Goal: Information Seeking & Learning: Learn about a topic

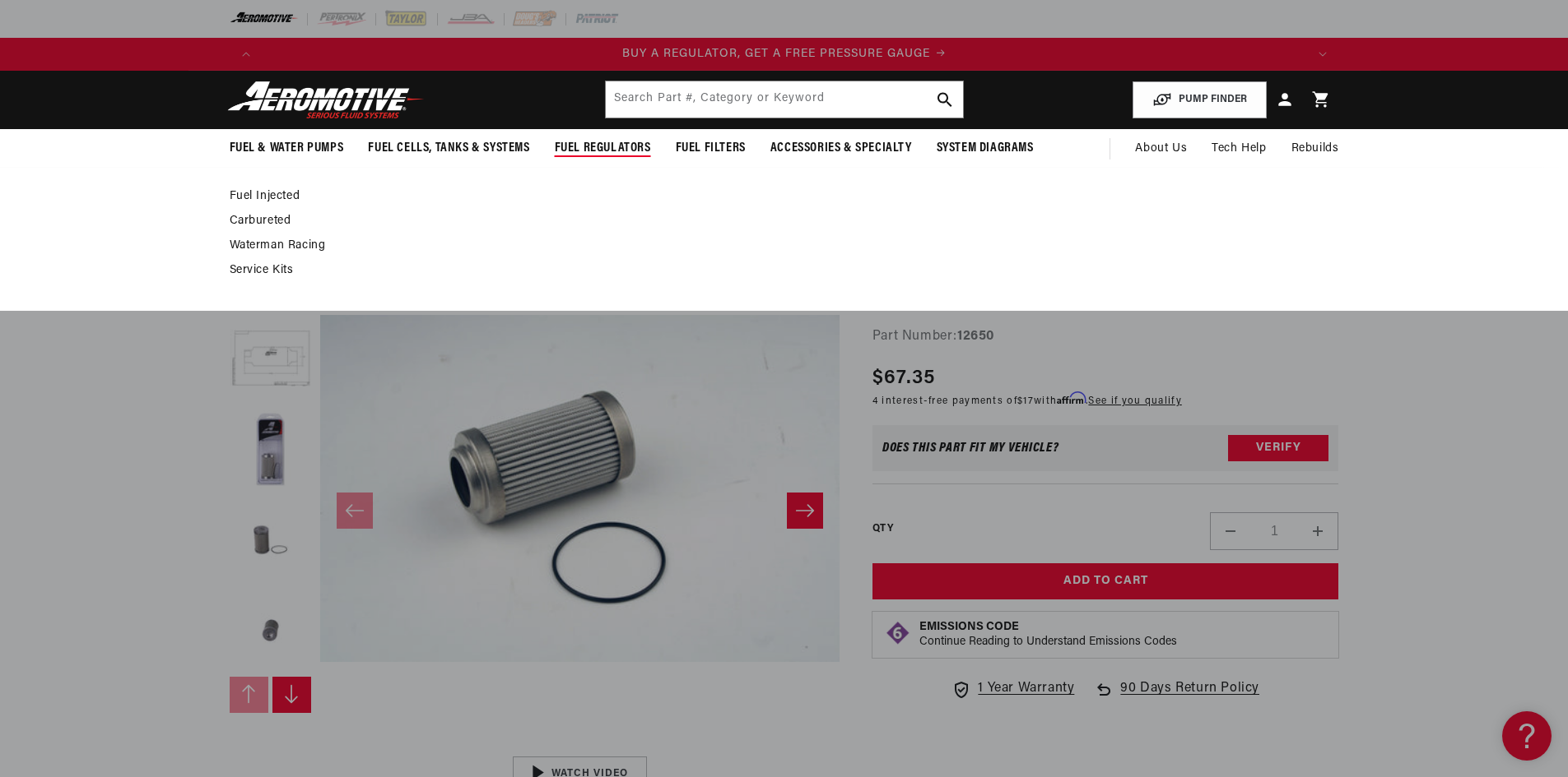
click at [616, 140] on span "Fuel Regulators" at bounding box center [603, 148] width 96 height 17
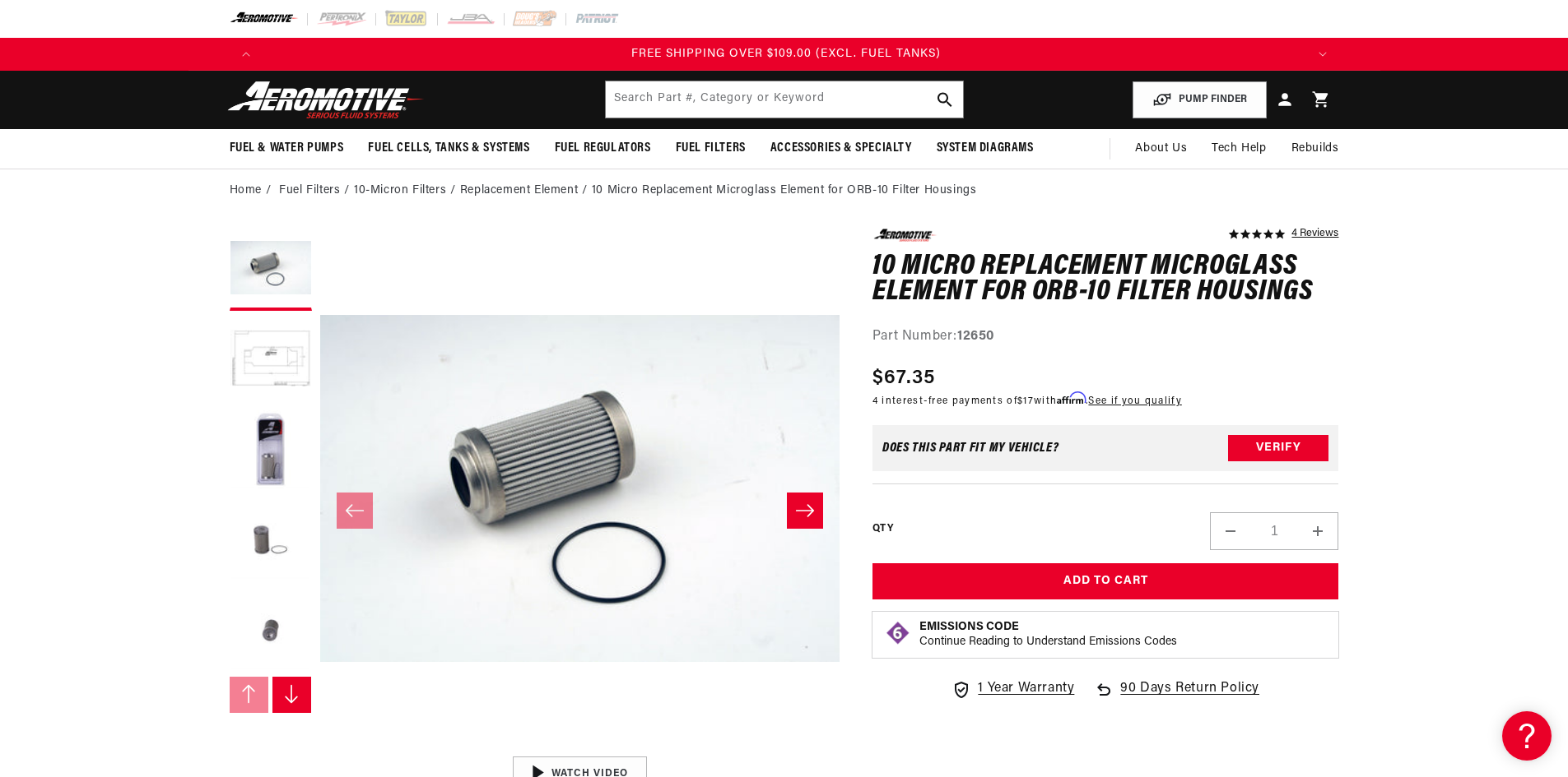
scroll to position [0, 3130]
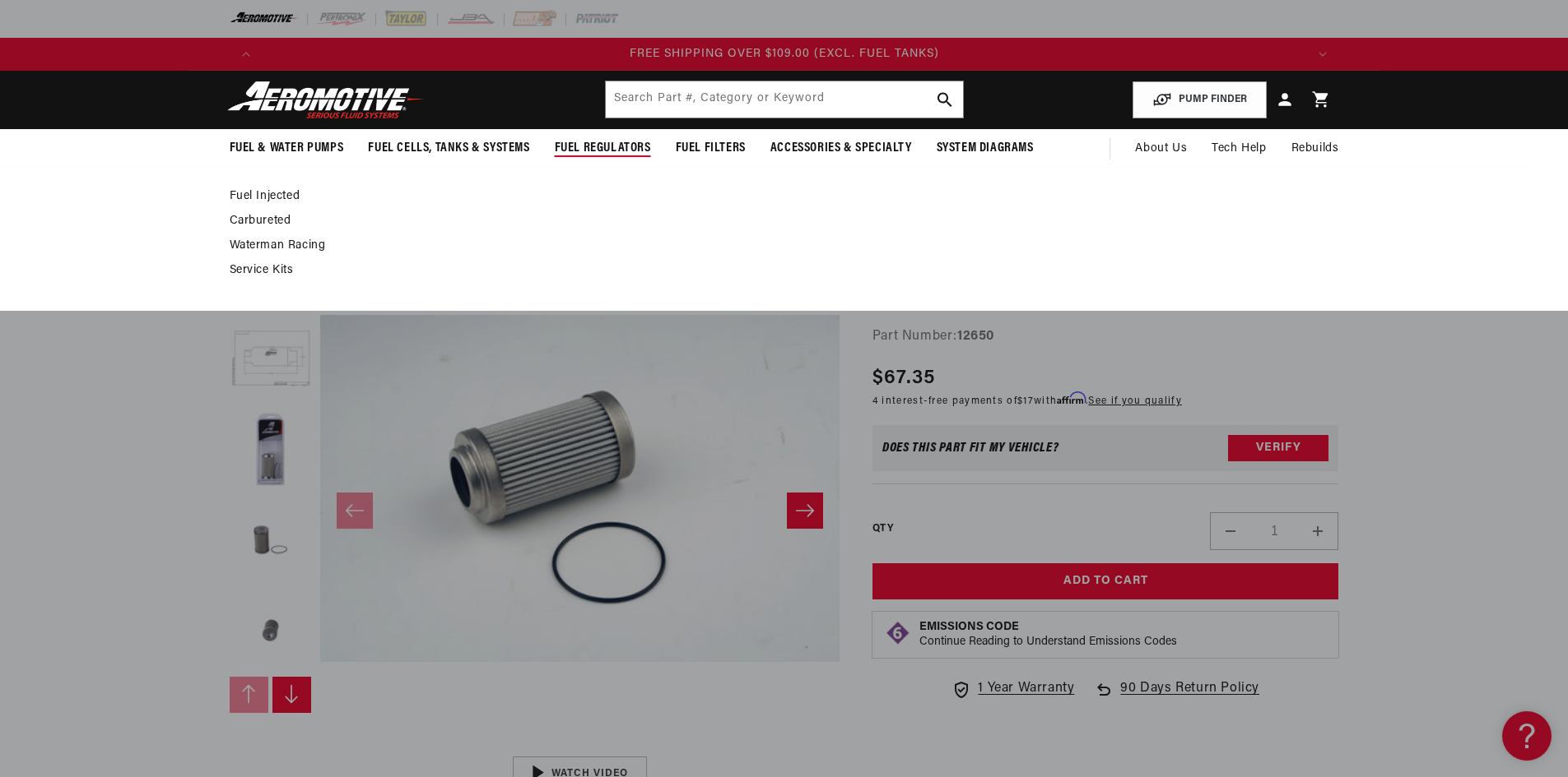
click at [278, 196] on link "Fuel Injected" at bounding box center [776, 197] width 1093 height 15
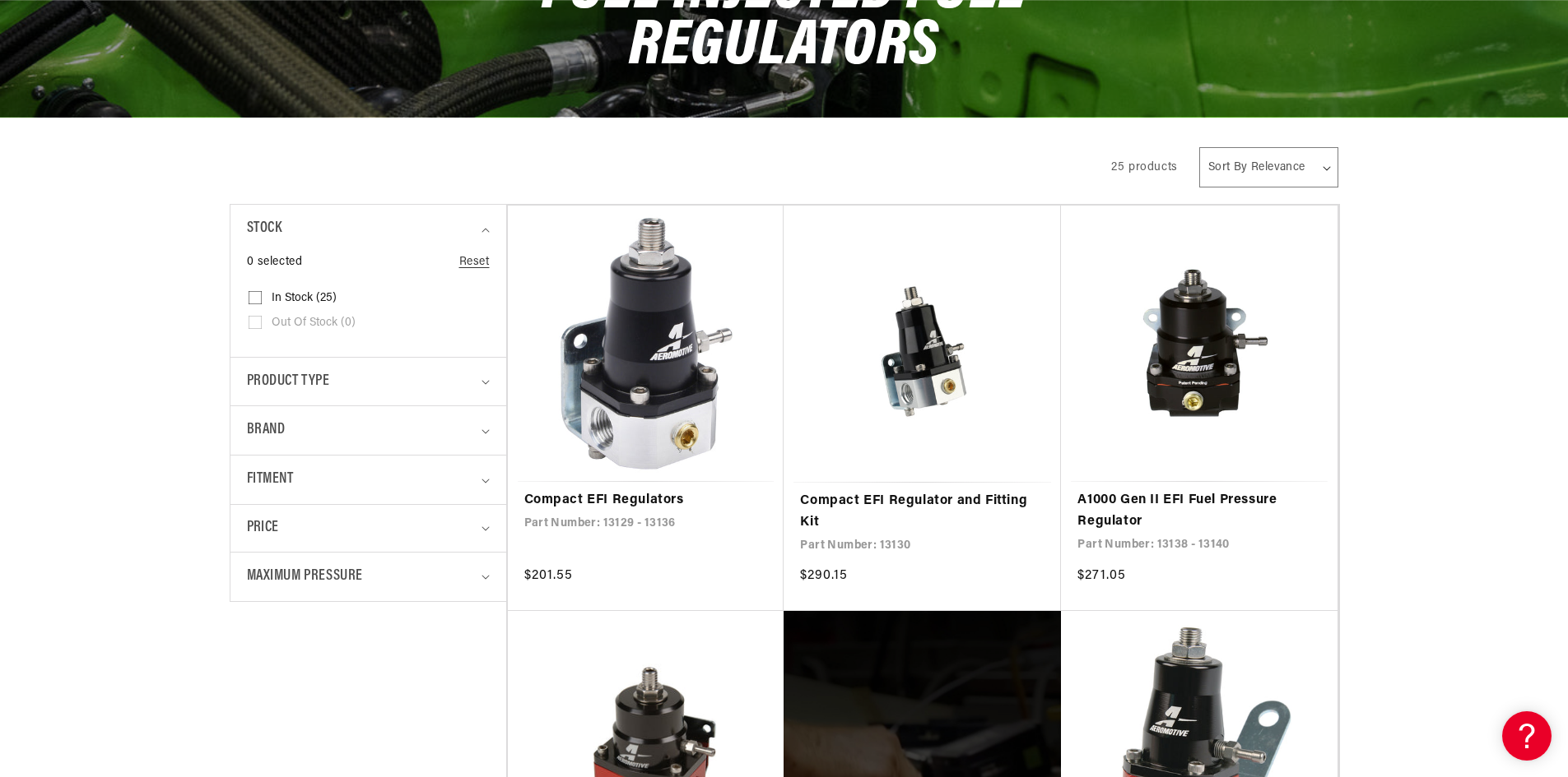
scroll to position [0, 3130]
click at [483, 485] on summary "Fitment" at bounding box center [368, 479] width 242 height 48
click at [488, 425] on summary "Brand" at bounding box center [368, 430] width 242 height 48
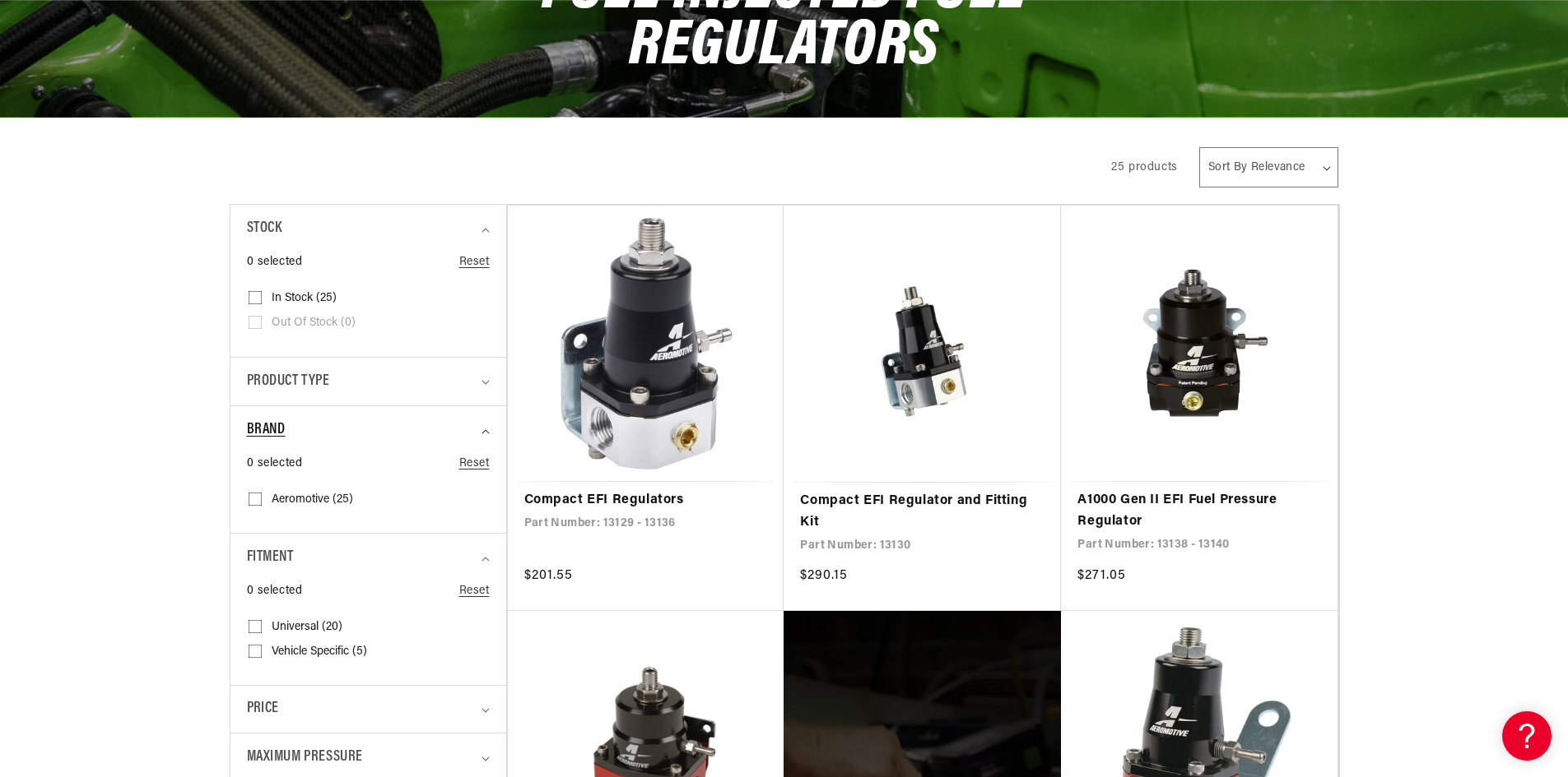
scroll to position [0, 0]
click at [486, 383] on icon "Product type (0 selected)" at bounding box center [485, 382] width 8 height 5
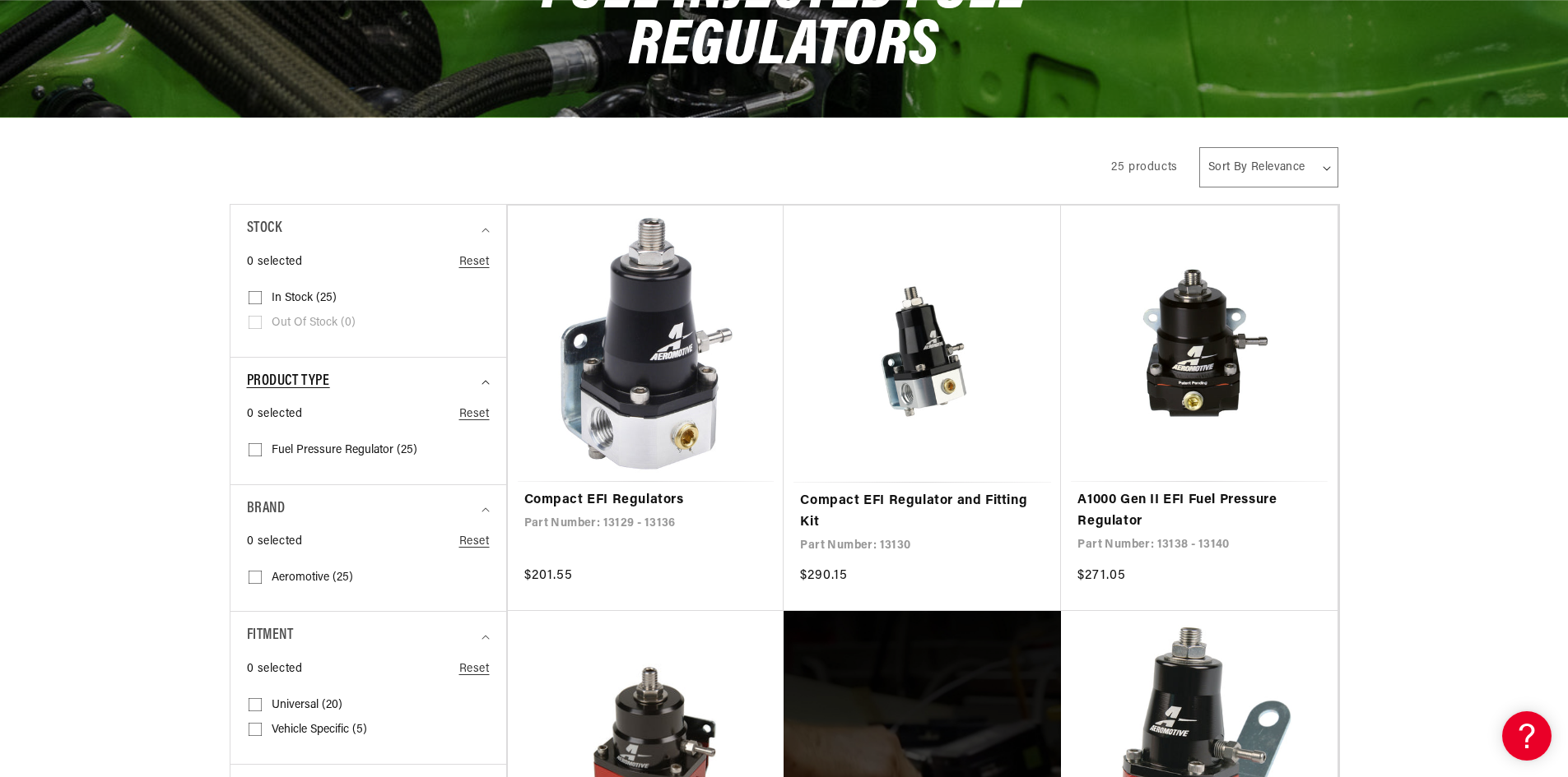
click at [486, 383] on icon "Product type (0 selected)" at bounding box center [485, 382] width 8 height 5
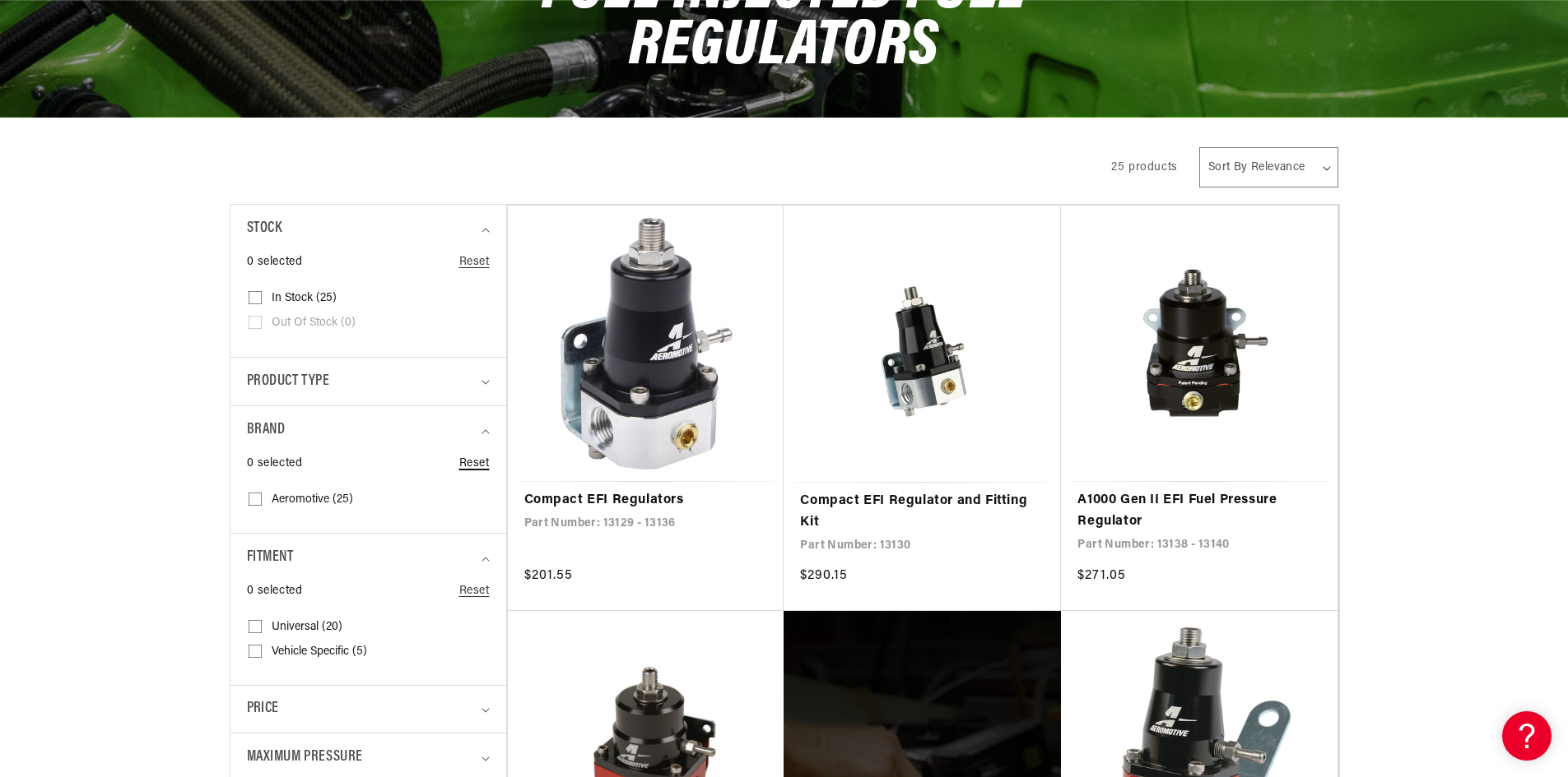
scroll to position [0, 1043]
click at [484, 426] on summary "Brand" at bounding box center [368, 430] width 242 height 48
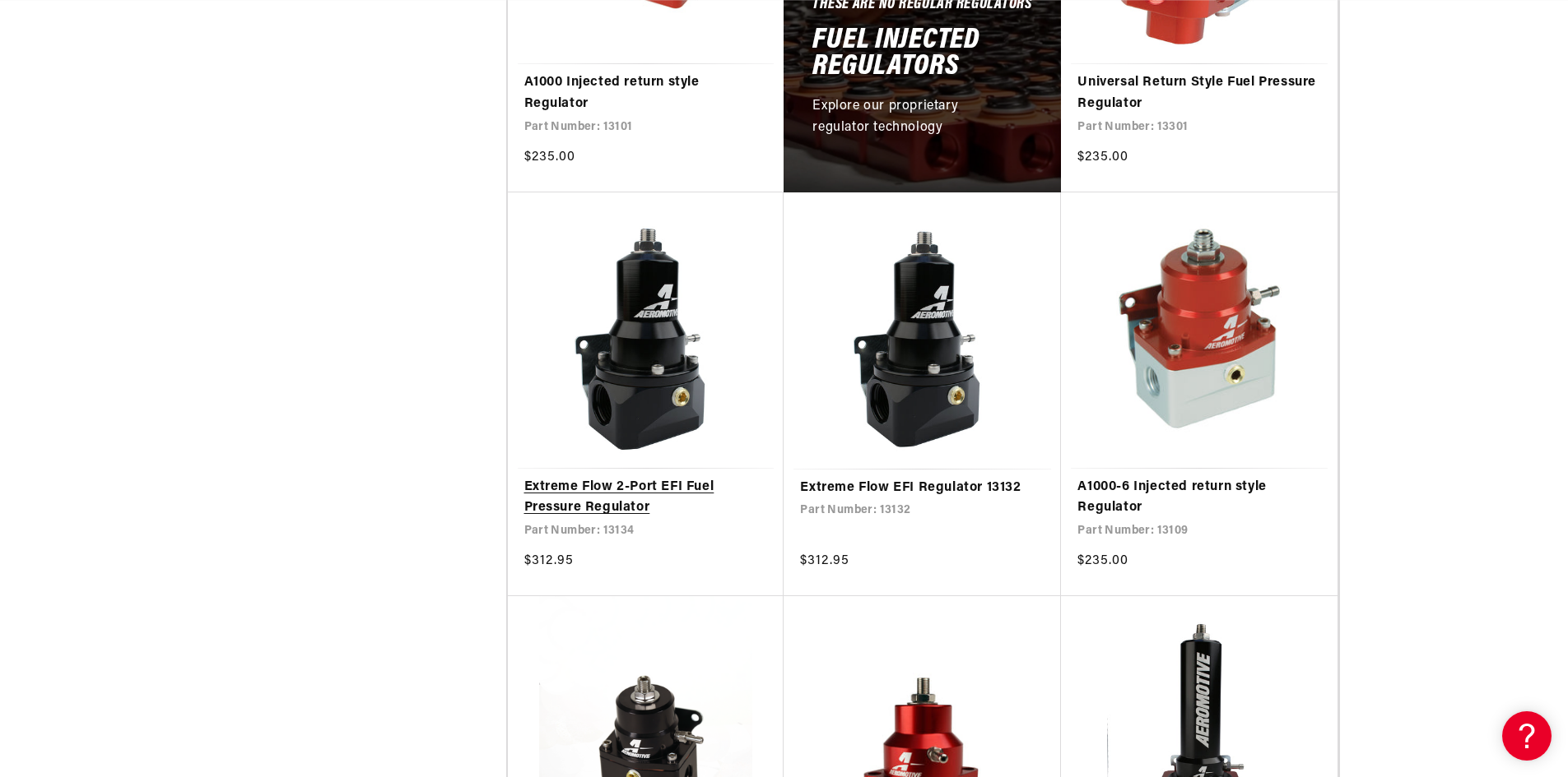
scroll to position [1316, 0]
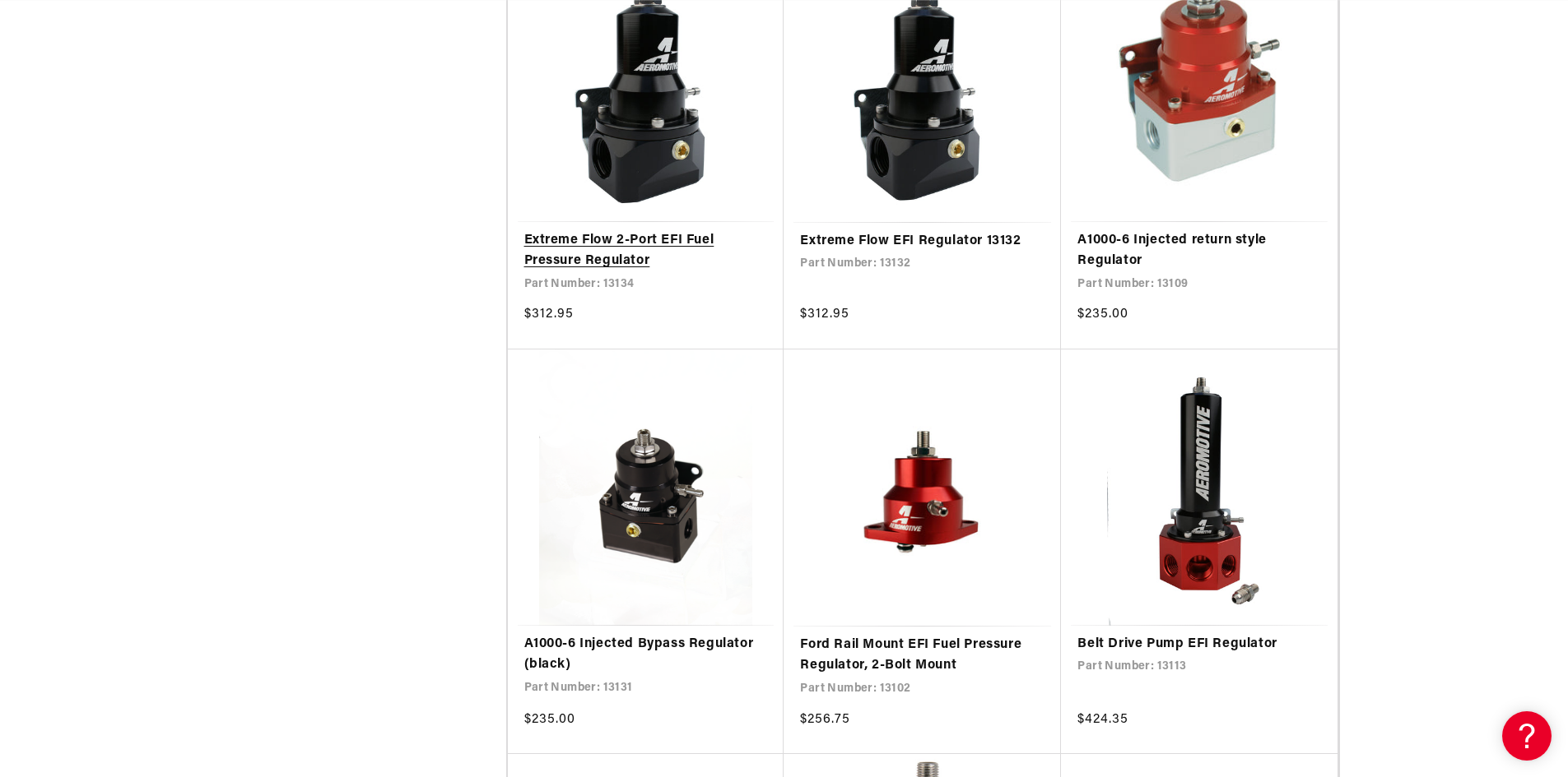
click at [619, 237] on link "Extreme Flow 2-Port EFI Fuel Pressure Regulator" at bounding box center [646, 251] width 243 height 41
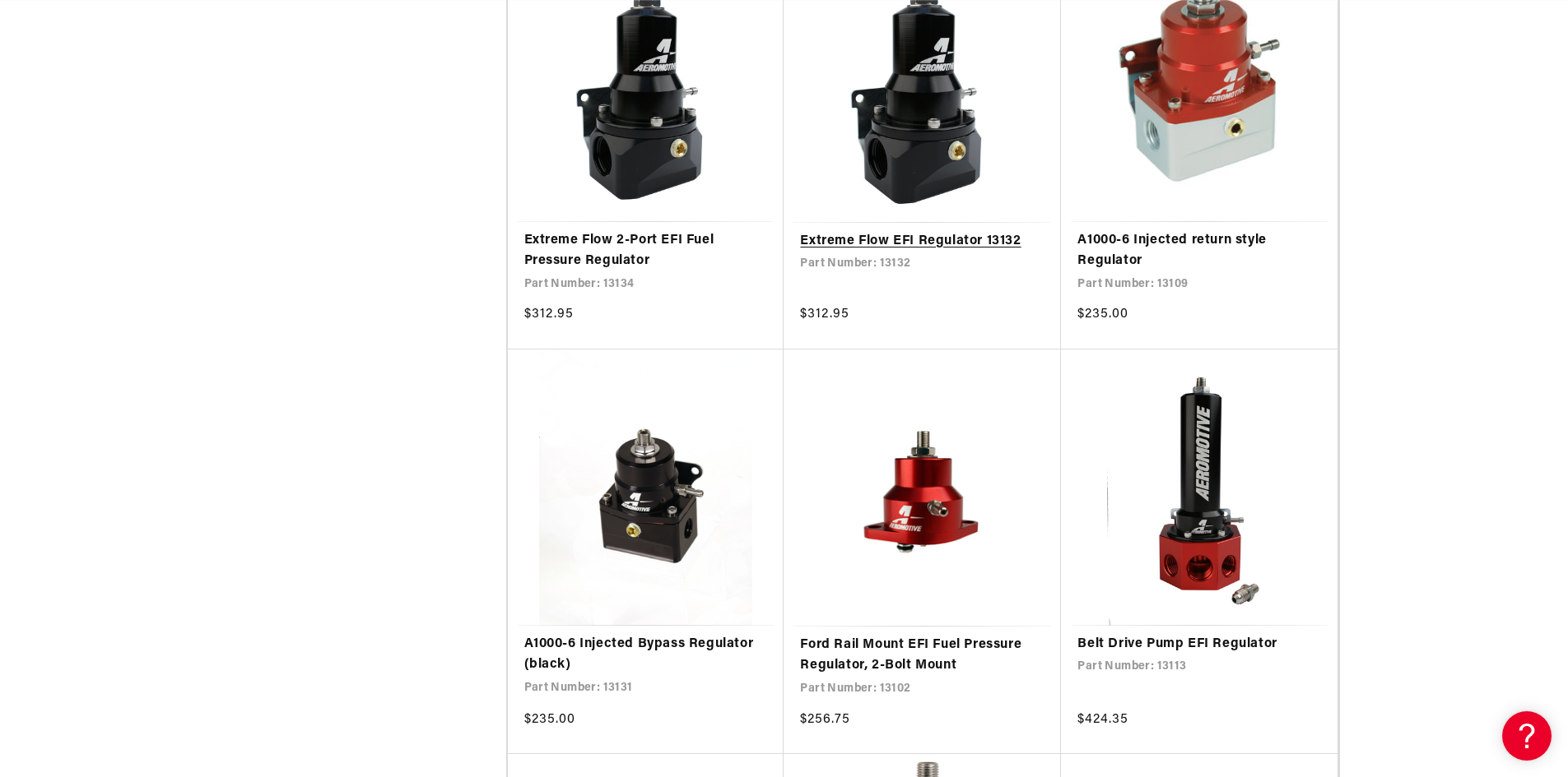
click at [806, 232] on link "Extreme Flow EFI Regulator 13132" at bounding box center [922, 241] width 244 height 22
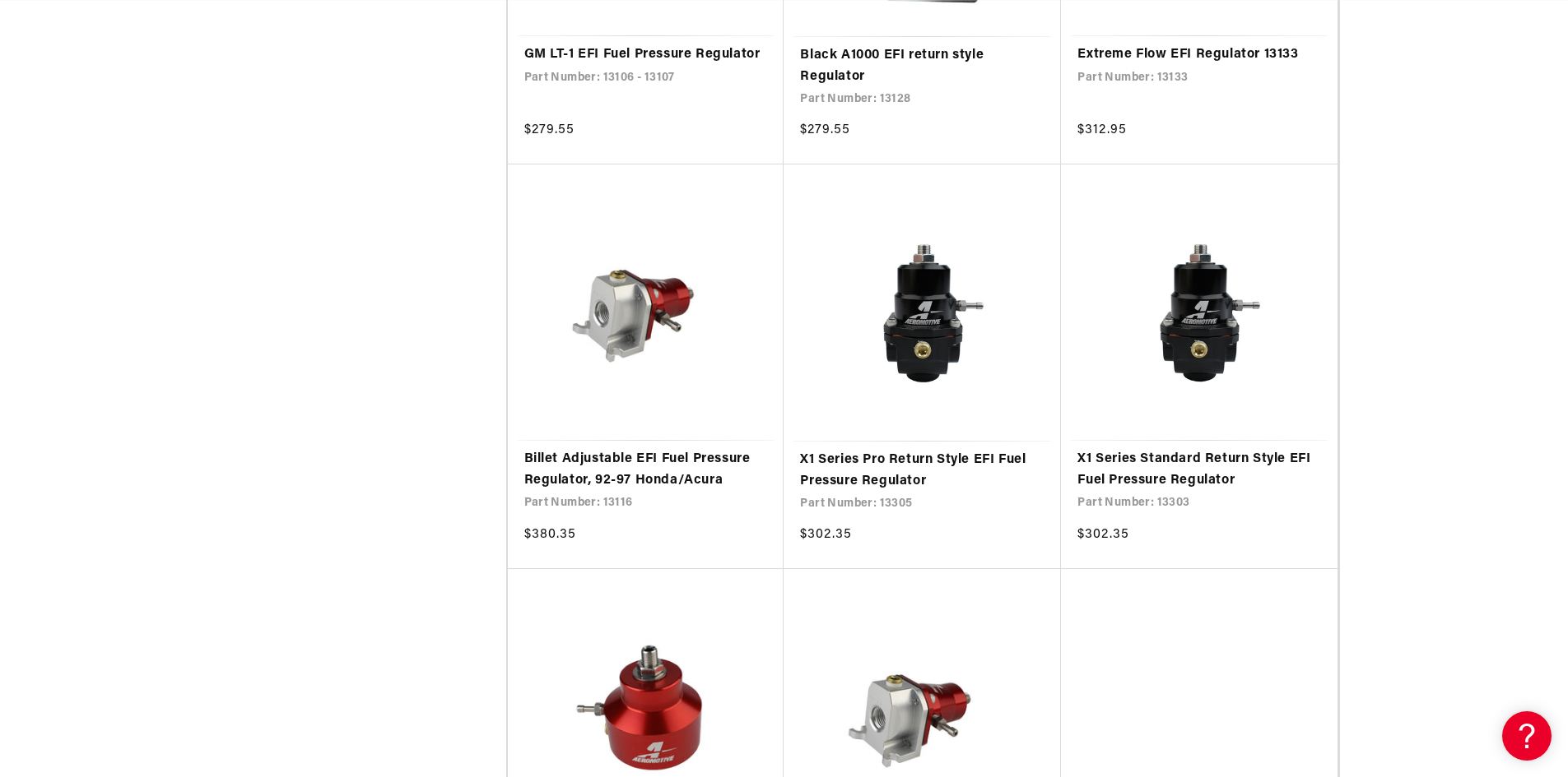
scroll to position [3043, 0]
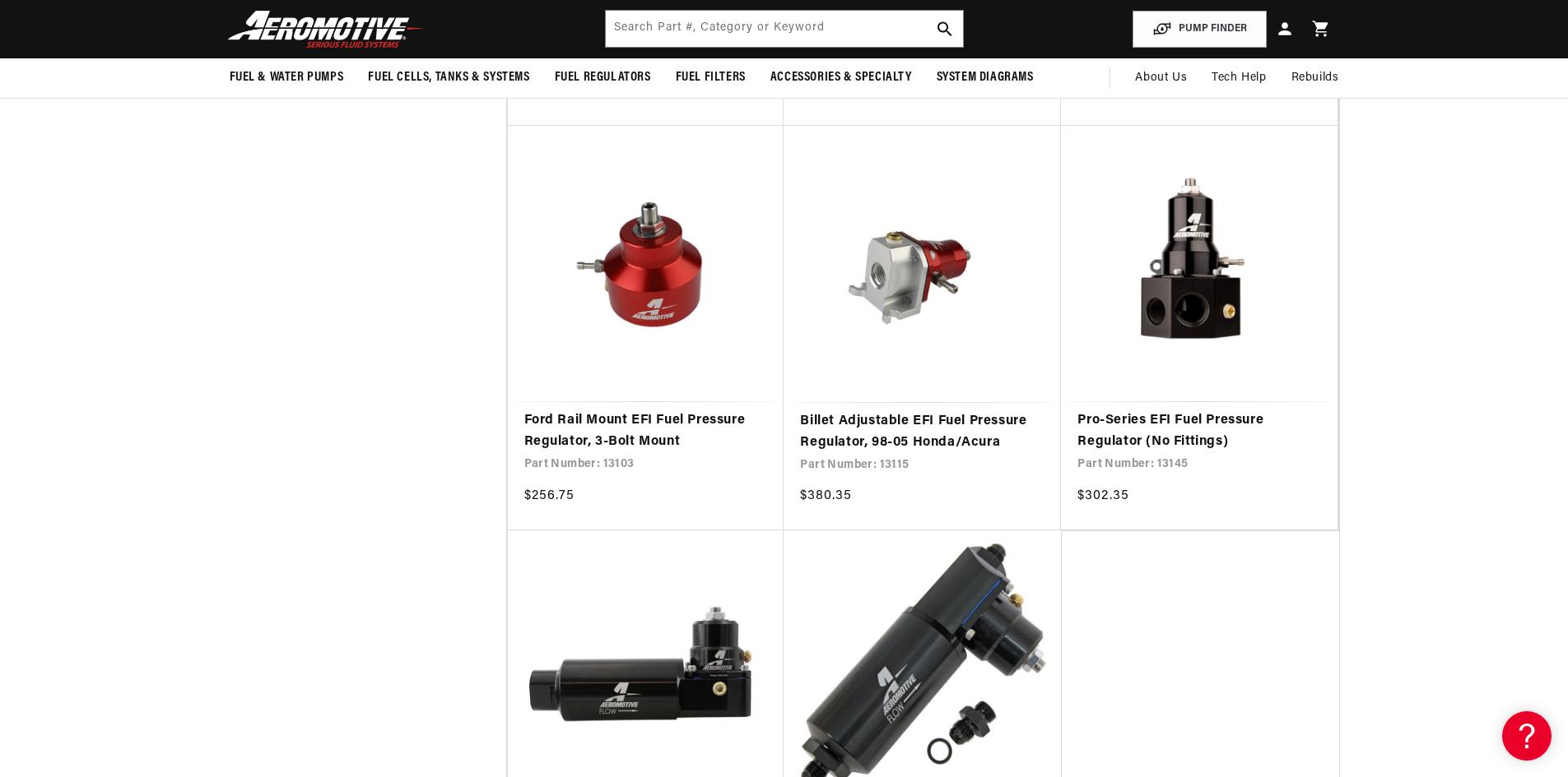
scroll to position [3126, 0]
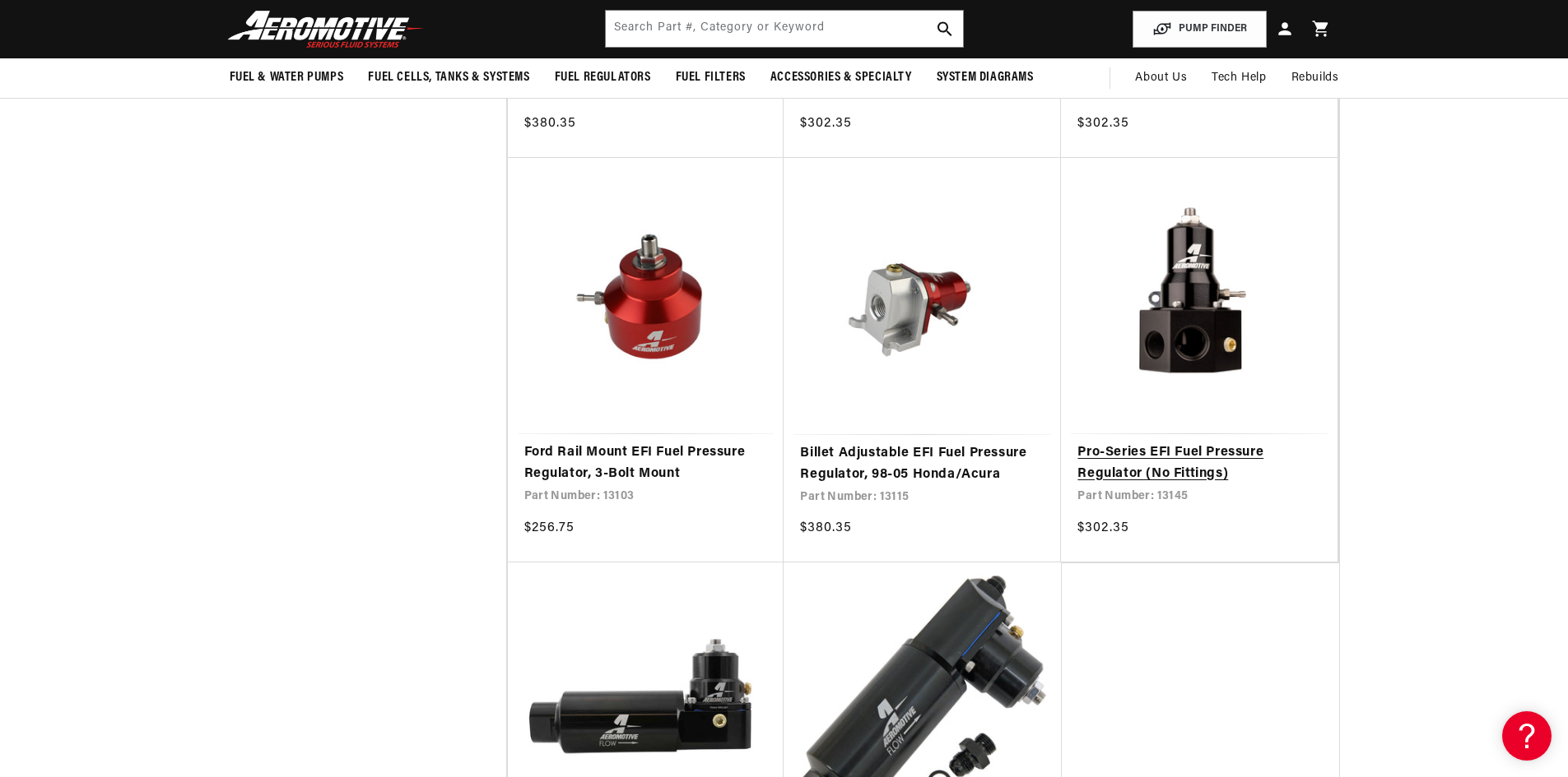
click at [1200, 455] on link "Pro-Series EFI Fuel Pressure Regulator (No Fittings)" at bounding box center [1199, 463] width 243 height 41
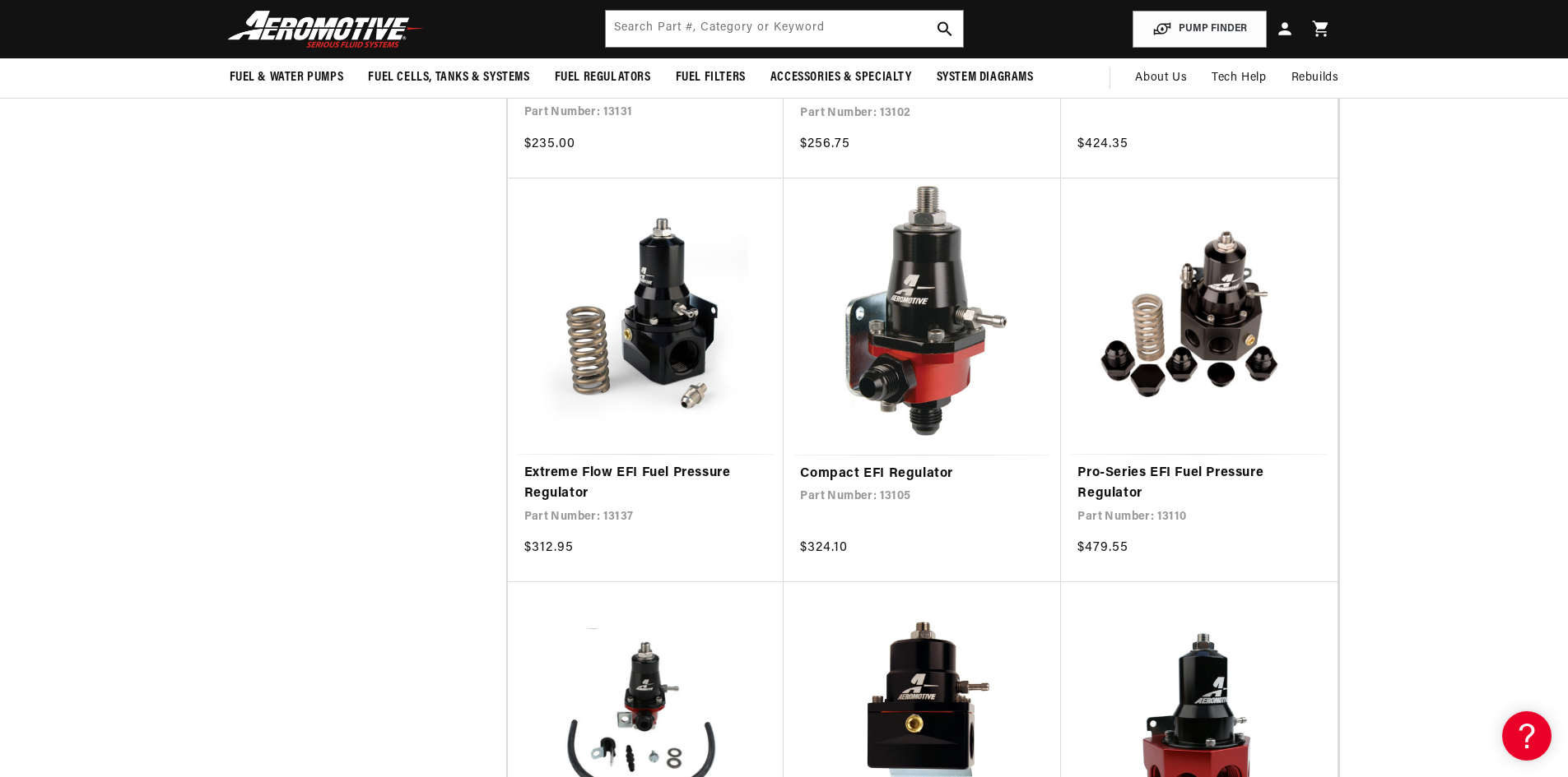
scroll to position [0, 1043]
click at [649, 472] on link "Extreme Flow EFI Fuel Pressure Regulator" at bounding box center [646, 484] width 243 height 41
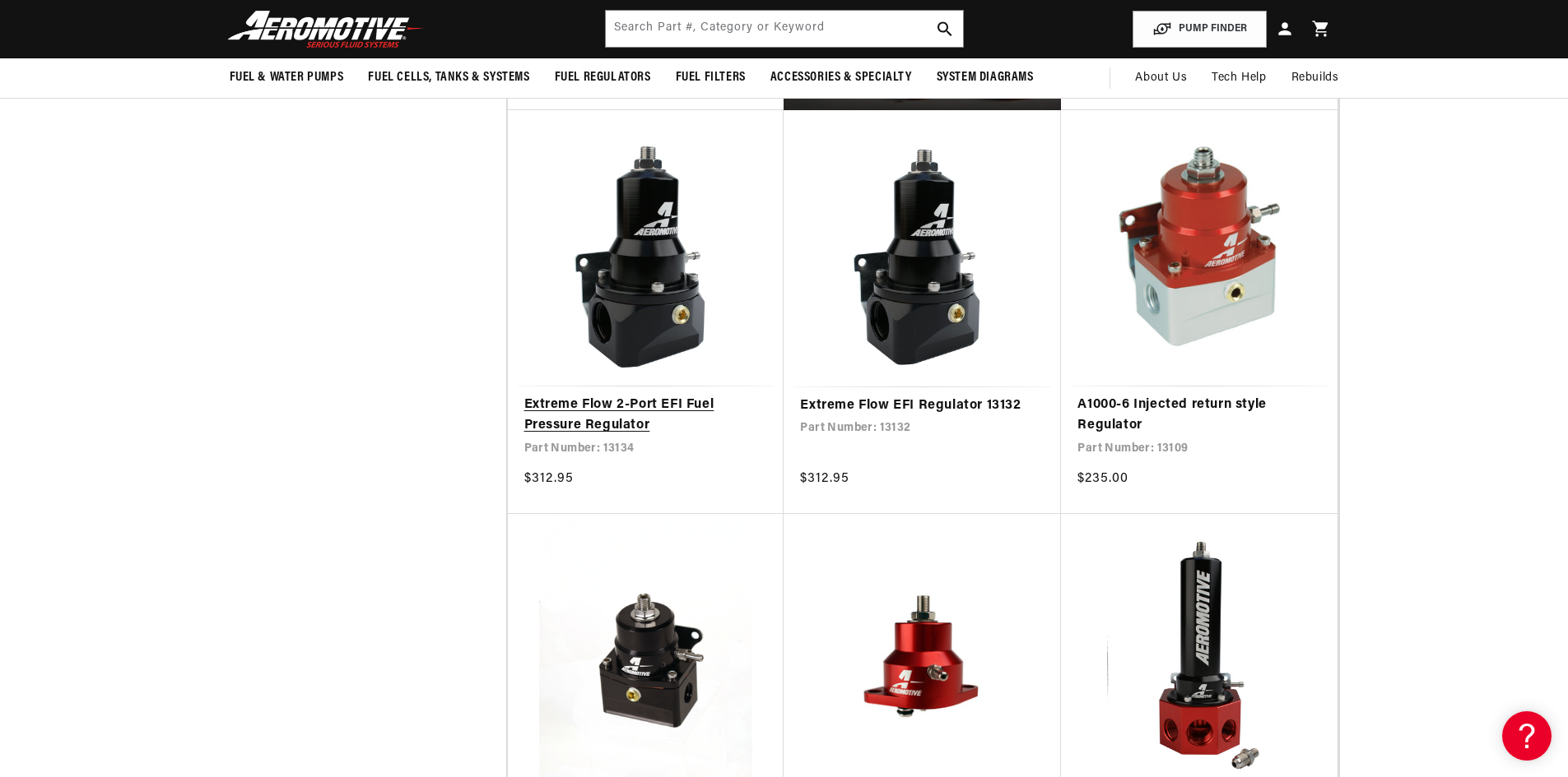
scroll to position [0, 2289]
click at [648, 402] on link "Extreme Flow 2-Port EFI Fuel Pressure Regulator" at bounding box center [646, 416] width 243 height 41
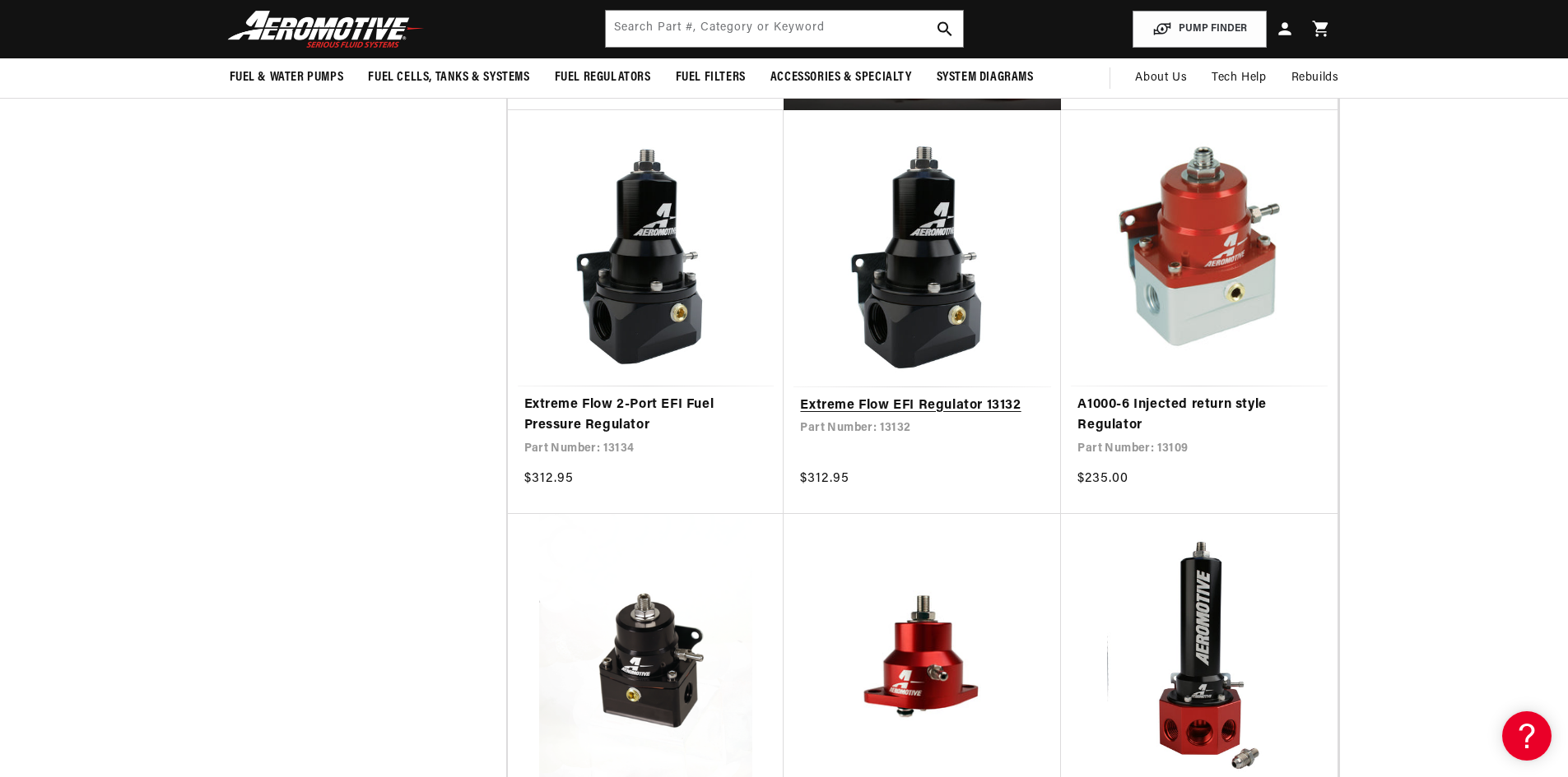
scroll to position [0, 0]
click at [953, 402] on link "Extreme Flow EFI Regulator 13132" at bounding box center [922, 406] width 244 height 22
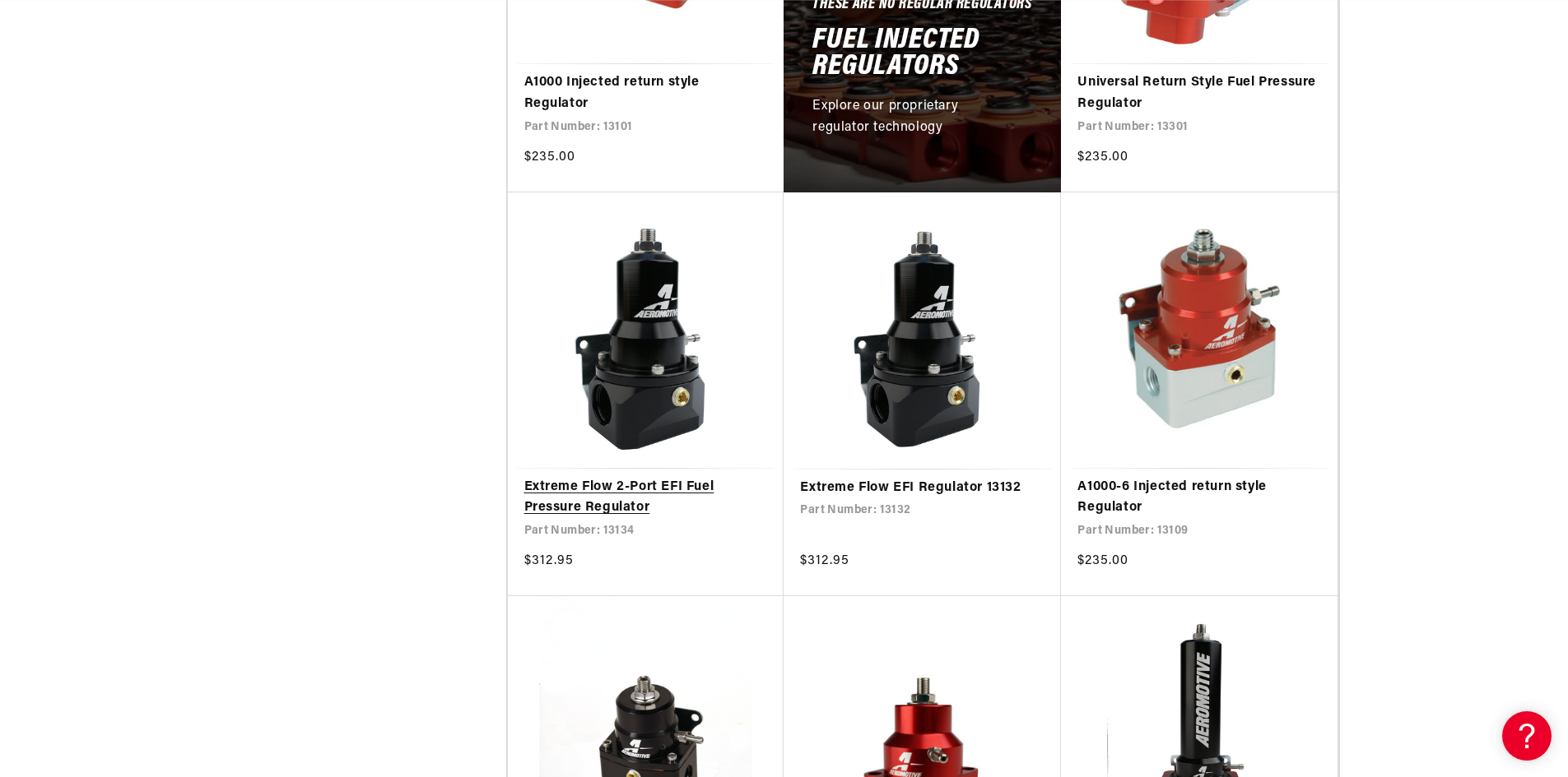
scroll to position [0, 1043]
click at [648, 488] on link "Extreme Flow 2-Port EFI Fuel Pressure Regulator" at bounding box center [646, 498] width 243 height 41
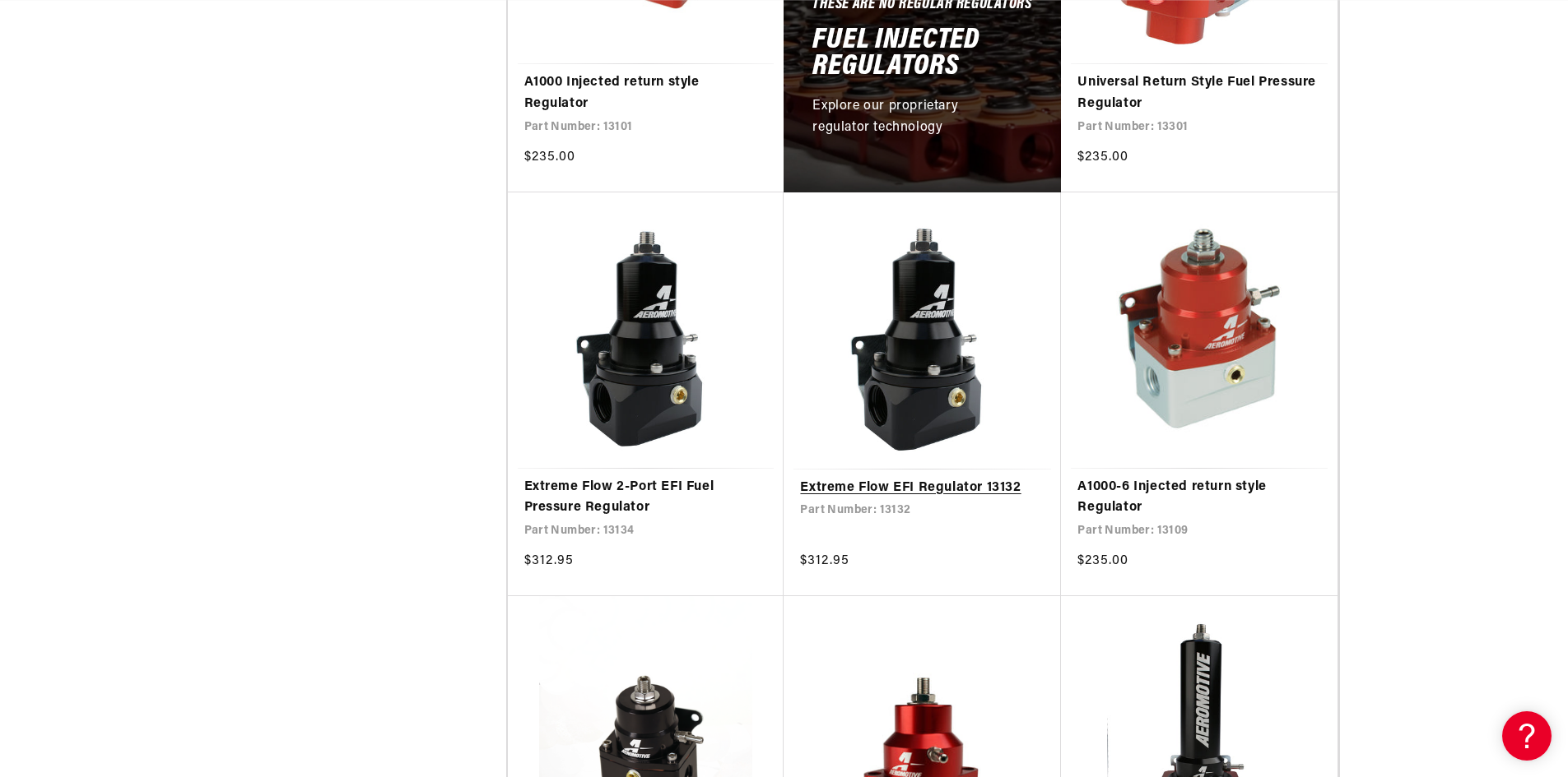
scroll to position [0, 2087]
click at [950, 486] on link "Extreme Flow EFI Regulator 13132" at bounding box center [922, 488] width 244 height 22
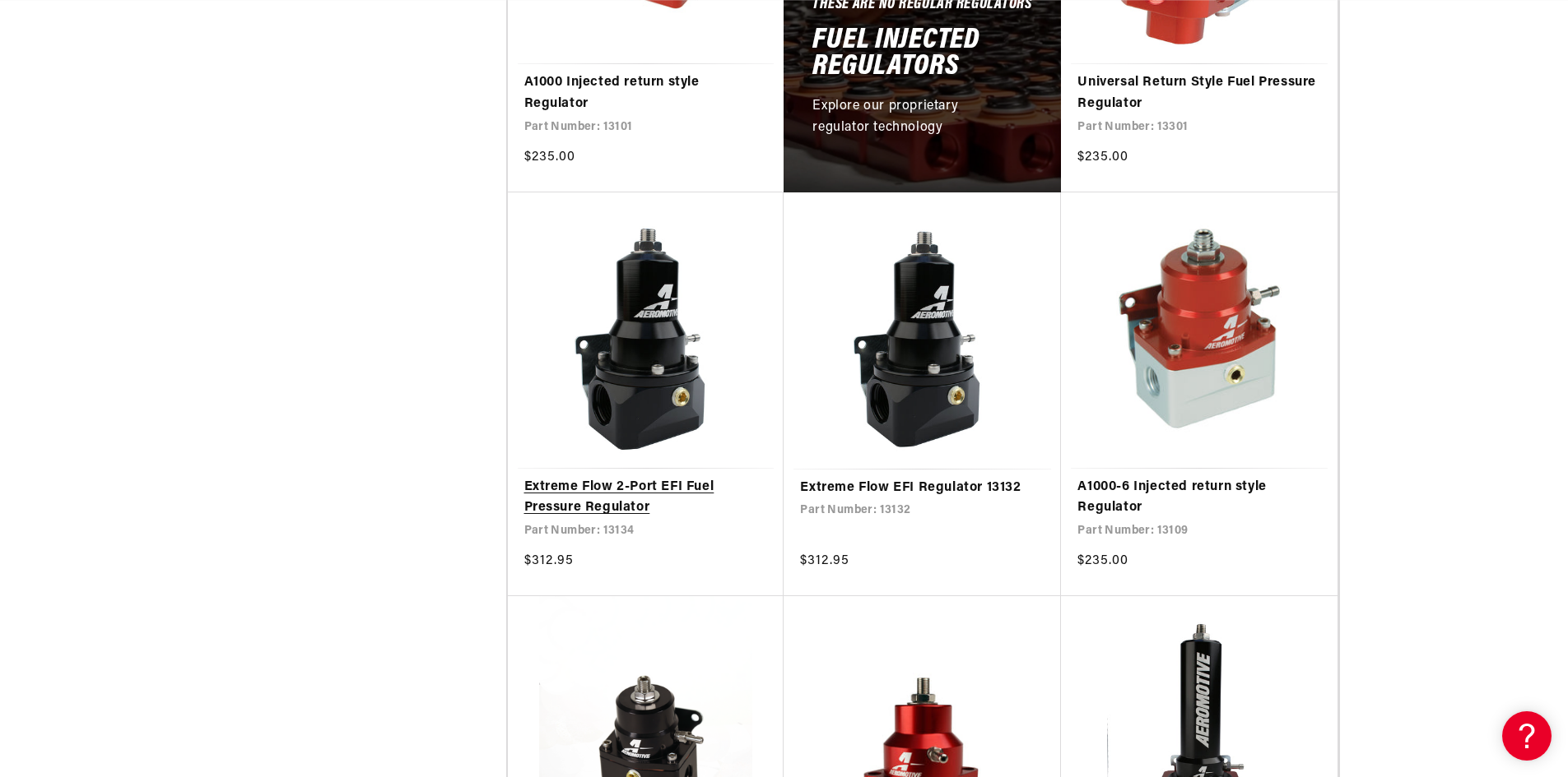
scroll to position [0, 3130]
click at [611, 487] on link "Extreme Flow 2-Port EFI Fuel Pressure Regulator" at bounding box center [646, 498] width 243 height 41
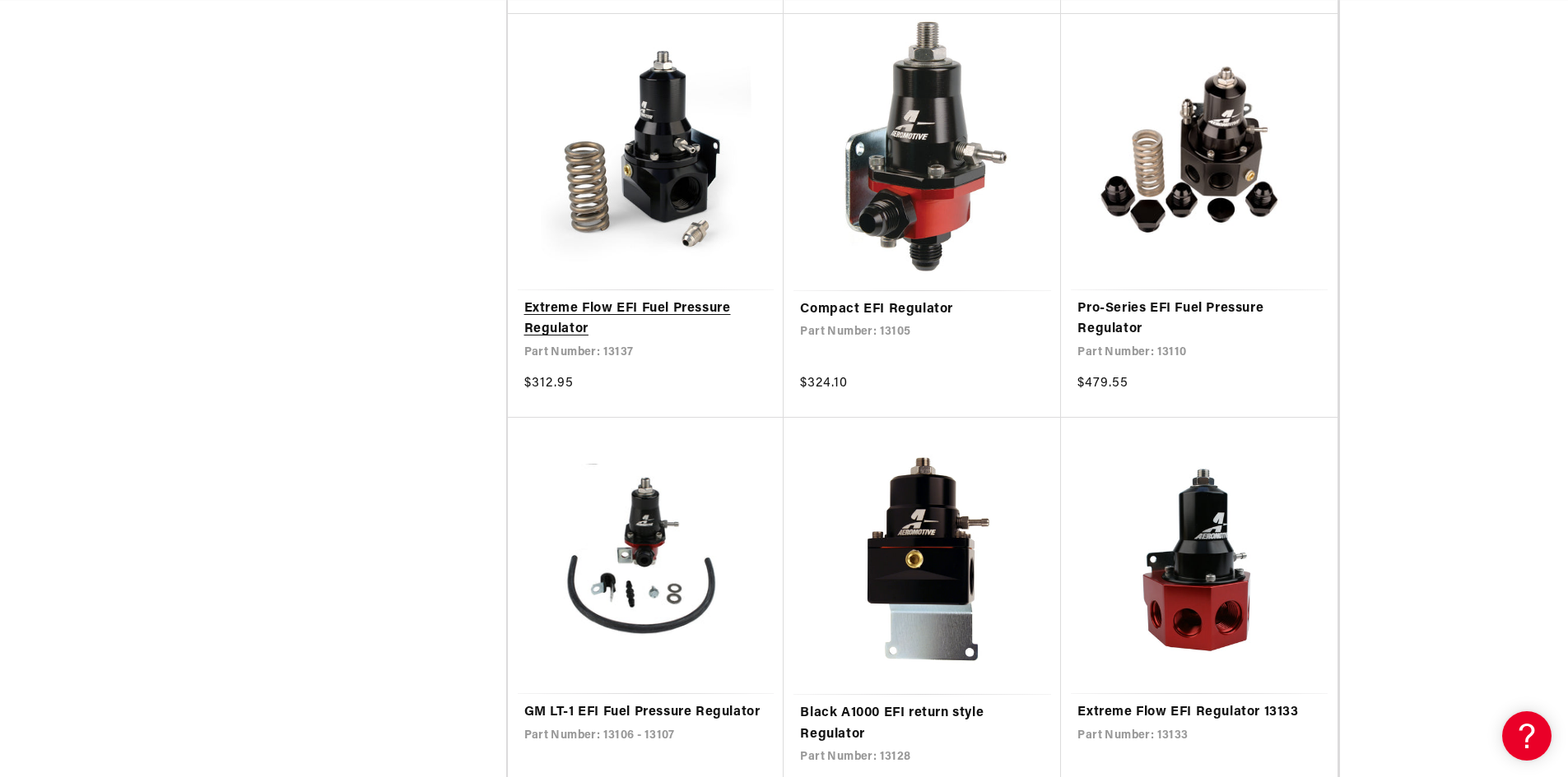
click at [634, 306] on link "Extreme Flow EFI Fuel Pressure Regulator" at bounding box center [646, 320] width 243 height 41
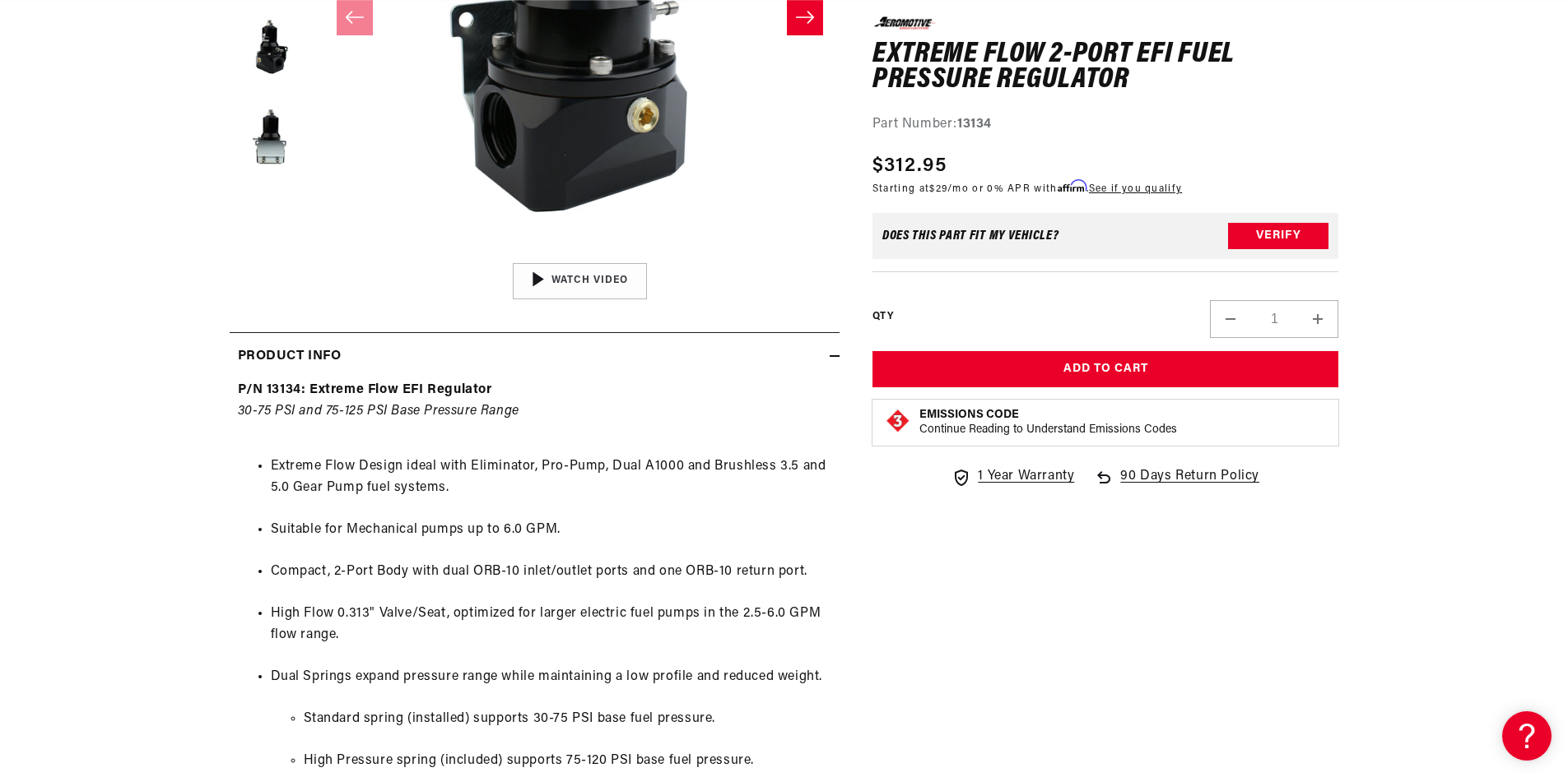
scroll to position [0, 2087]
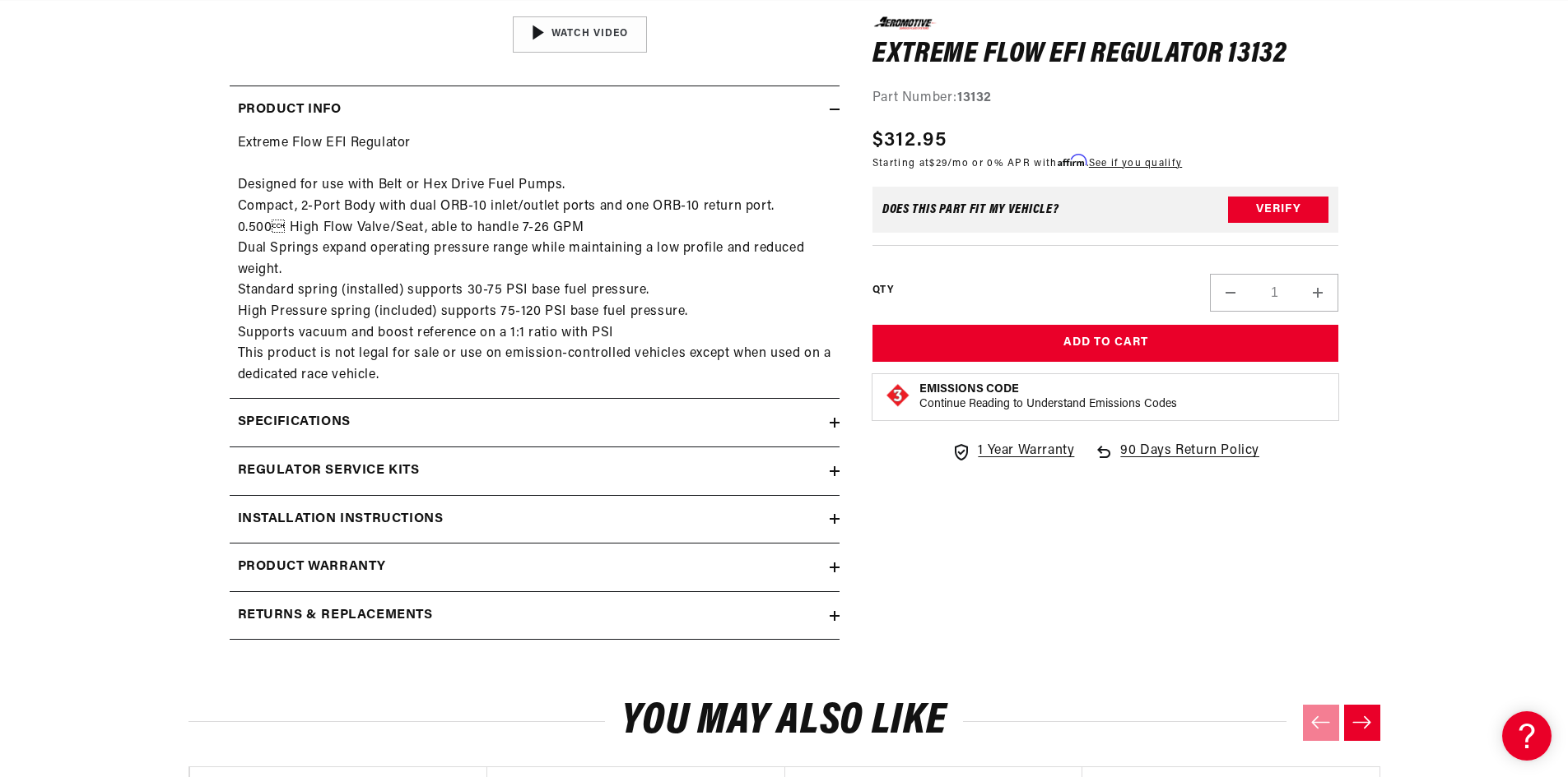
scroll to position [0, 83]
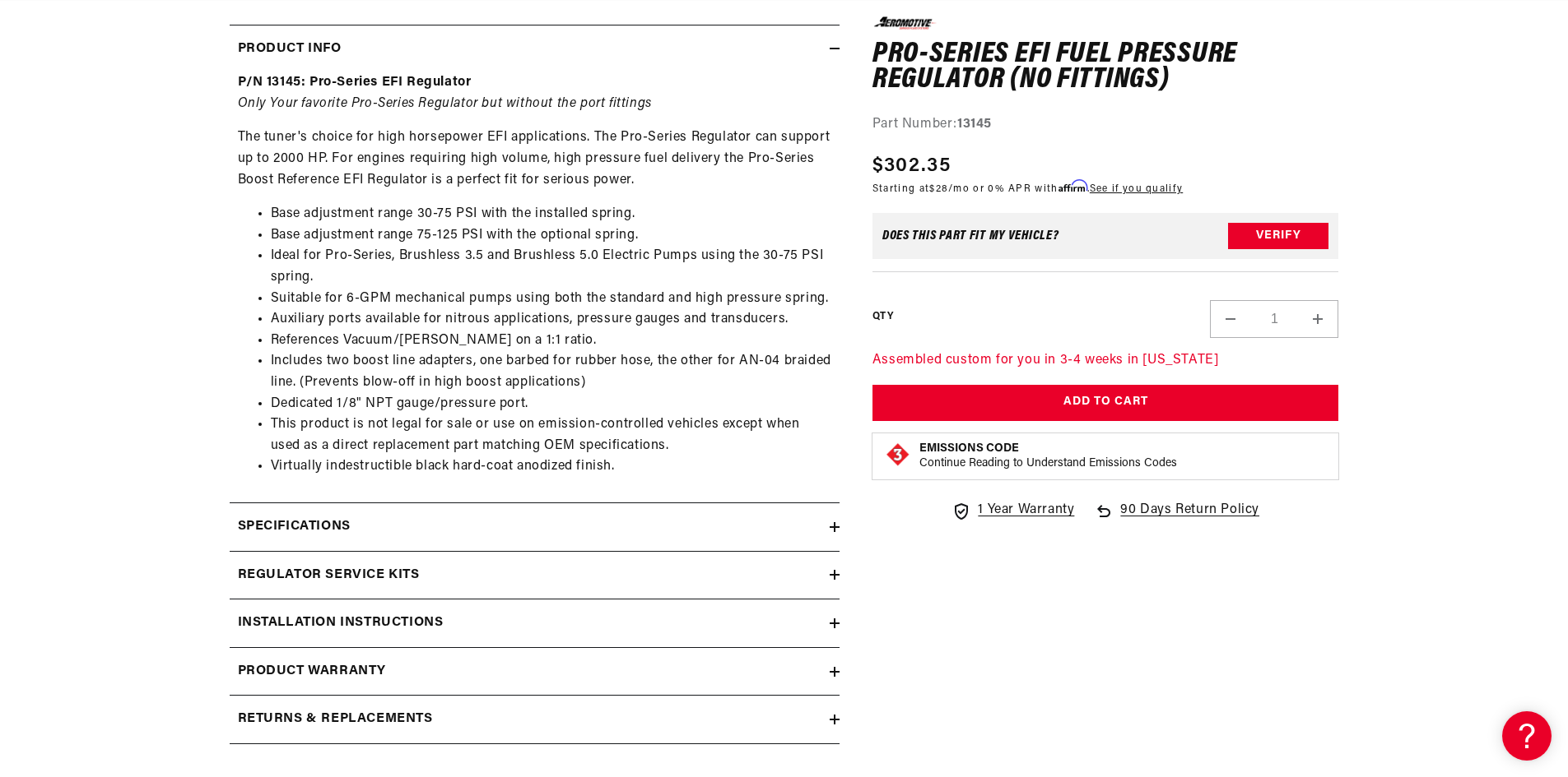
scroll to position [822, 0]
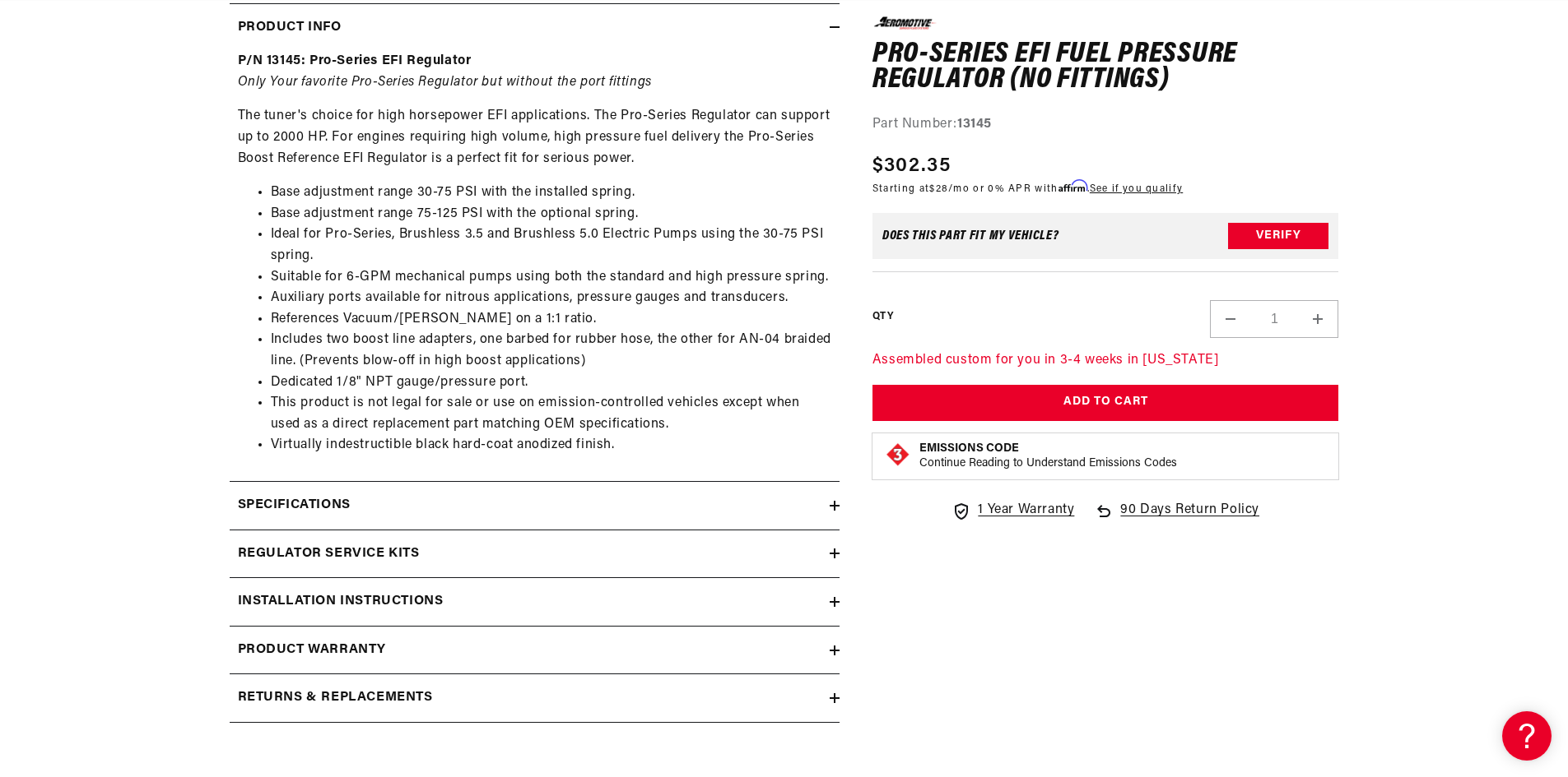
click at [426, 552] on div "Regulator Service Kits" at bounding box center [529, 554] width 600 height 22
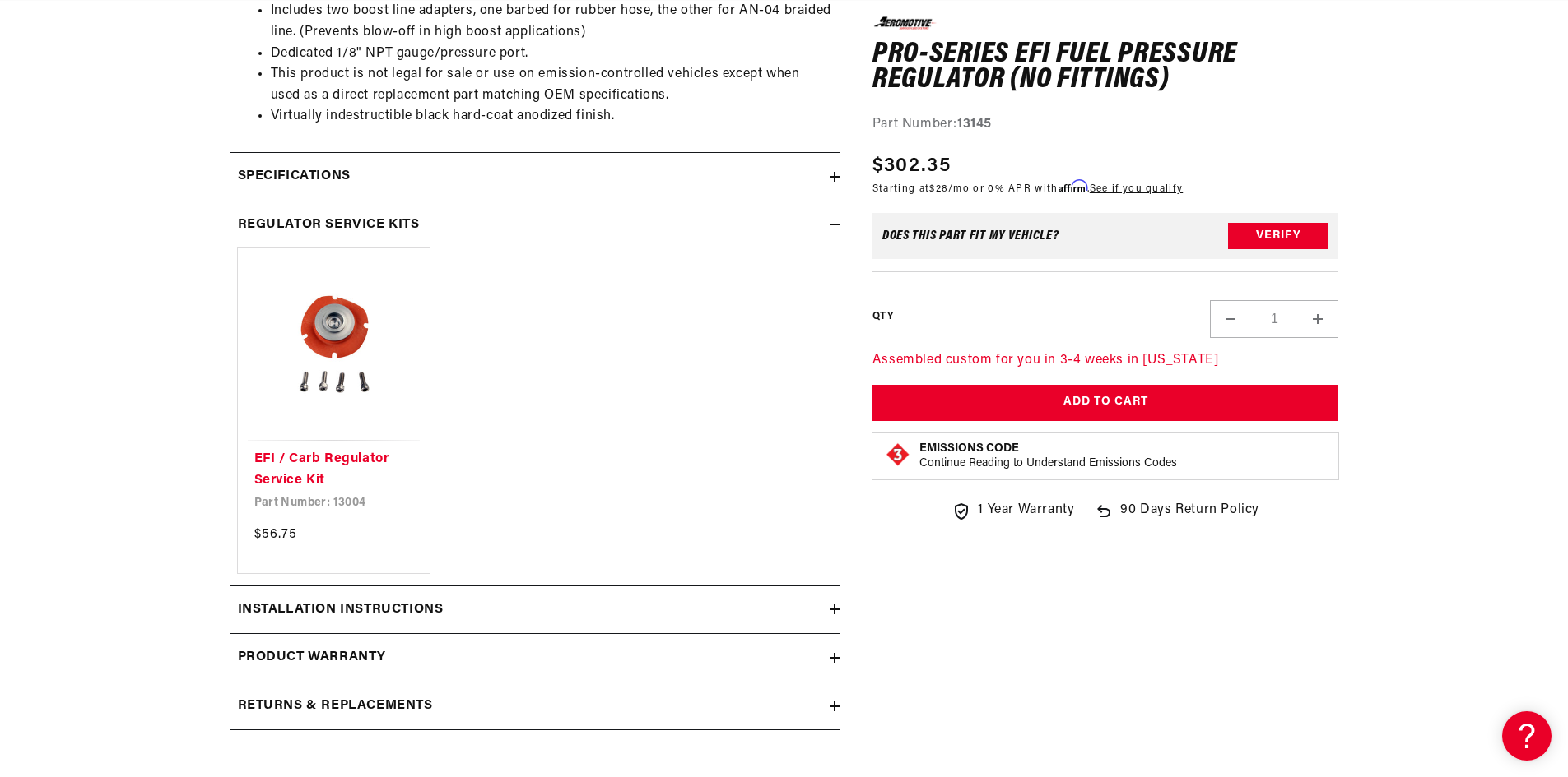
scroll to position [0, 3130]
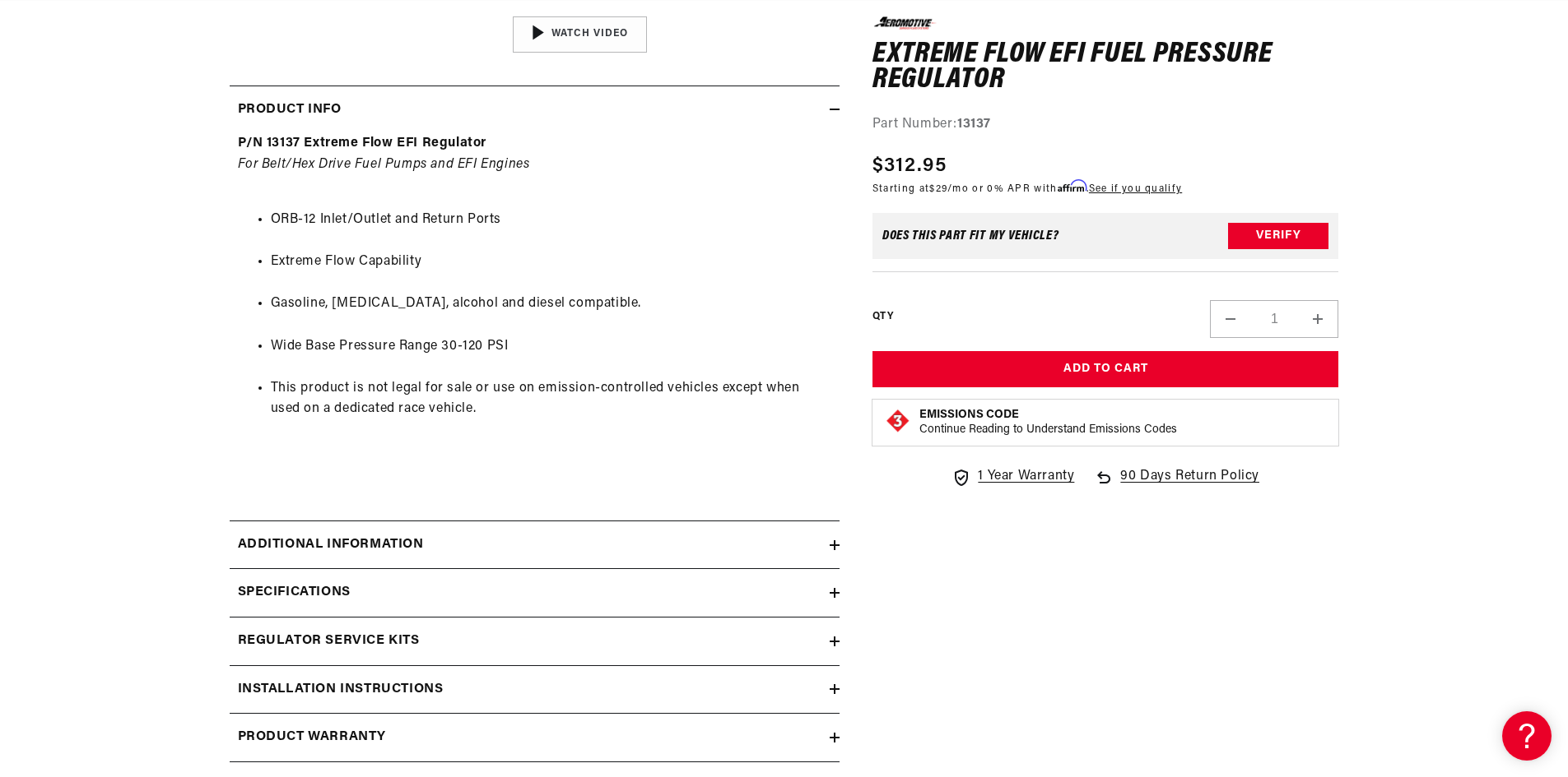
scroll to position [987, 0]
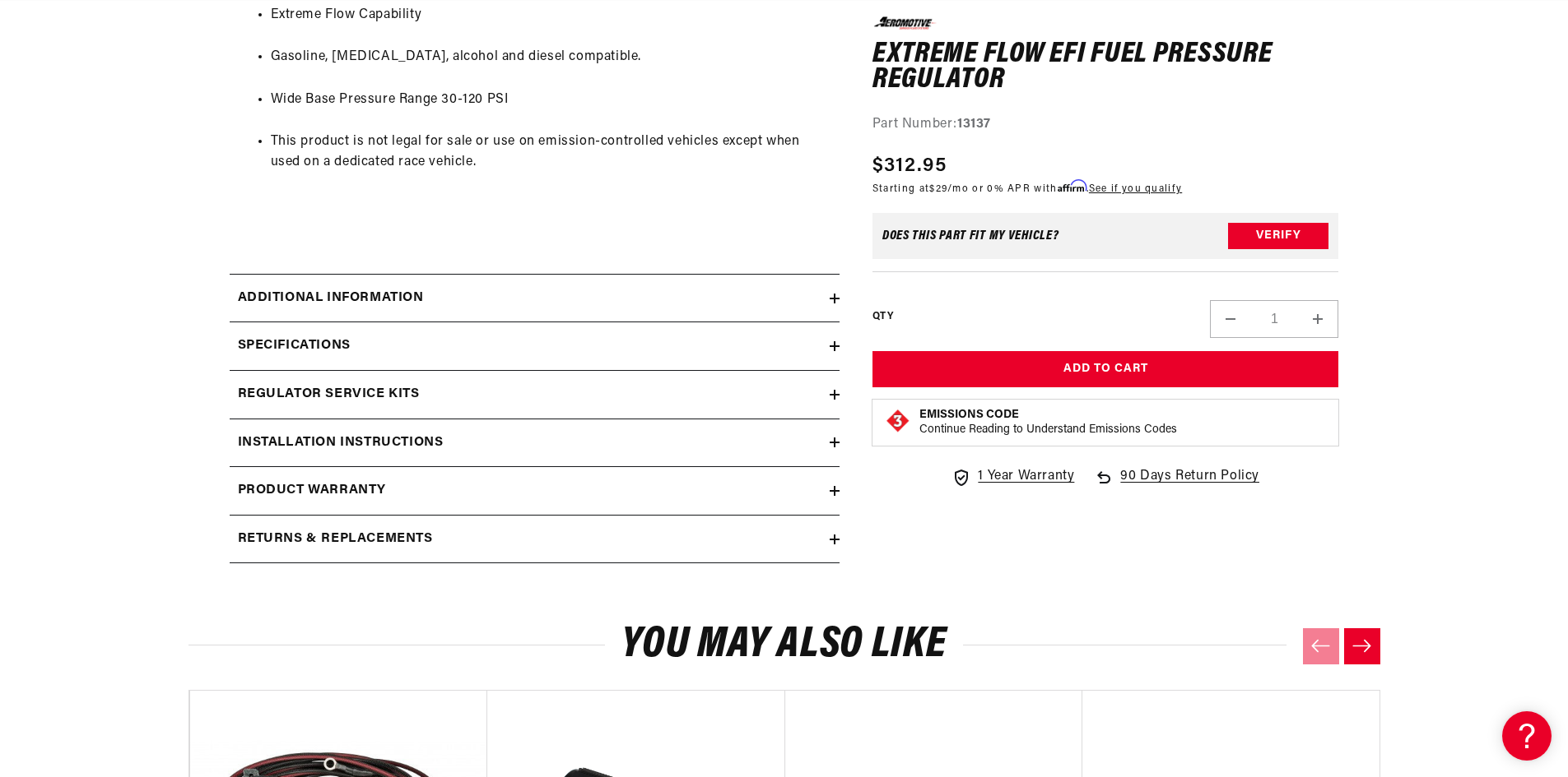
click at [374, 388] on h2 "Regulator Service Kits" at bounding box center [328, 394] width 182 height 22
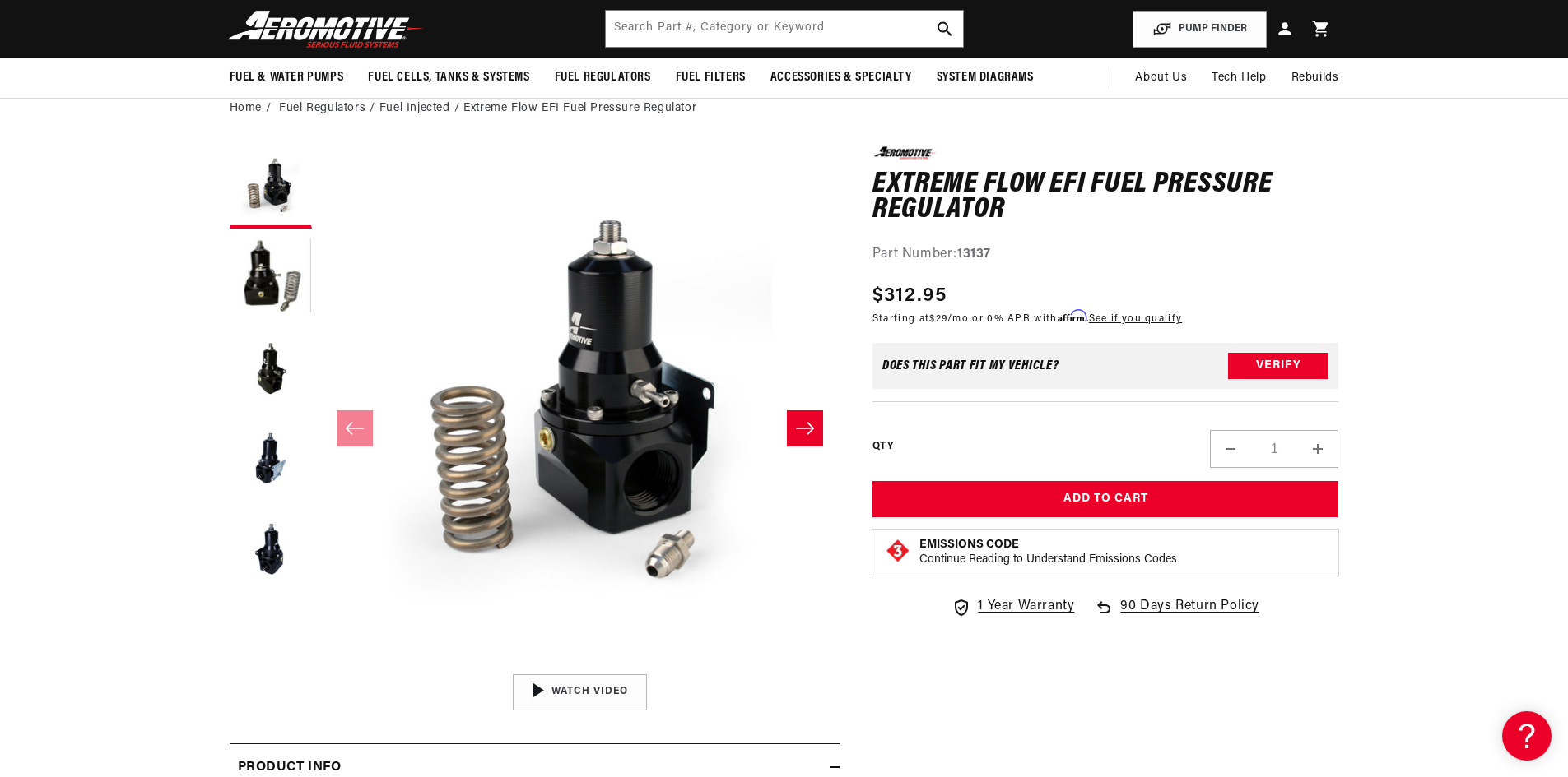
scroll to position [0, 2087]
drag, startPoint x: 261, startPoint y: 359, endPoint x: 275, endPoint y: 394, distance: 37.7
click at [266, 373] on button "Load image 3 in gallery view" at bounding box center [270, 368] width 82 height 82
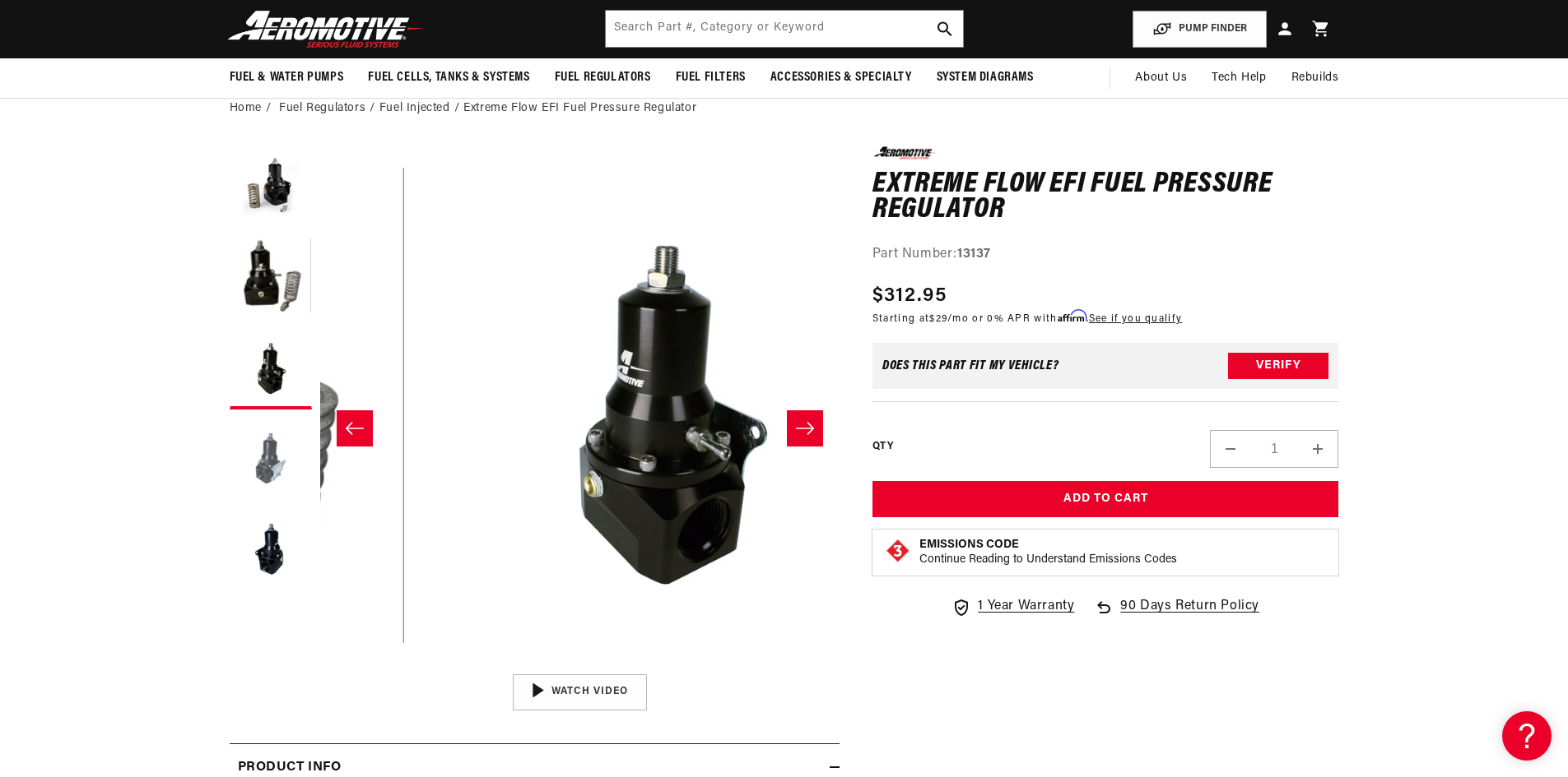
scroll to position [1, 1040]
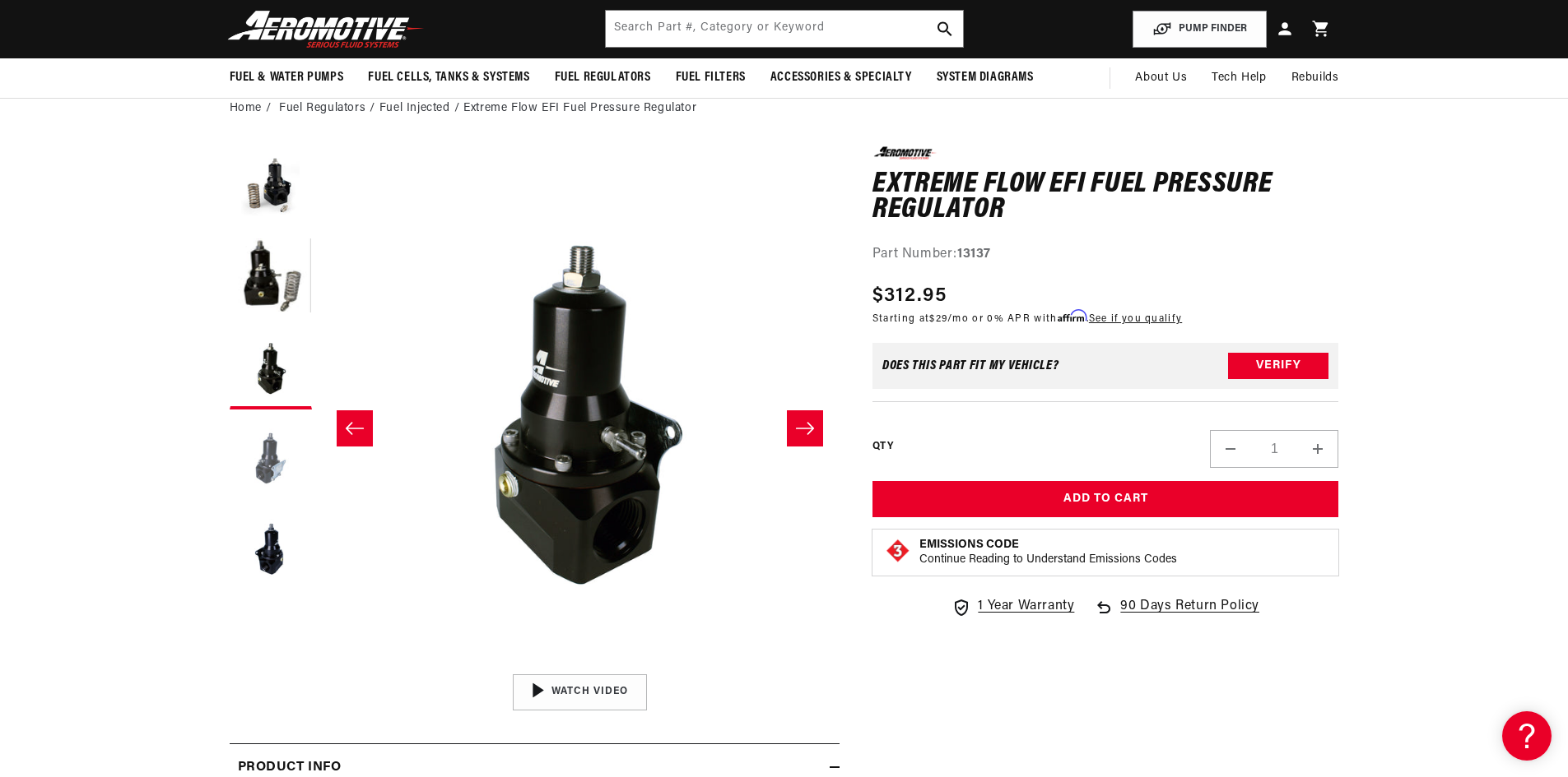
click at [267, 446] on button "Load image 4 in gallery view" at bounding box center [270, 458] width 82 height 82
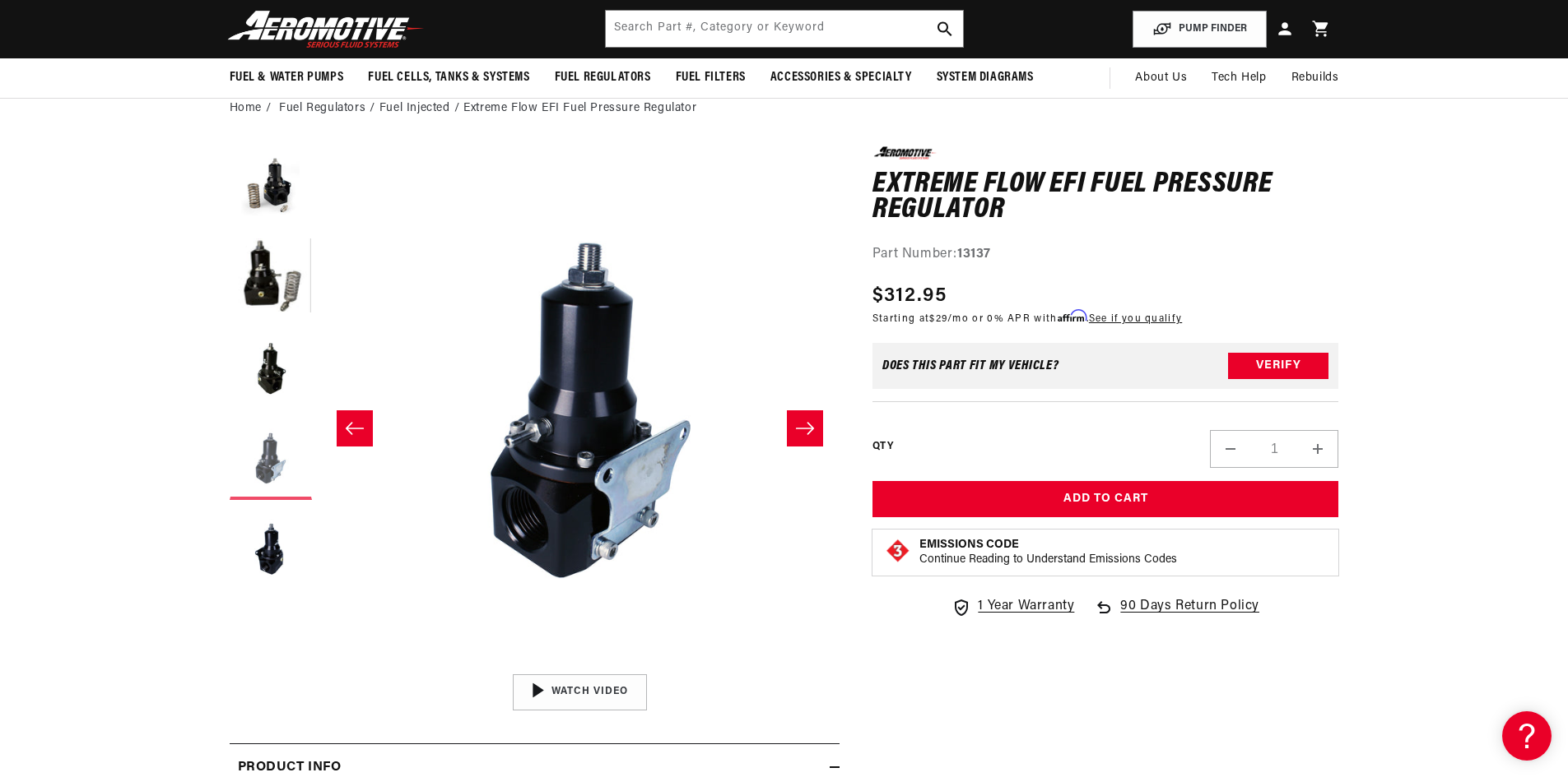
scroll to position [1, 1559]
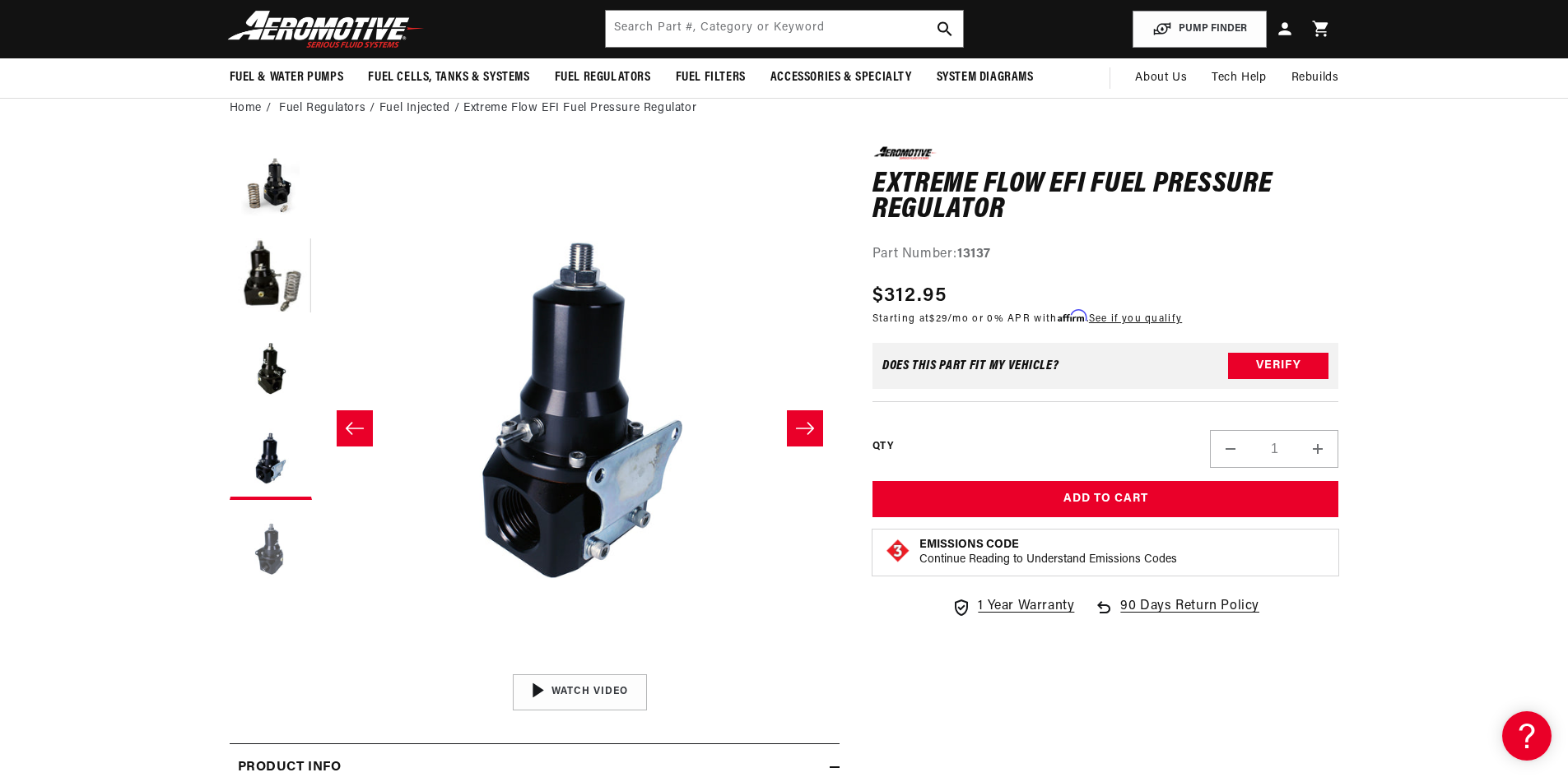
click at [266, 535] on button "Load image 5 in gallery view" at bounding box center [270, 549] width 82 height 82
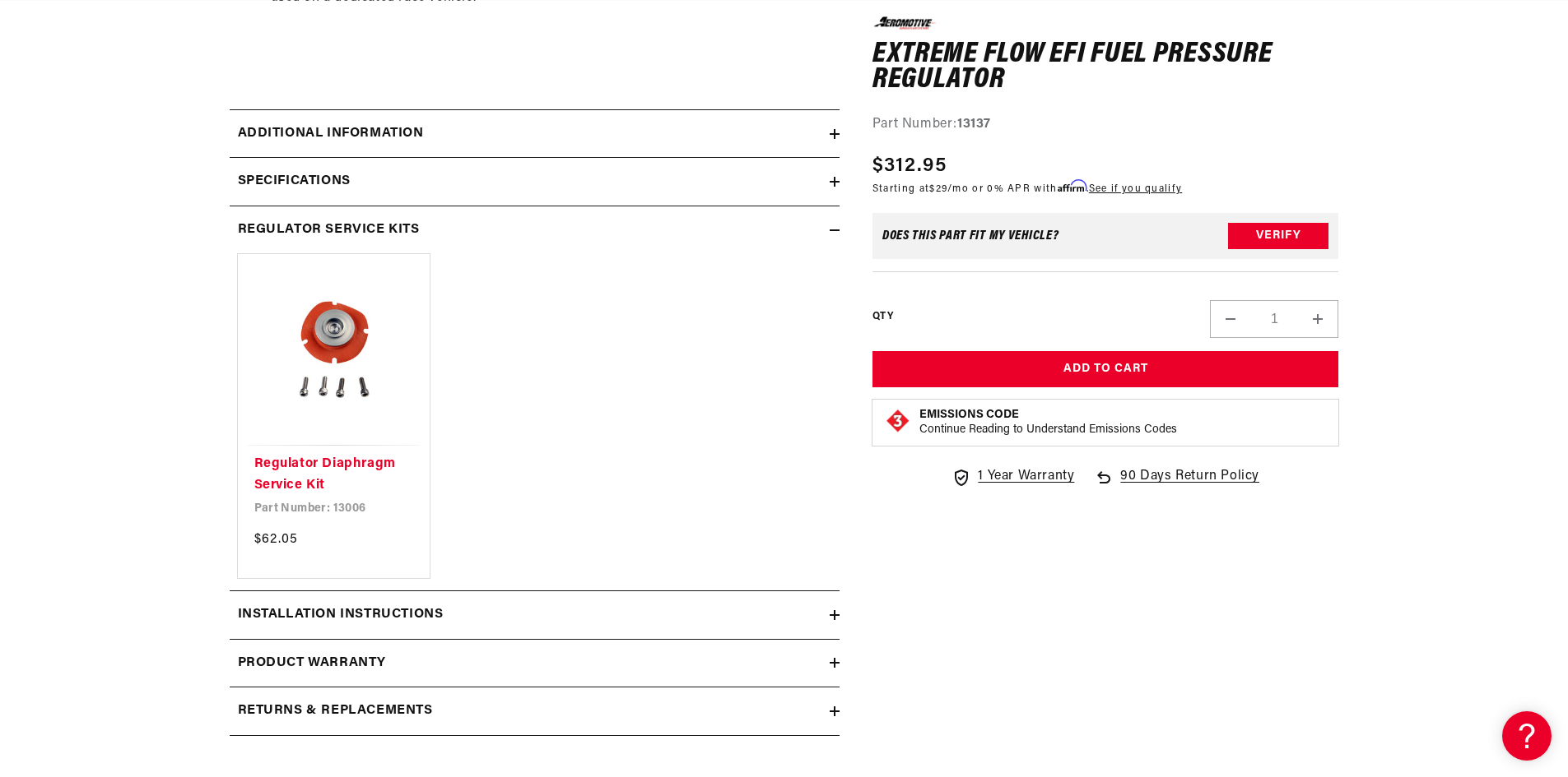
scroll to position [0, 0]
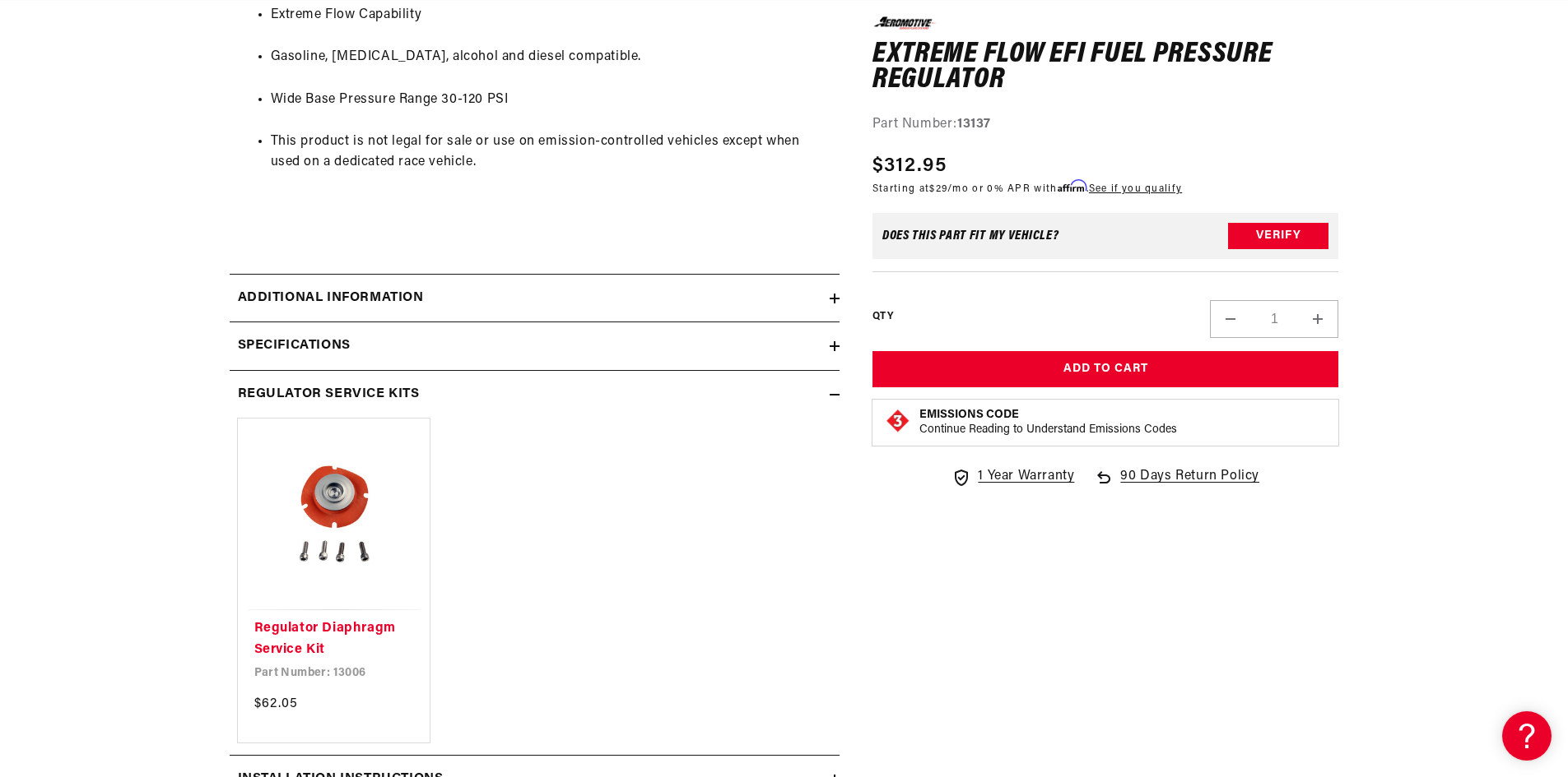
click at [401, 343] on div "Specifications" at bounding box center [529, 346] width 600 height 22
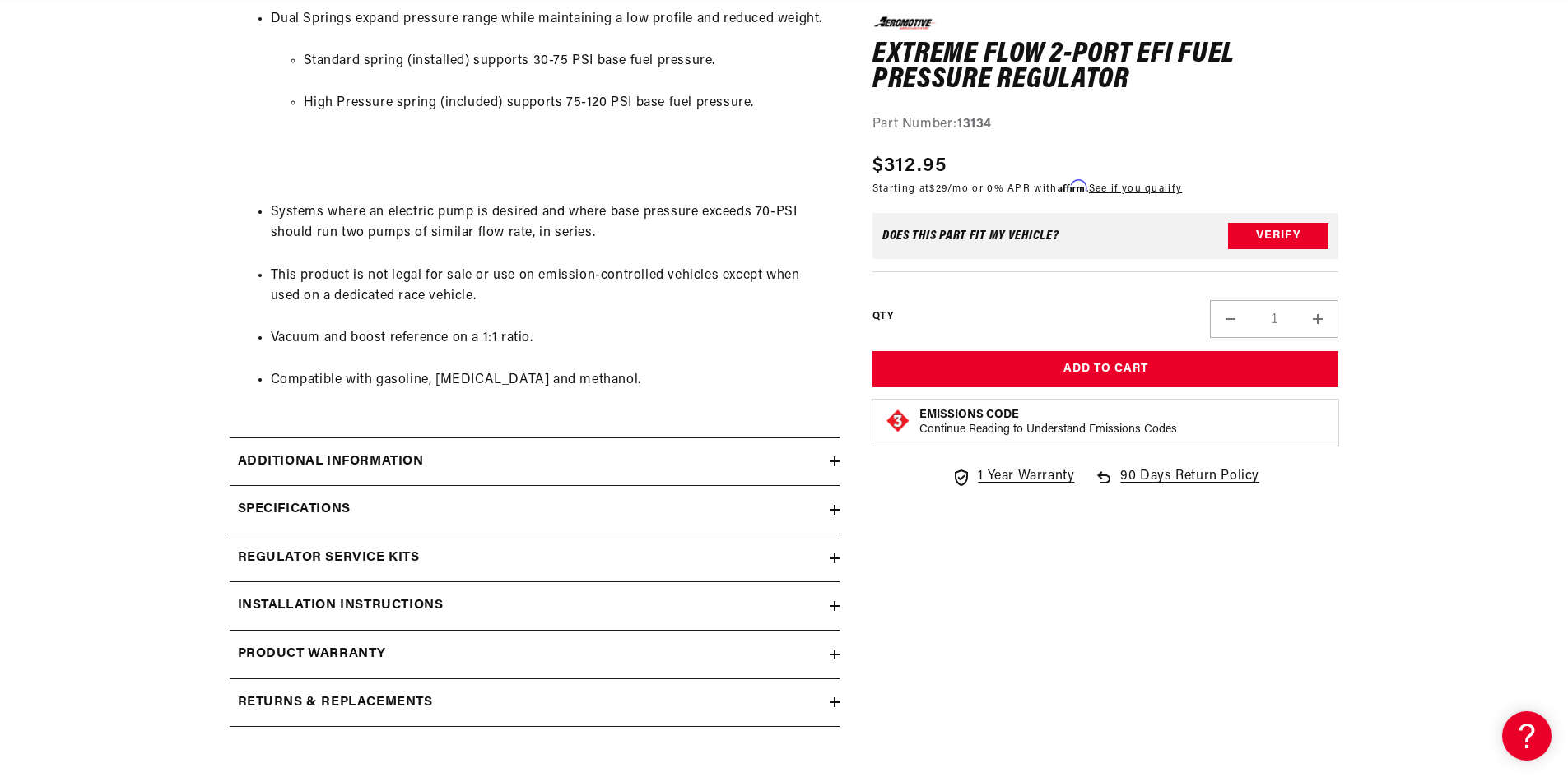
scroll to position [1233, 0]
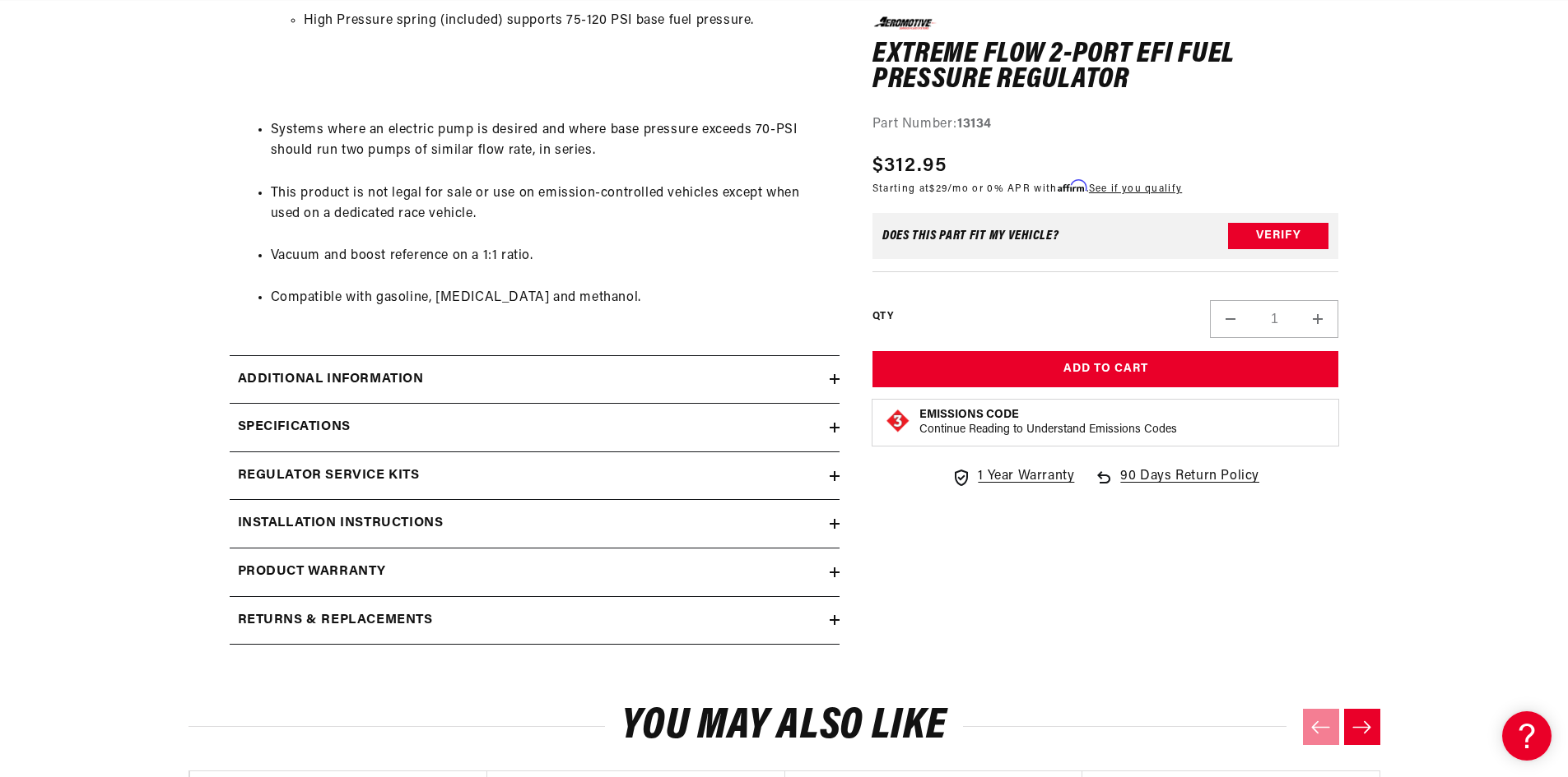
click at [376, 470] on h2 "Regulator Service Kits" at bounding box center [328, 476] width 182 height 22
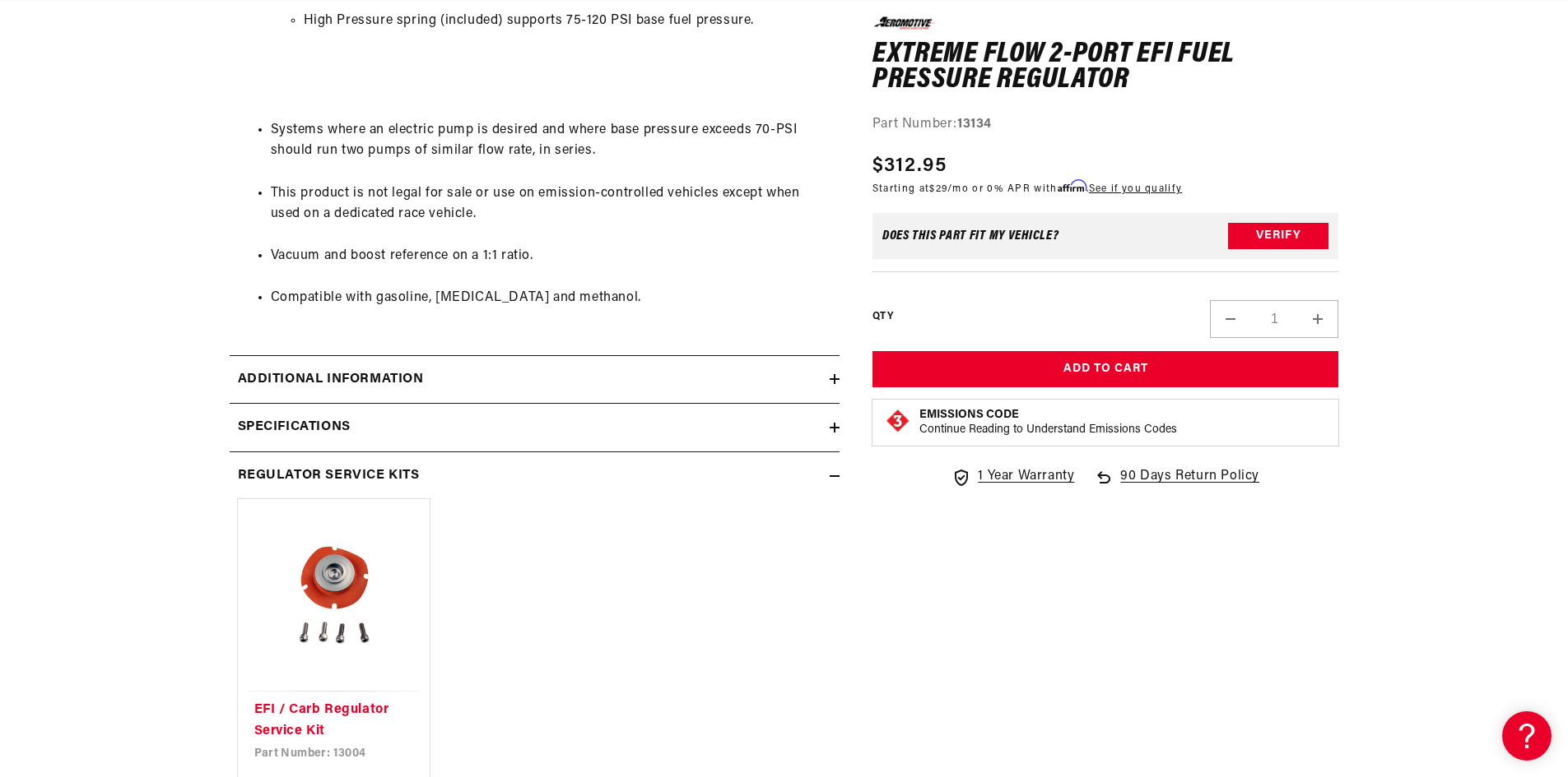
scroll to position [0, 1043]
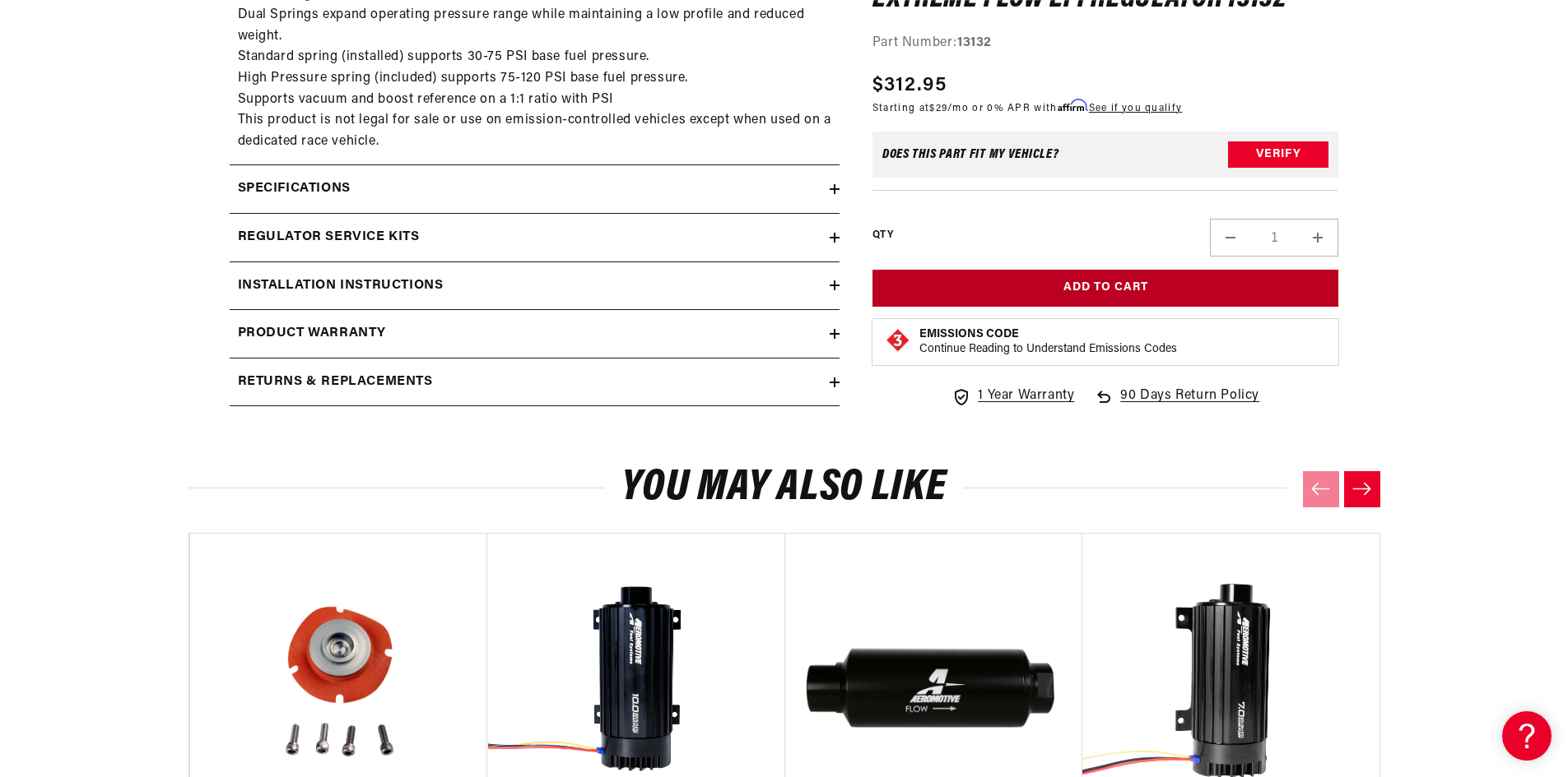
scroll to position [1069, 0]
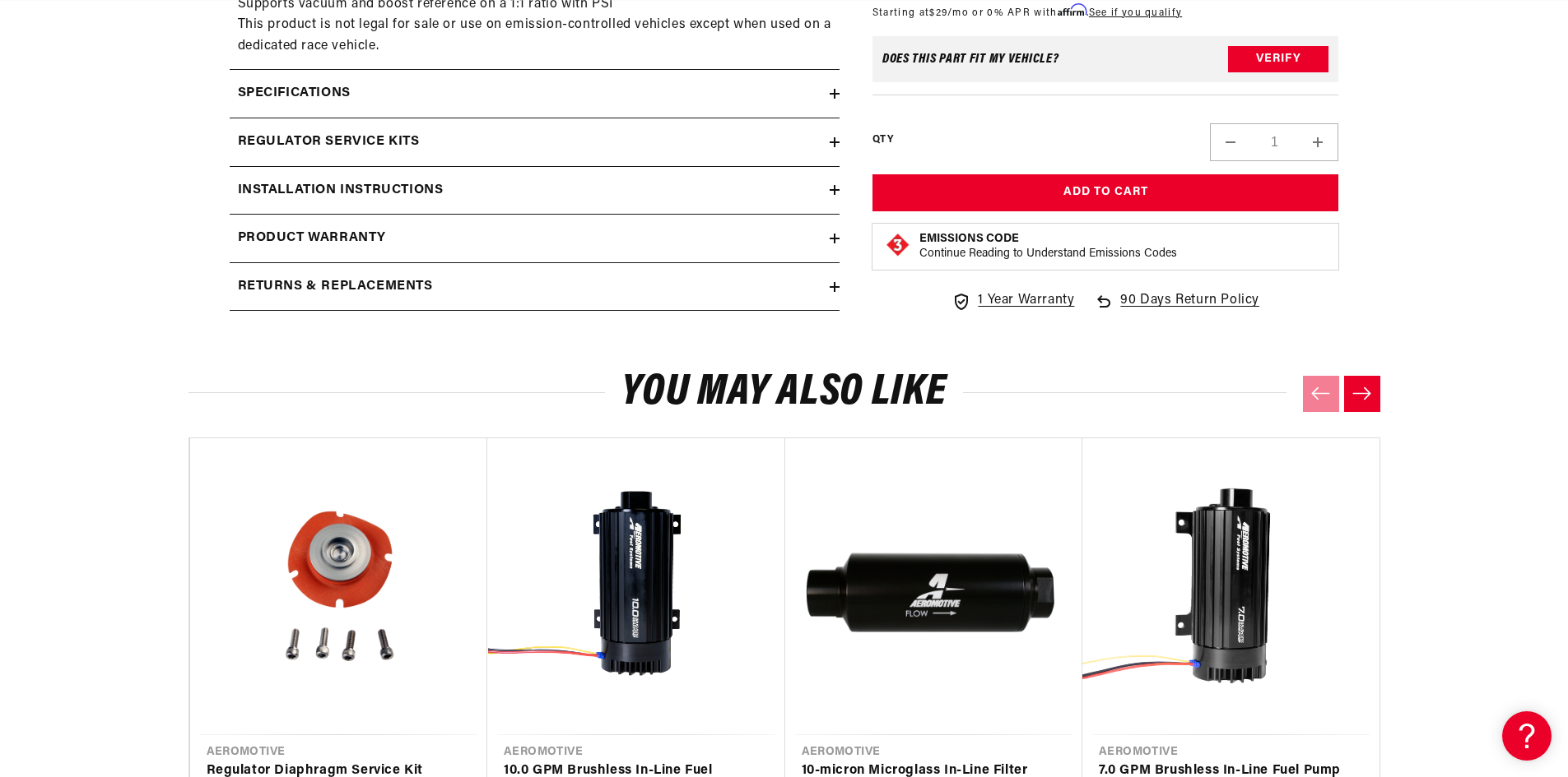
click at [475, 145] on div "Regulator Service Kits" at bounding box center [529, 142] width 600 height 22
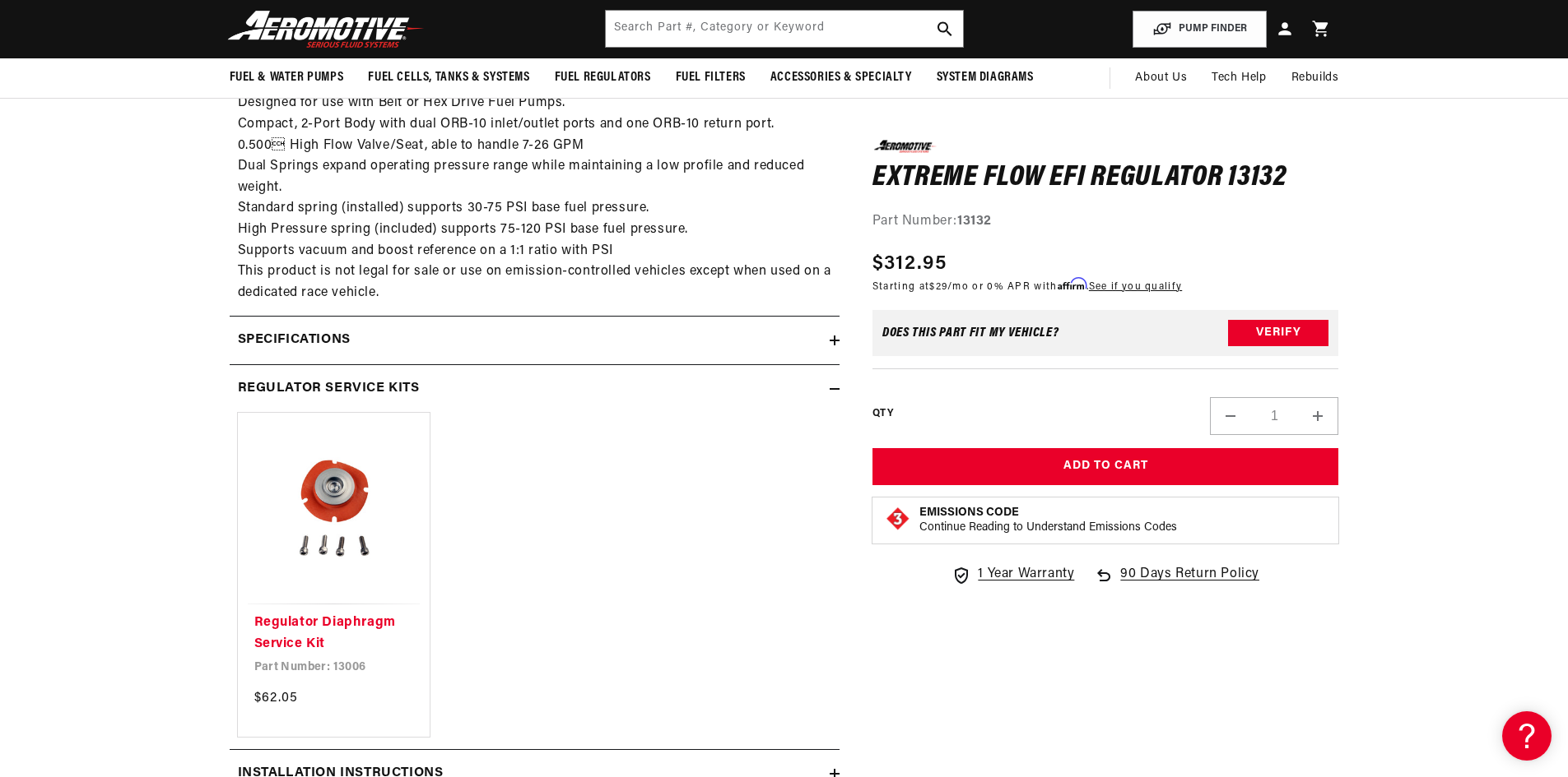
scroll to position [576, 0]
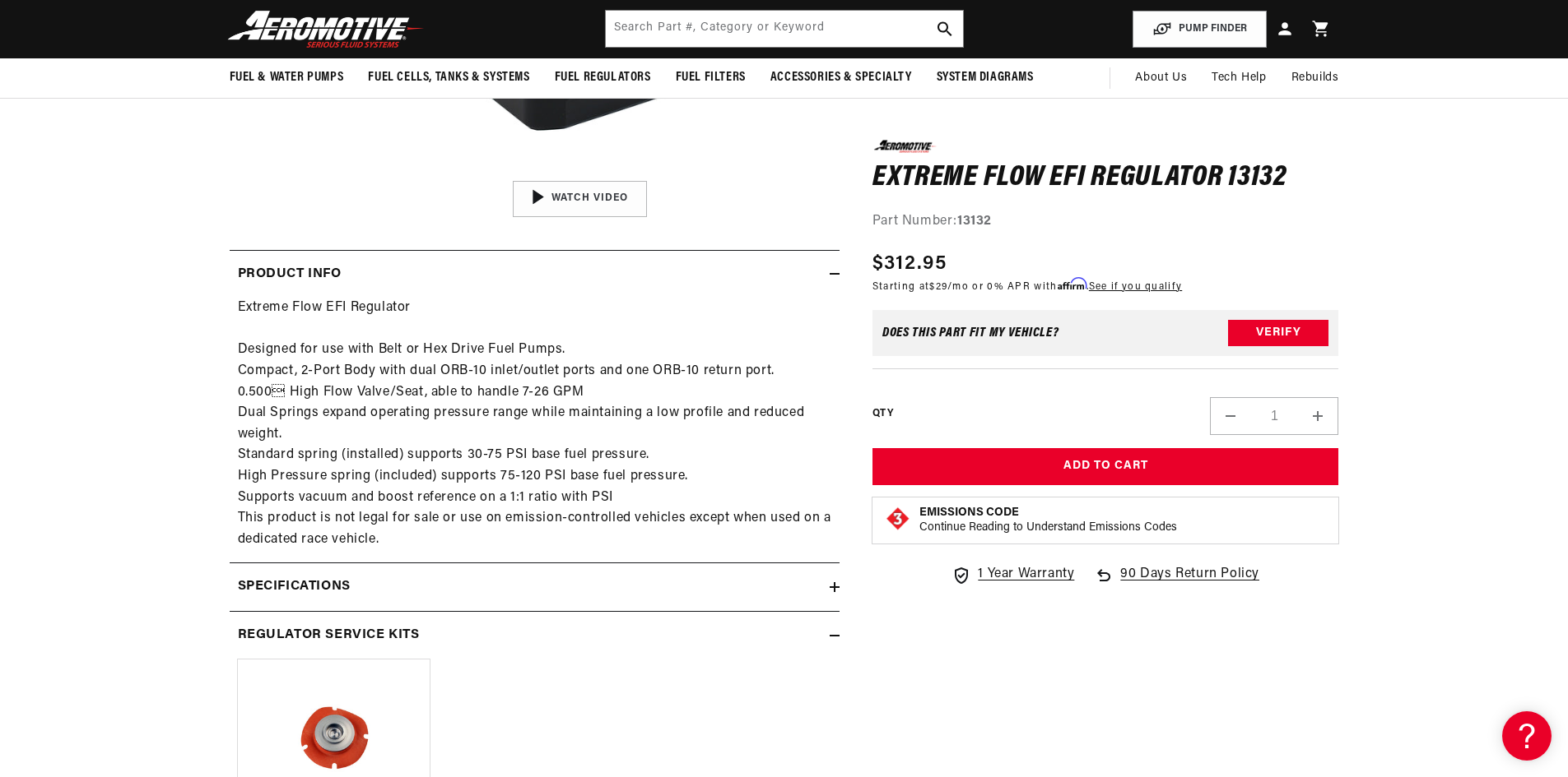
click div "Specifications"
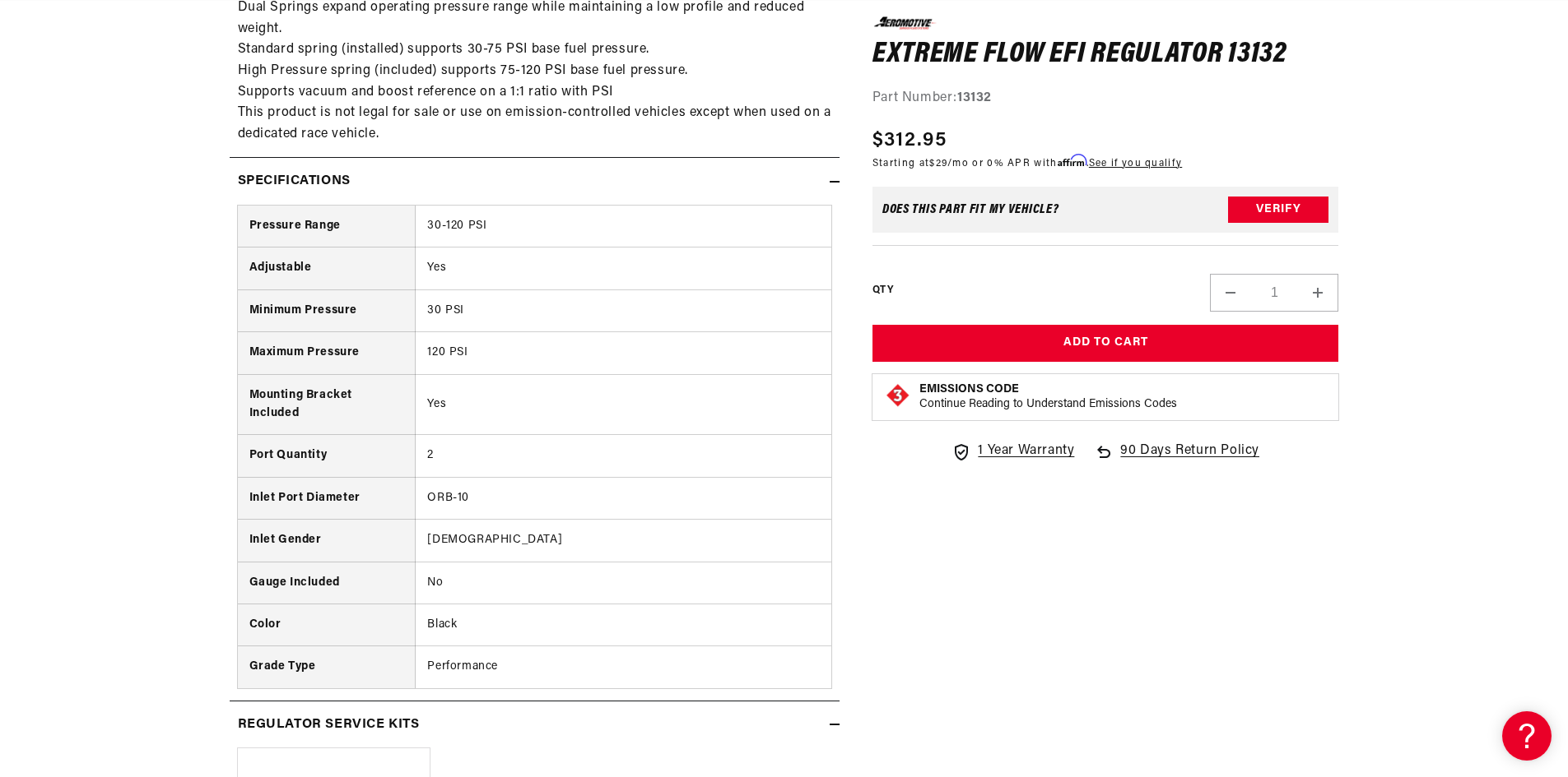
scroll to position [987, 0]
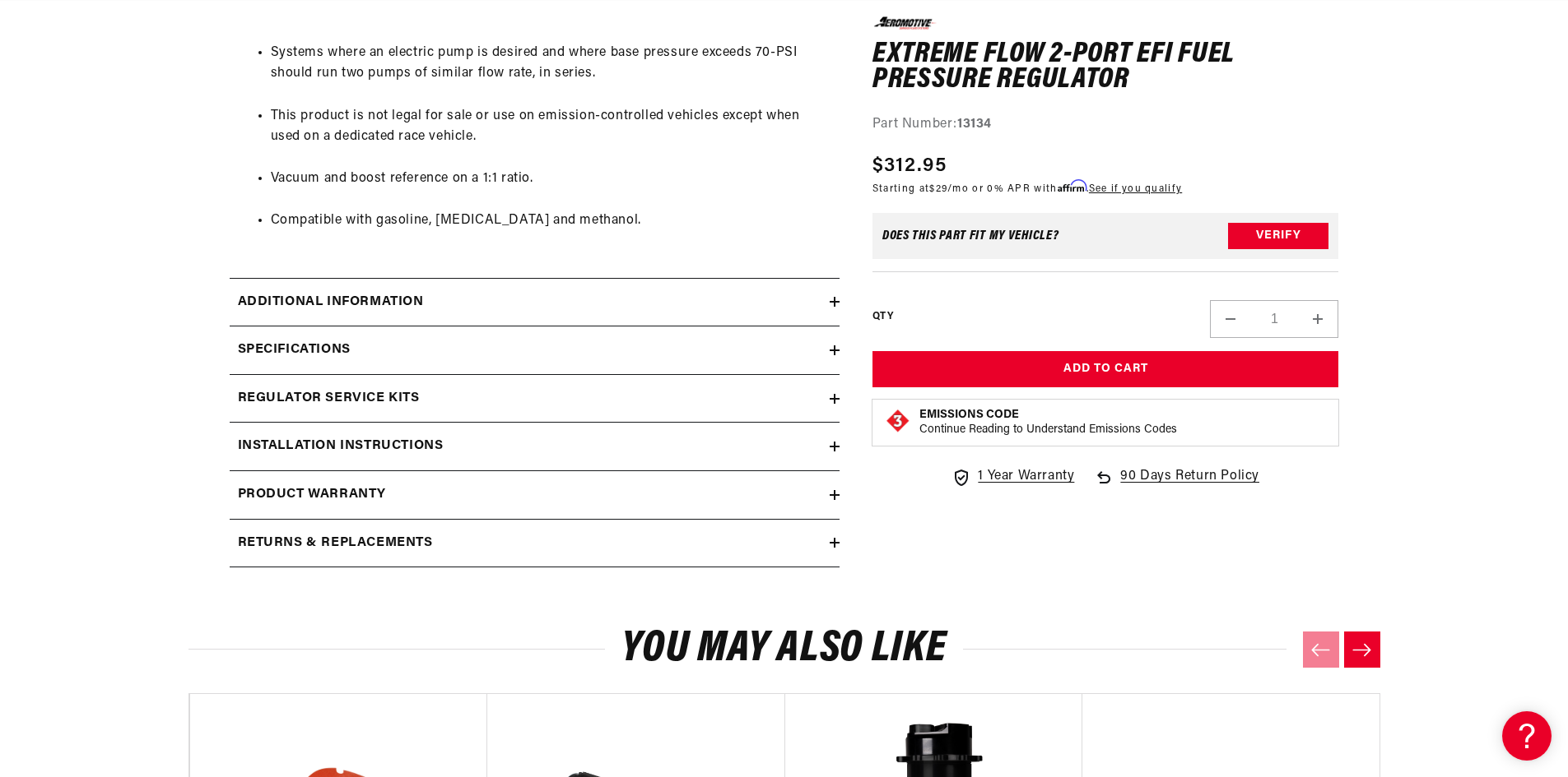
scroll to position [1316, 0]
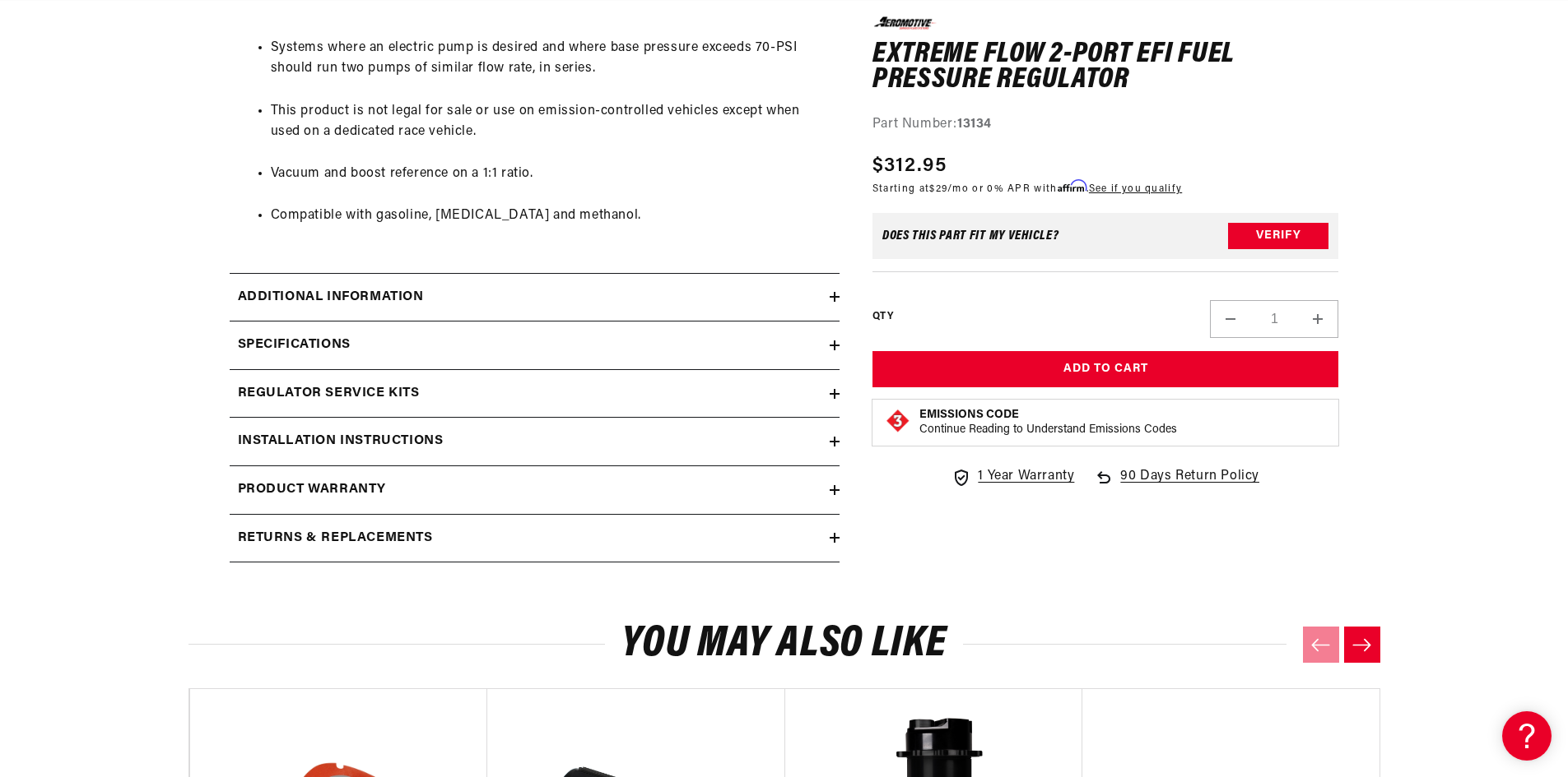
click at [390, 382] on summary "Regulator Service Kits" at bounding box center [534, 394] width 609 height 48
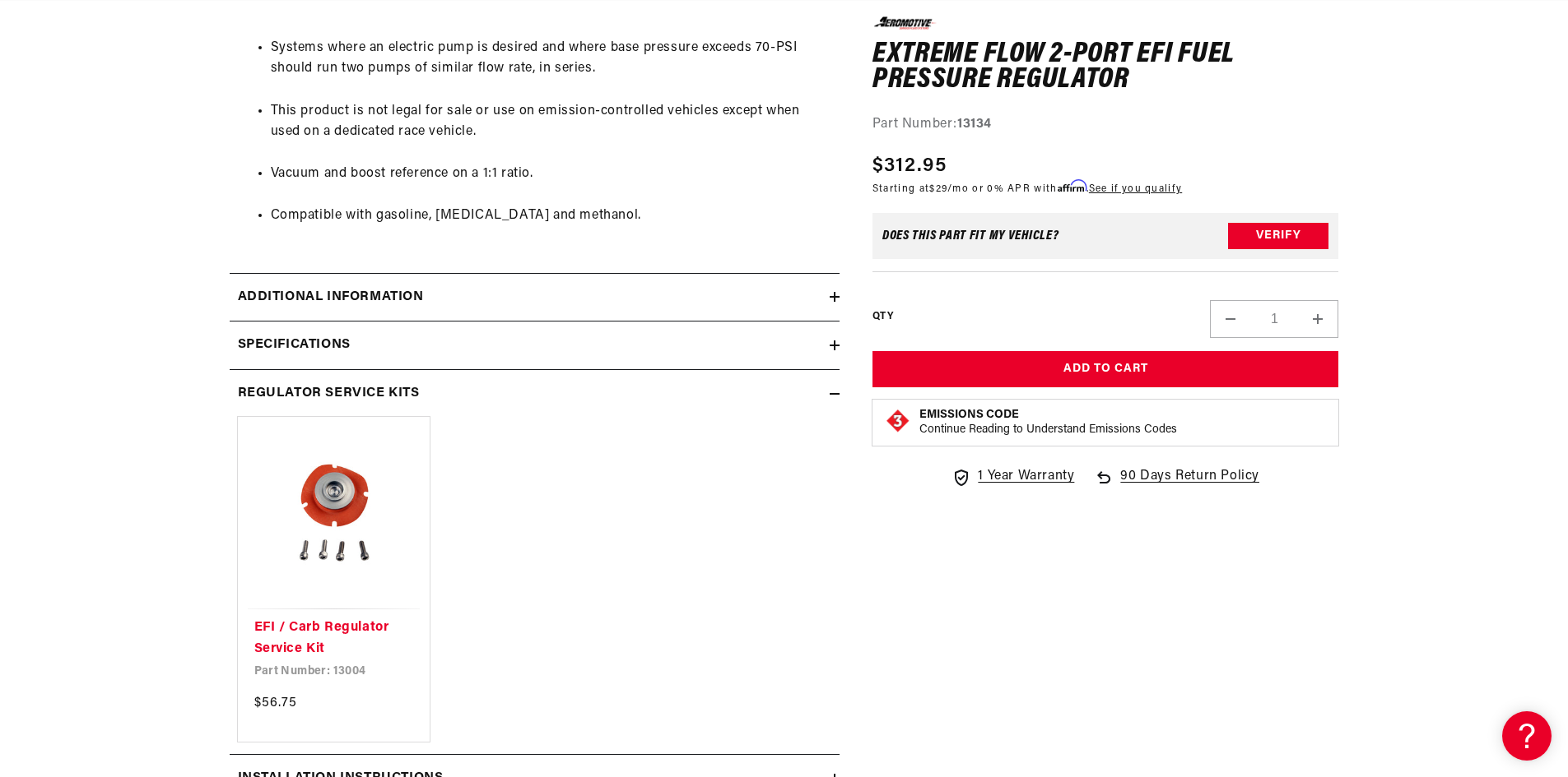
scroll to position [0, 1043]
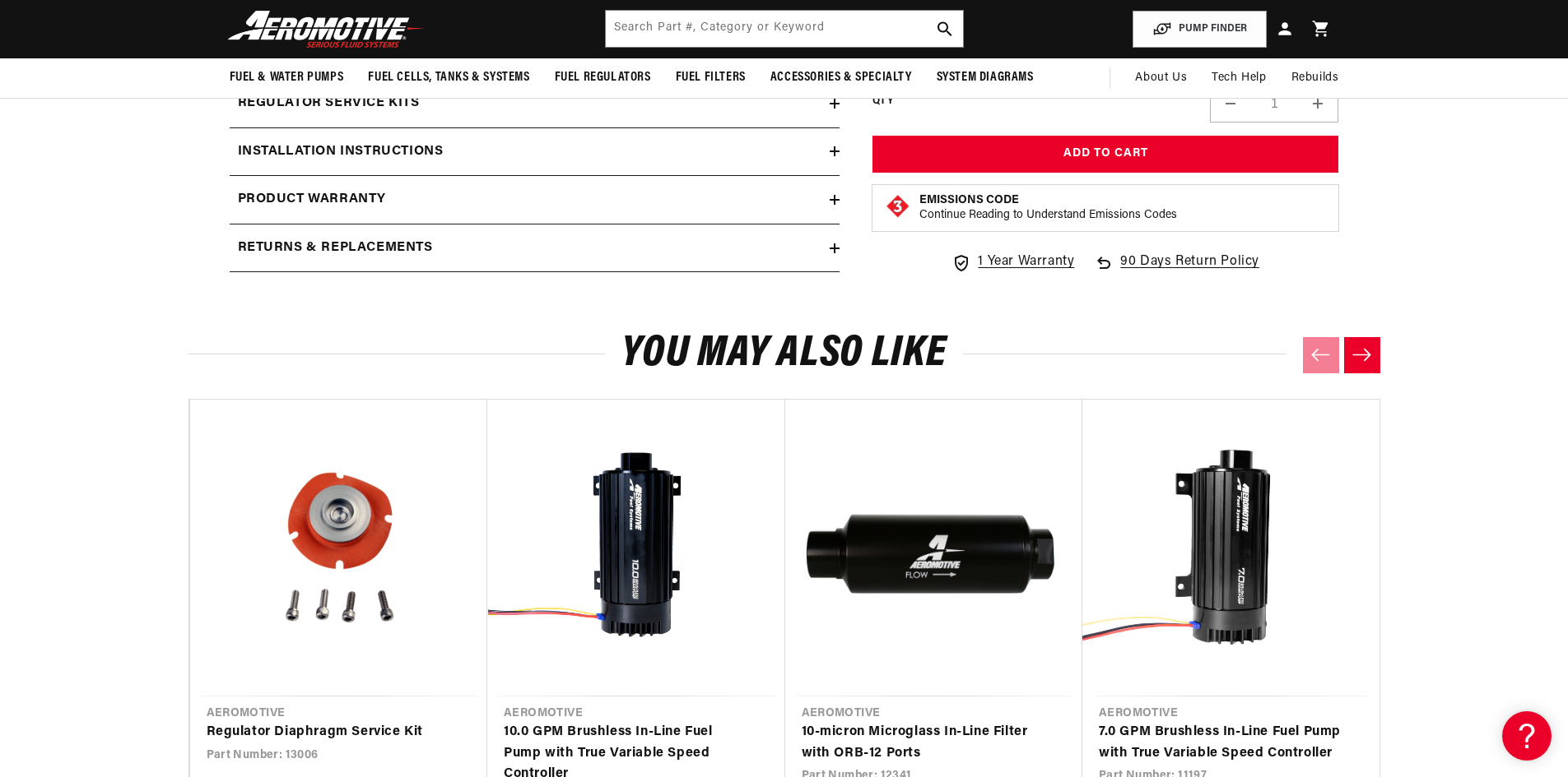
scroll to position [822, 0]
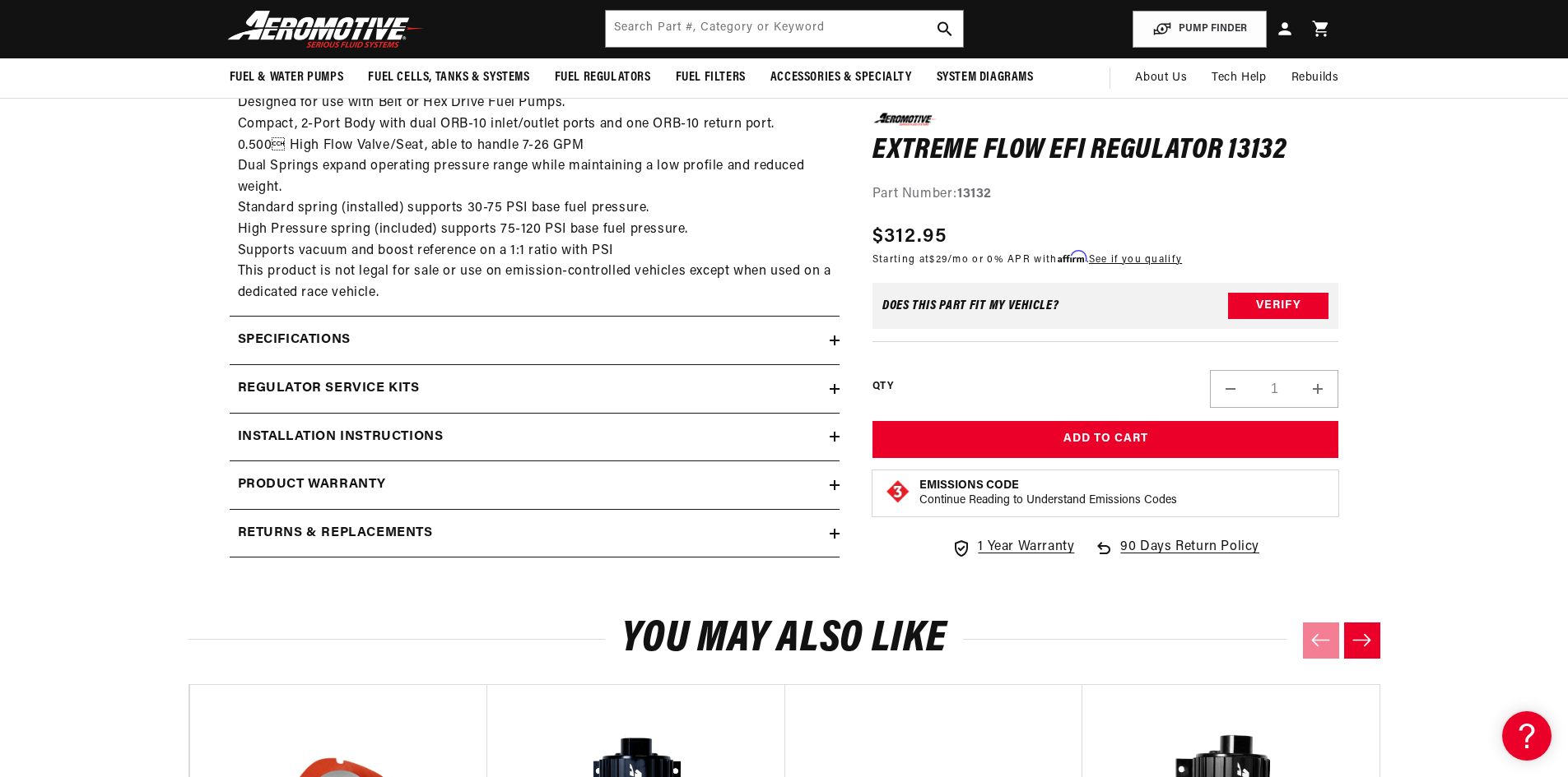
click at [390, 388] on h2 "Regulator Service Kits" at bounding box center [328, 388] width 182 height 22
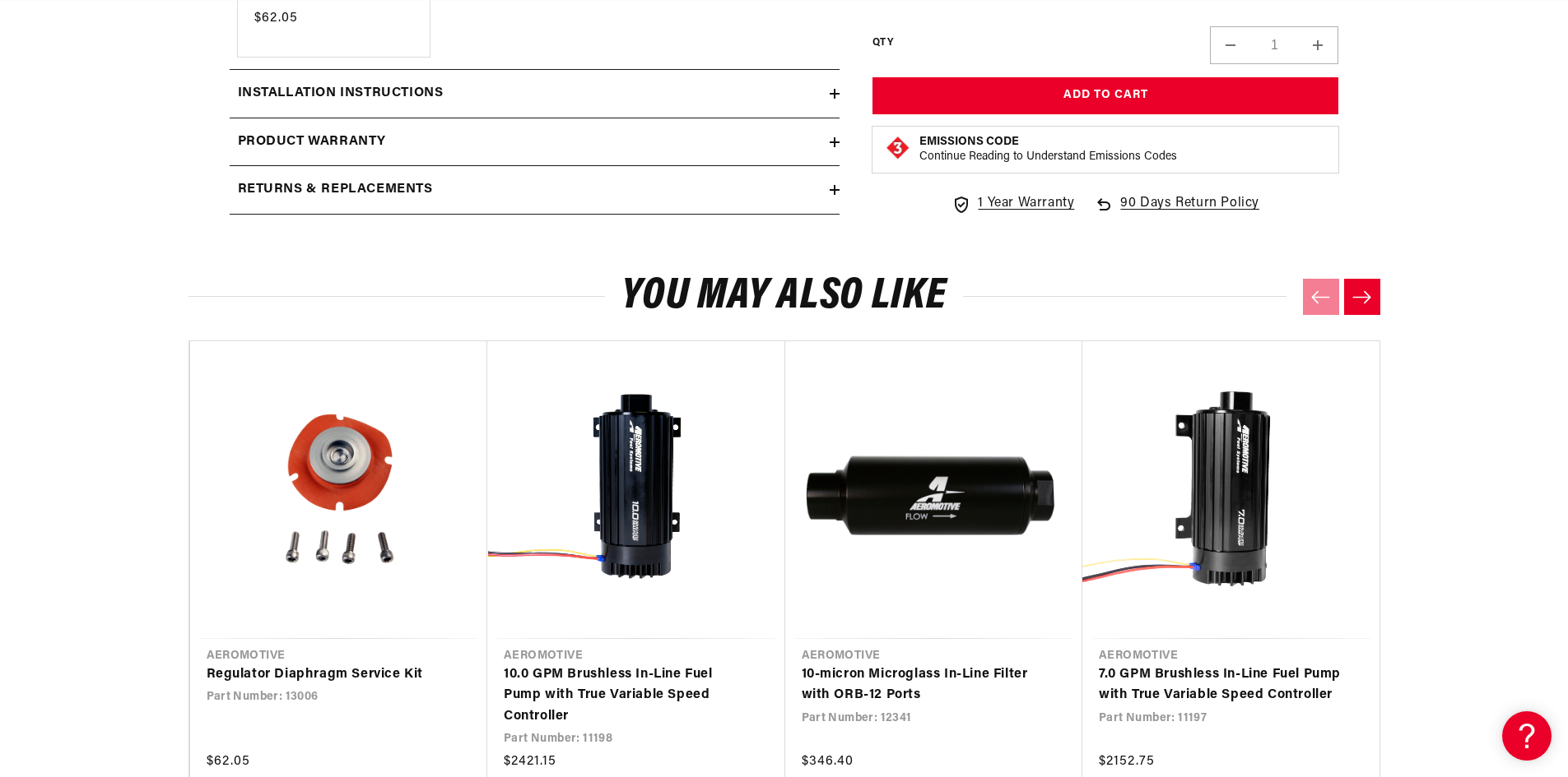
scroll to position [1645, 0]
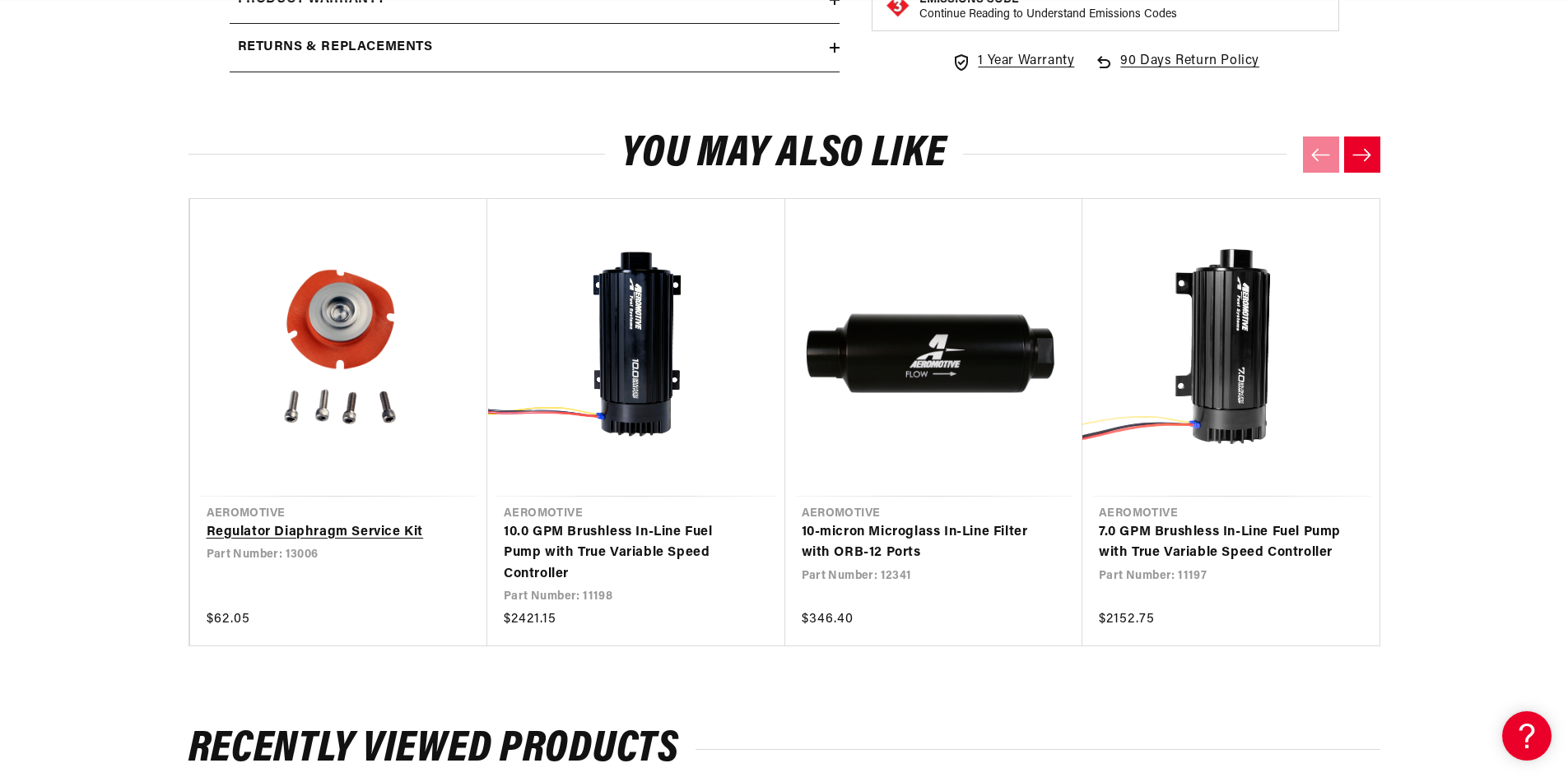
click at [372, 528] on link "Regulator Diaphragm Service Kit" at bounding box center [330, 533] width 248 height 22
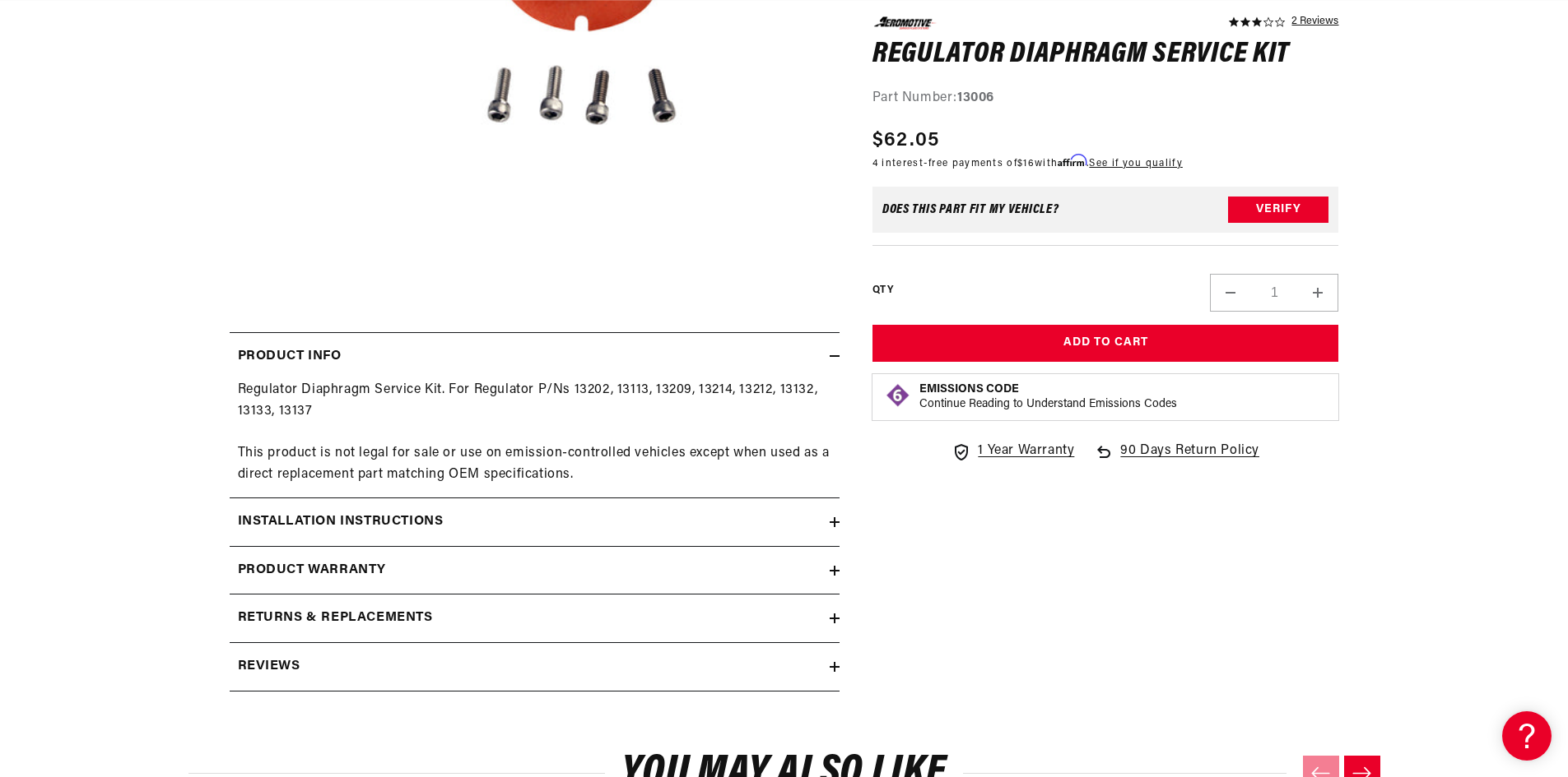
scroll to position [0, 2087]
click at [318, 526] on h2 "Installation Instructions" at bounding box center [341, 522] width 206 height 22
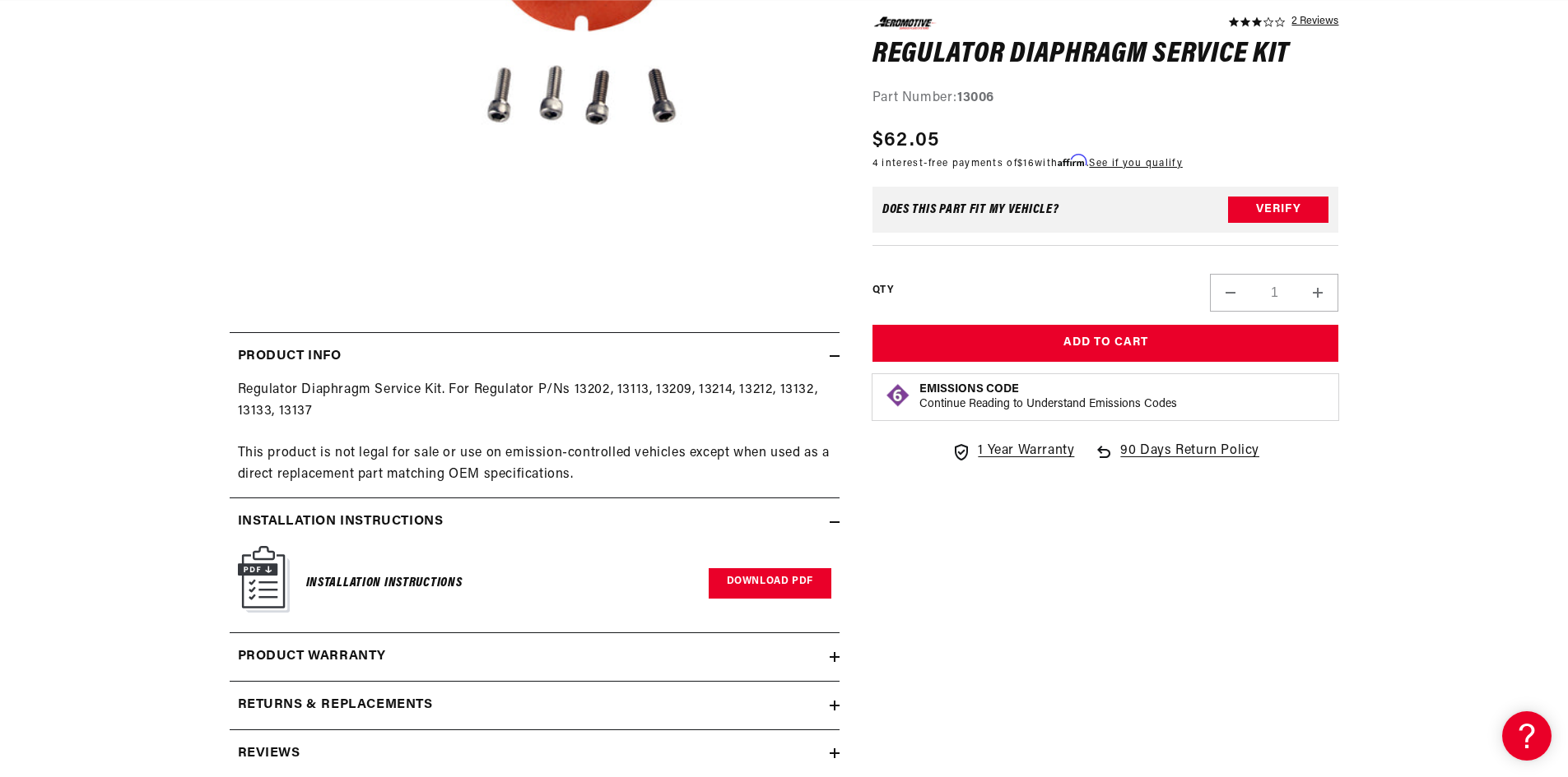
scroll to position [0, 323]
click at [778, 576] on link "Download PDF" at bounding box center [770, 584] width 123 height 30
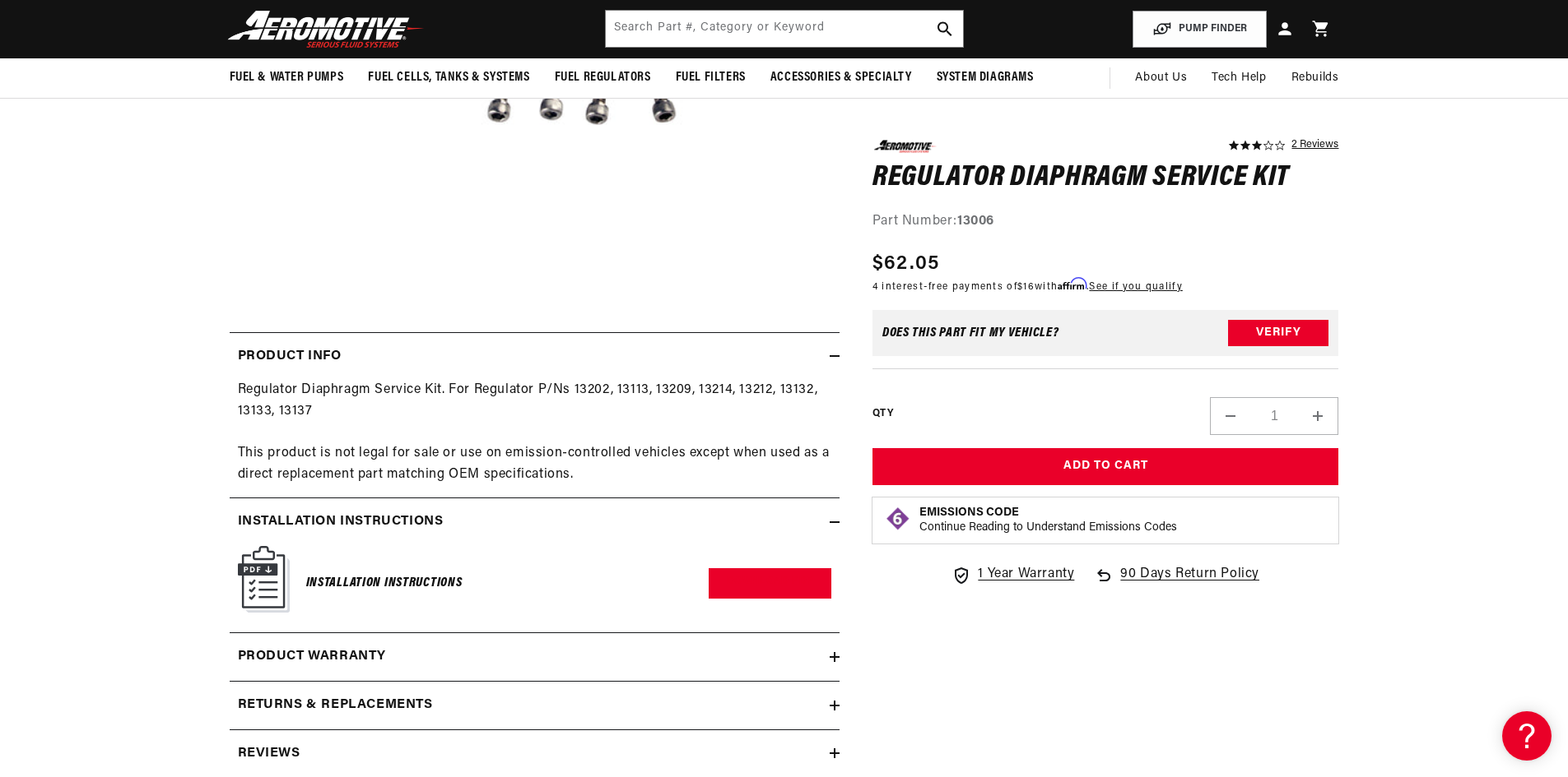
scroll to position [0, 0]
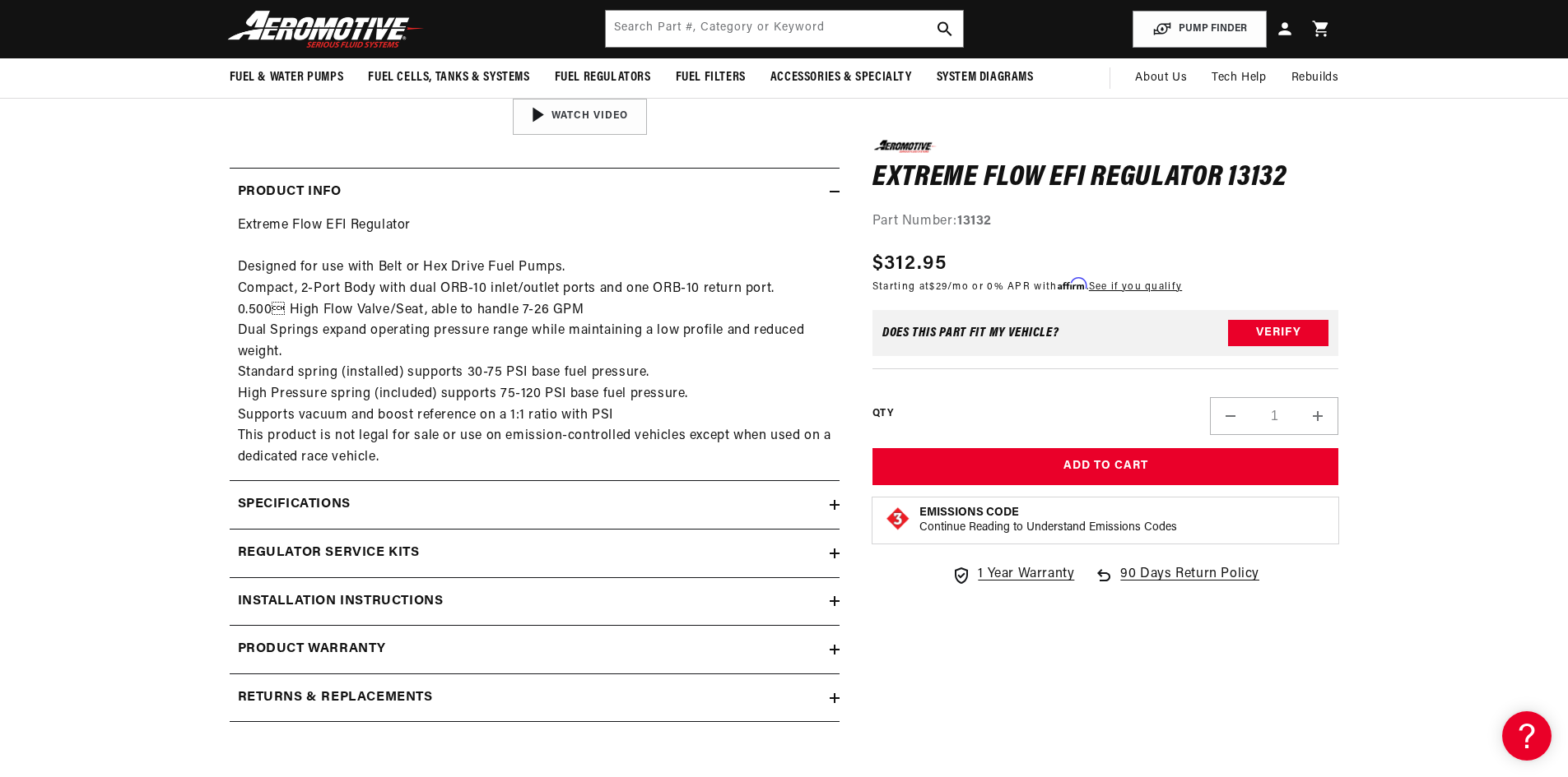
scroll to position [0, 3130]
click at [388, 500] on div "Specifications" at bounding box center [529, 504] width 600 height 22
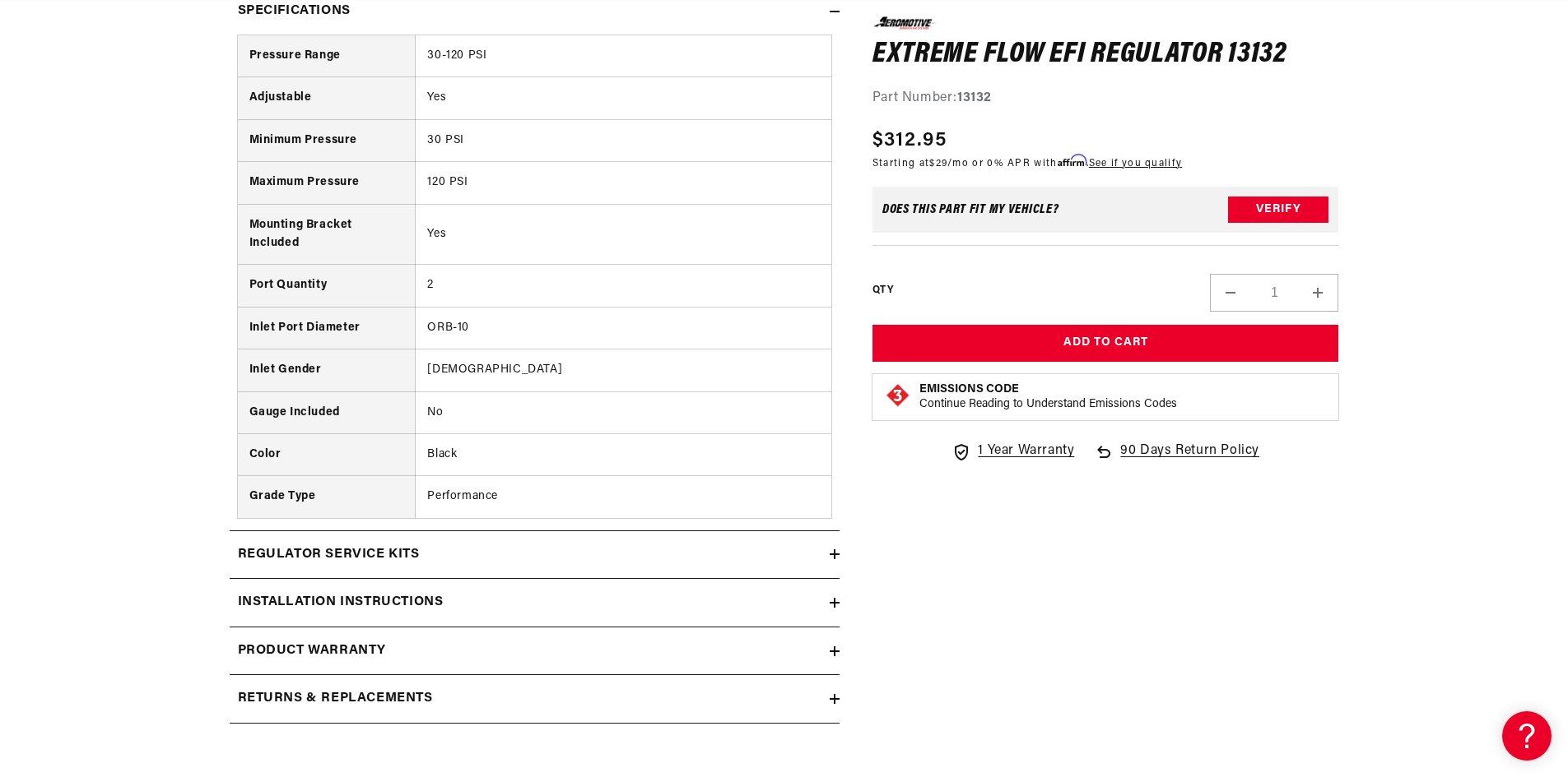
scroll to position [0, 1043]
click at [415, 657] on div "Product warranty" at bounding box center [529, 651] width 600 height 22
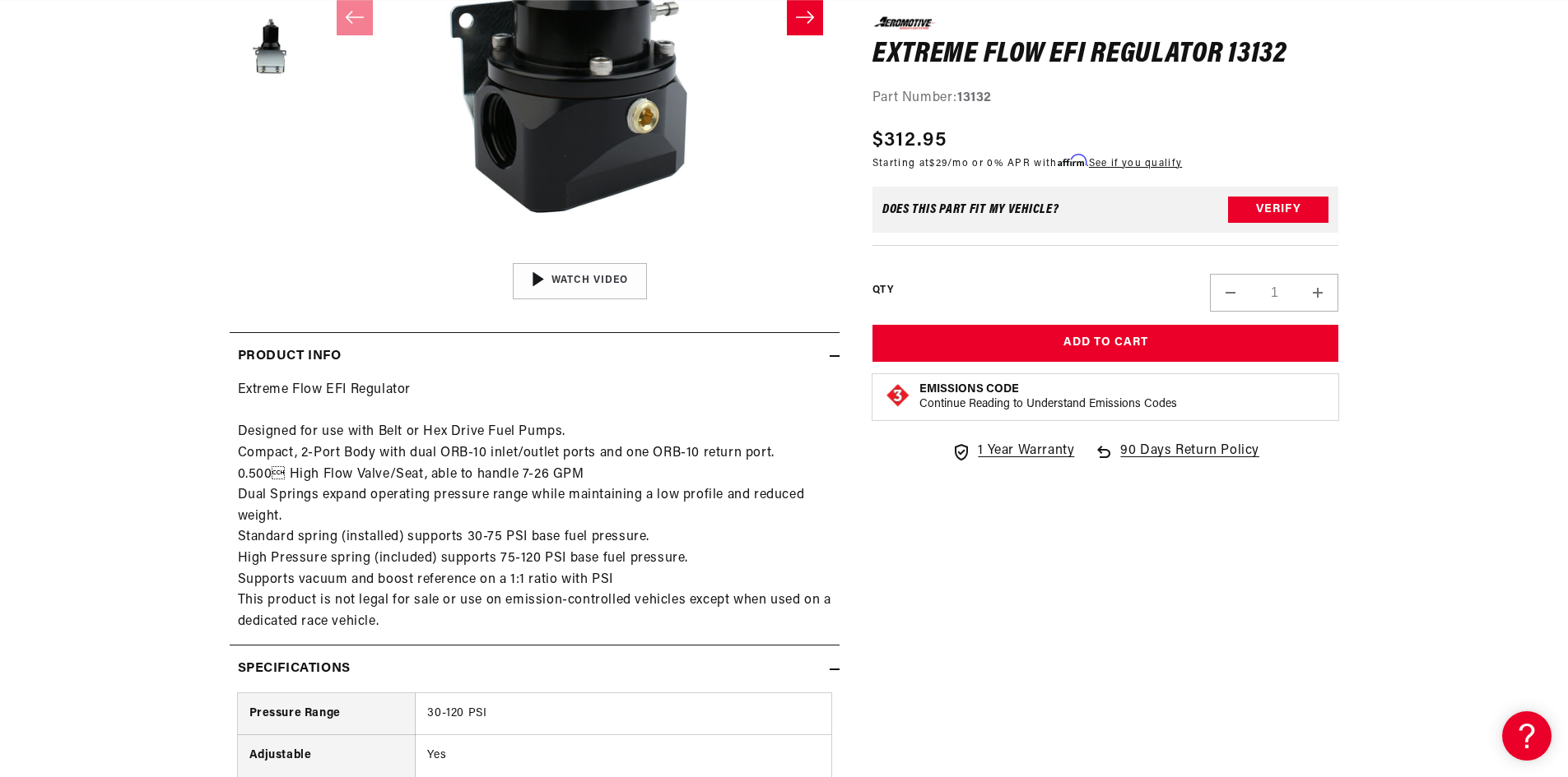
scroll to position [0, 3130]
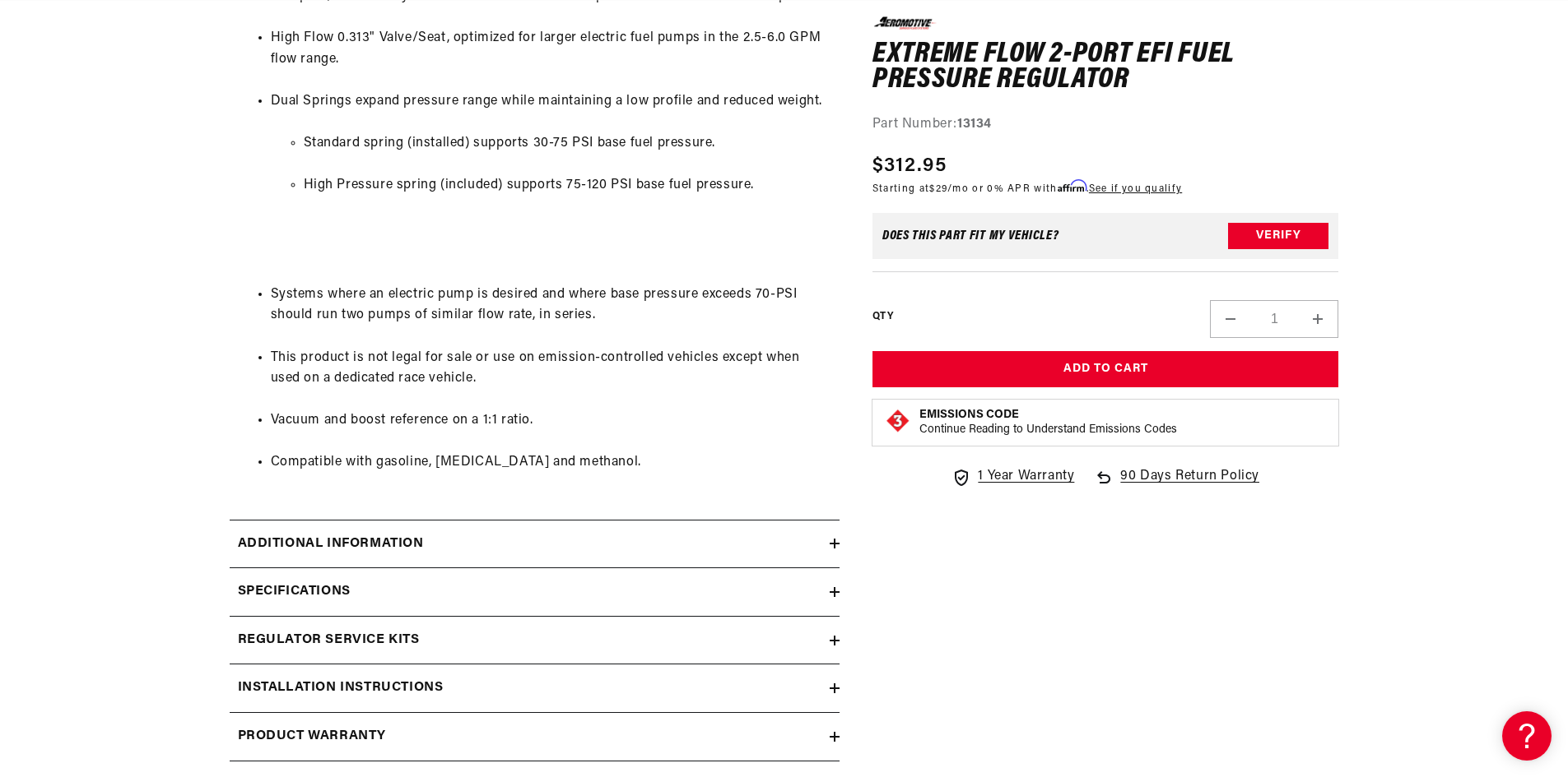
click at [570, 590] on div "Specifications" at bounding box center [529, 592] width 600 height 22
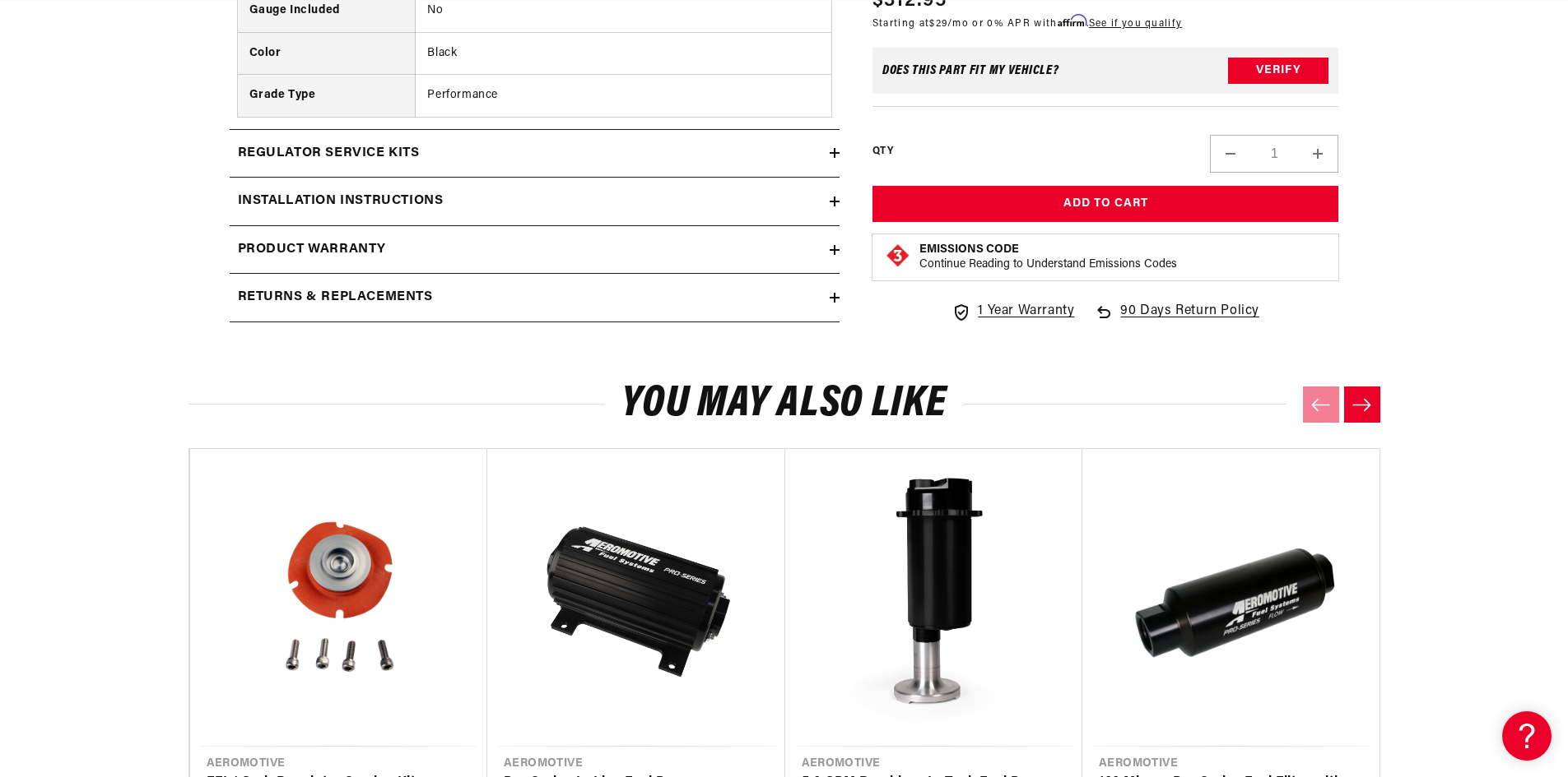
scroll to position [2221, 0]
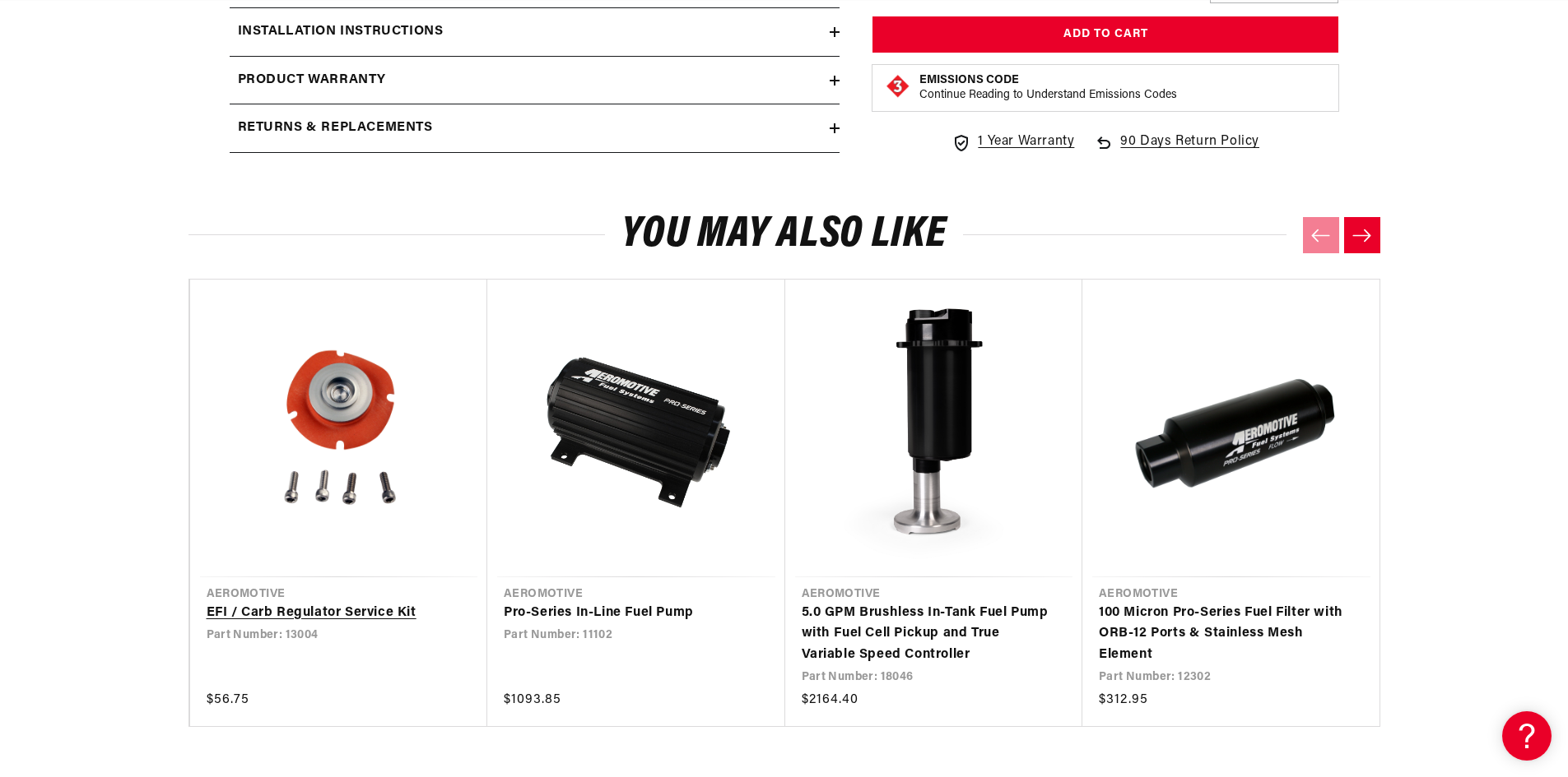
click at [310, 610] on link "EFI / Carb Regulator Service Kit" at bounding box center [330, 613] width 248 height 22
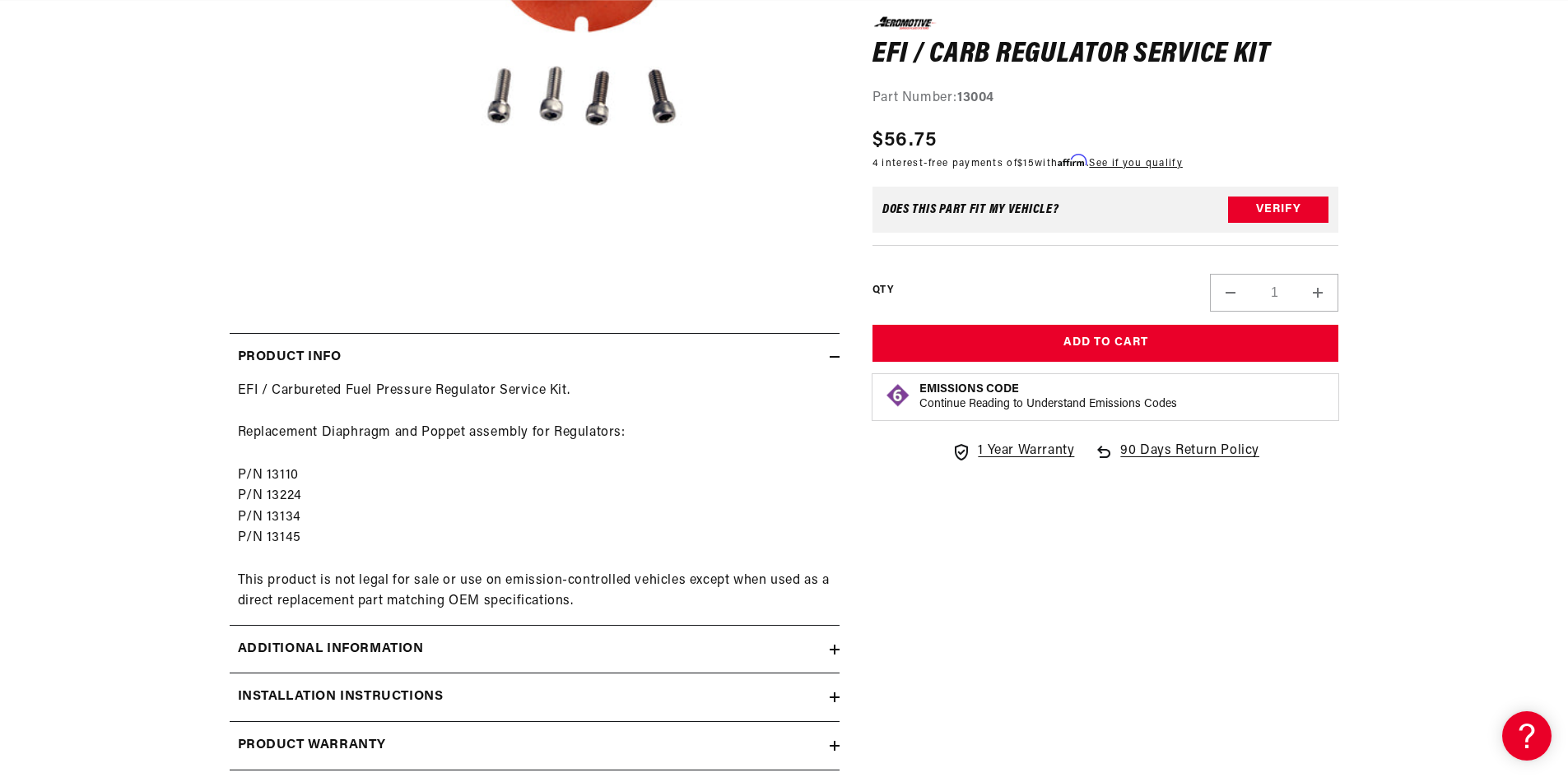
scroll to position [493, 0]
click at [470, 642] on div "Additional information" at bounding box center [529, 649] width 600 height 22
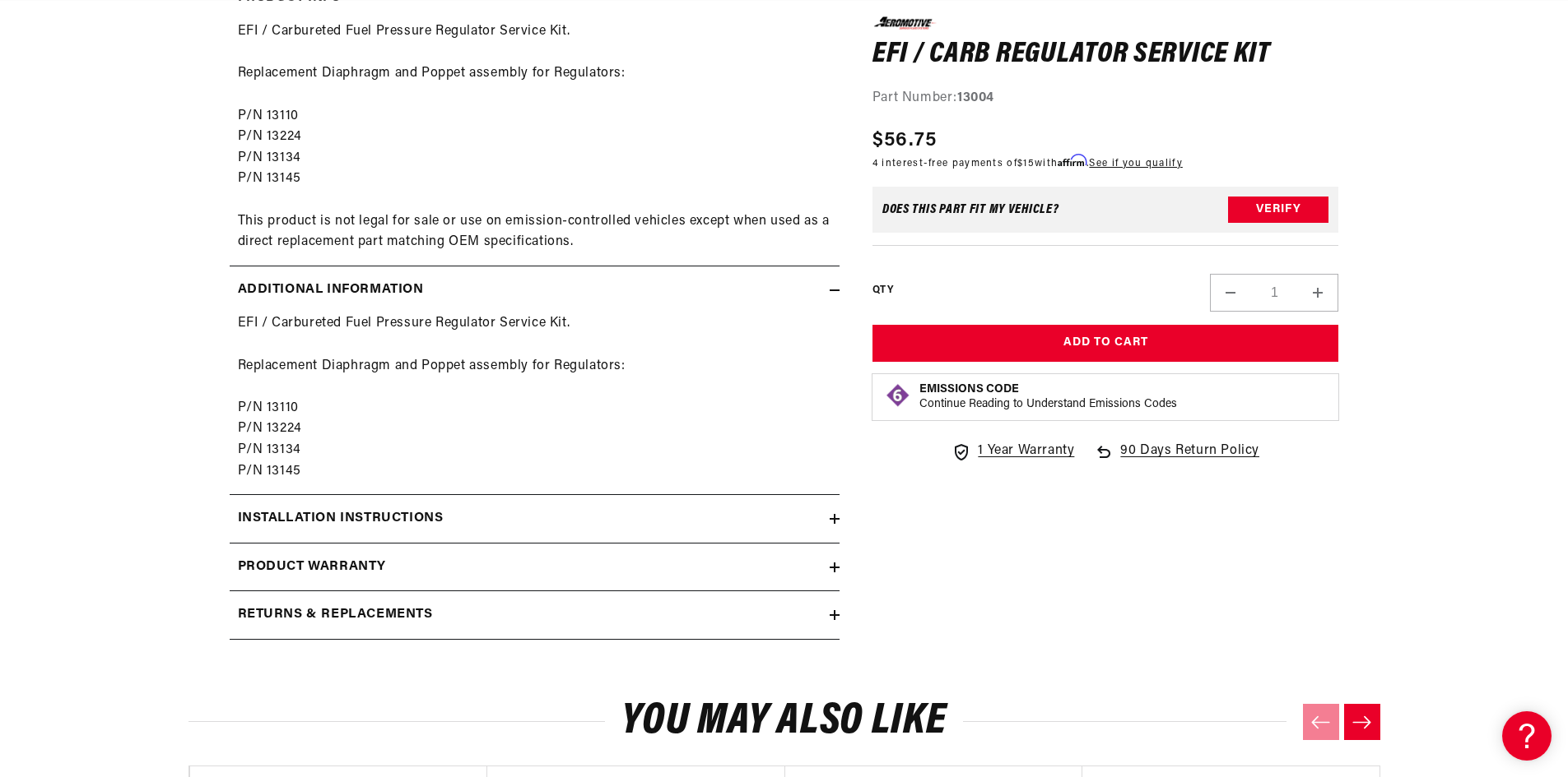
scroll to position [987, 0]
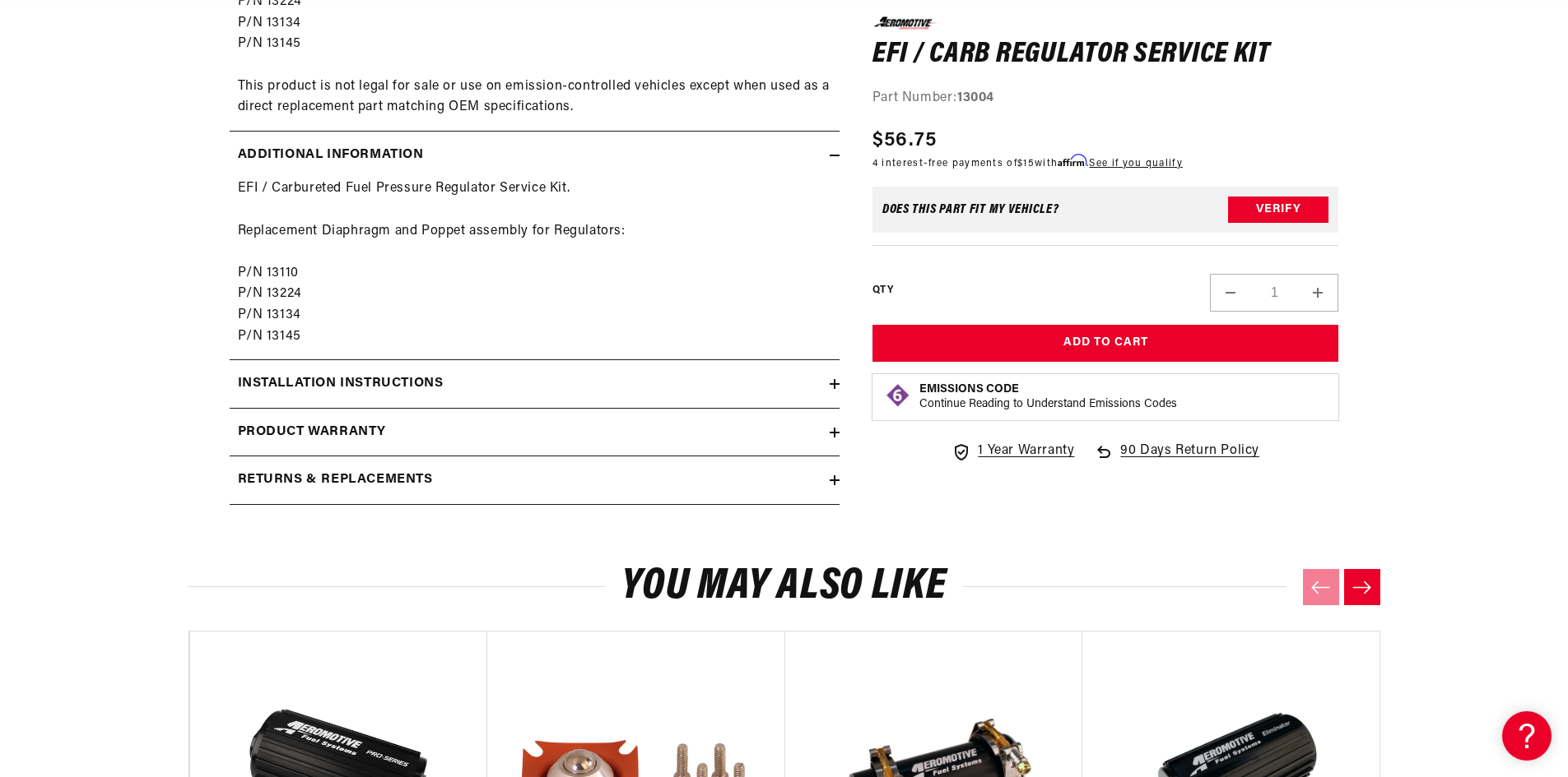
click at [398, 388] on h2 "Installation Instructions" at bounding box center [341, 384] width 206 height 22
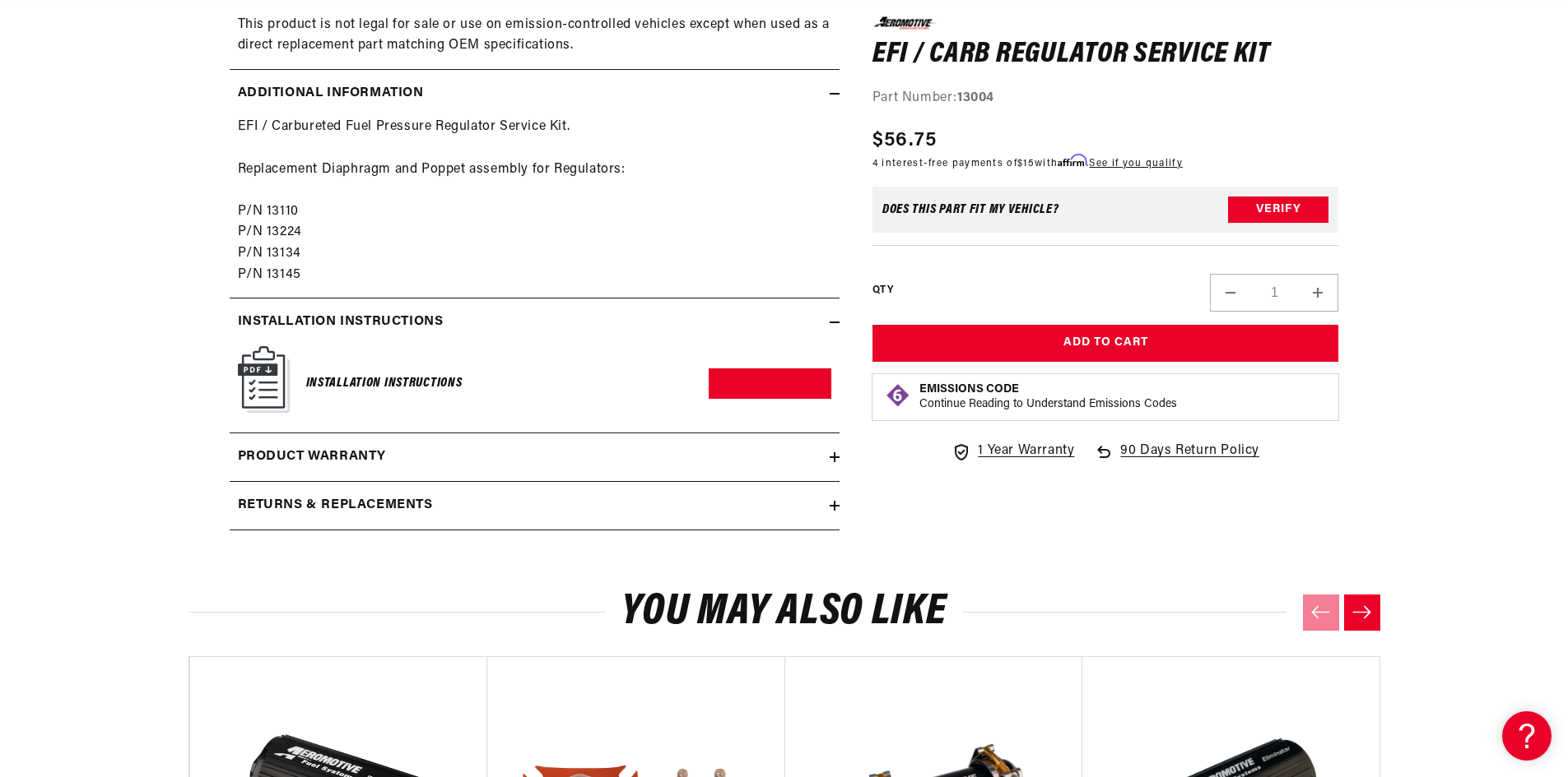
scroll to position [1151, 0]
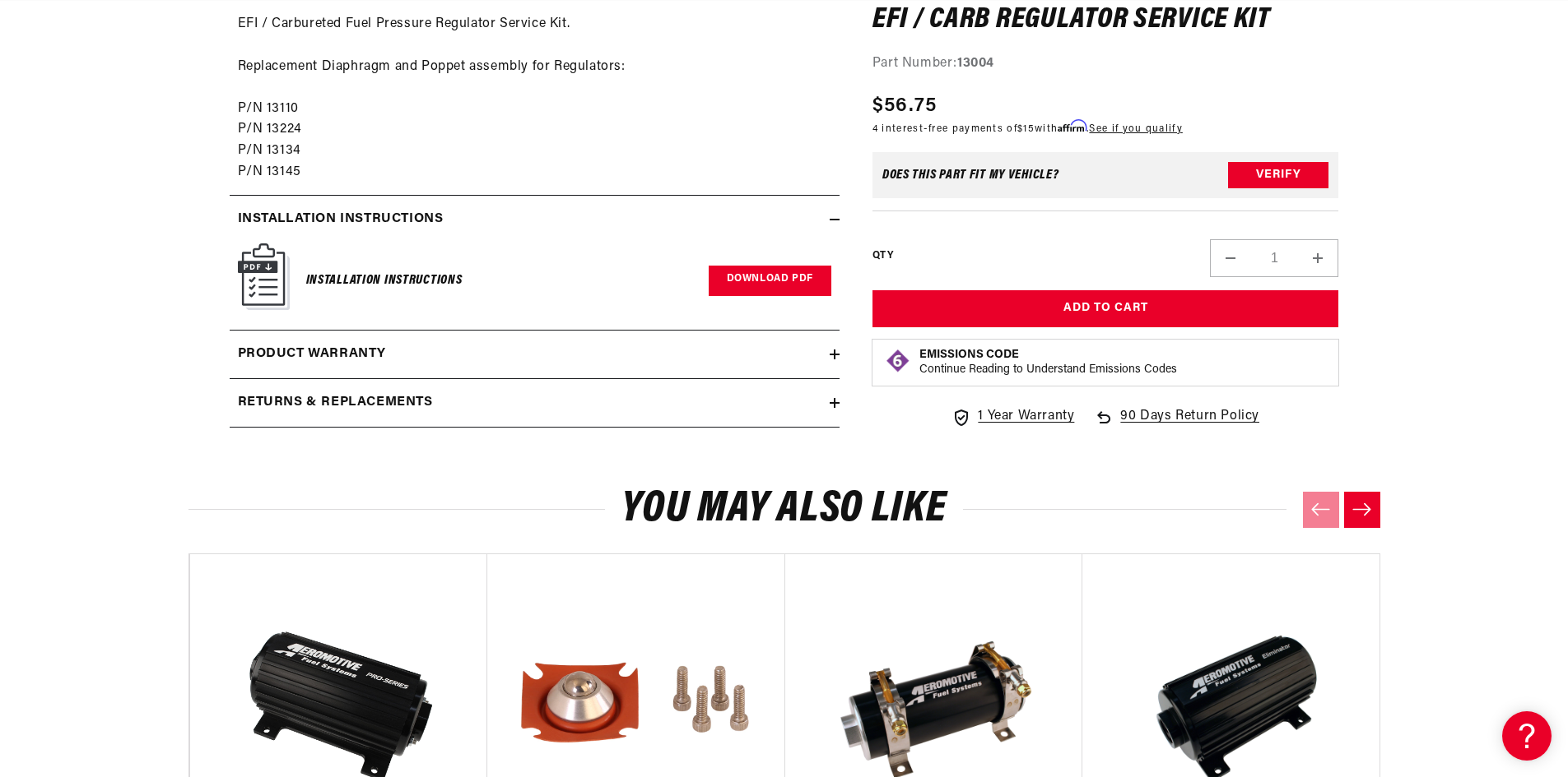
click at [739, 275] on link "Download PDF" at bounding box center [770, 281] width 123 height 30
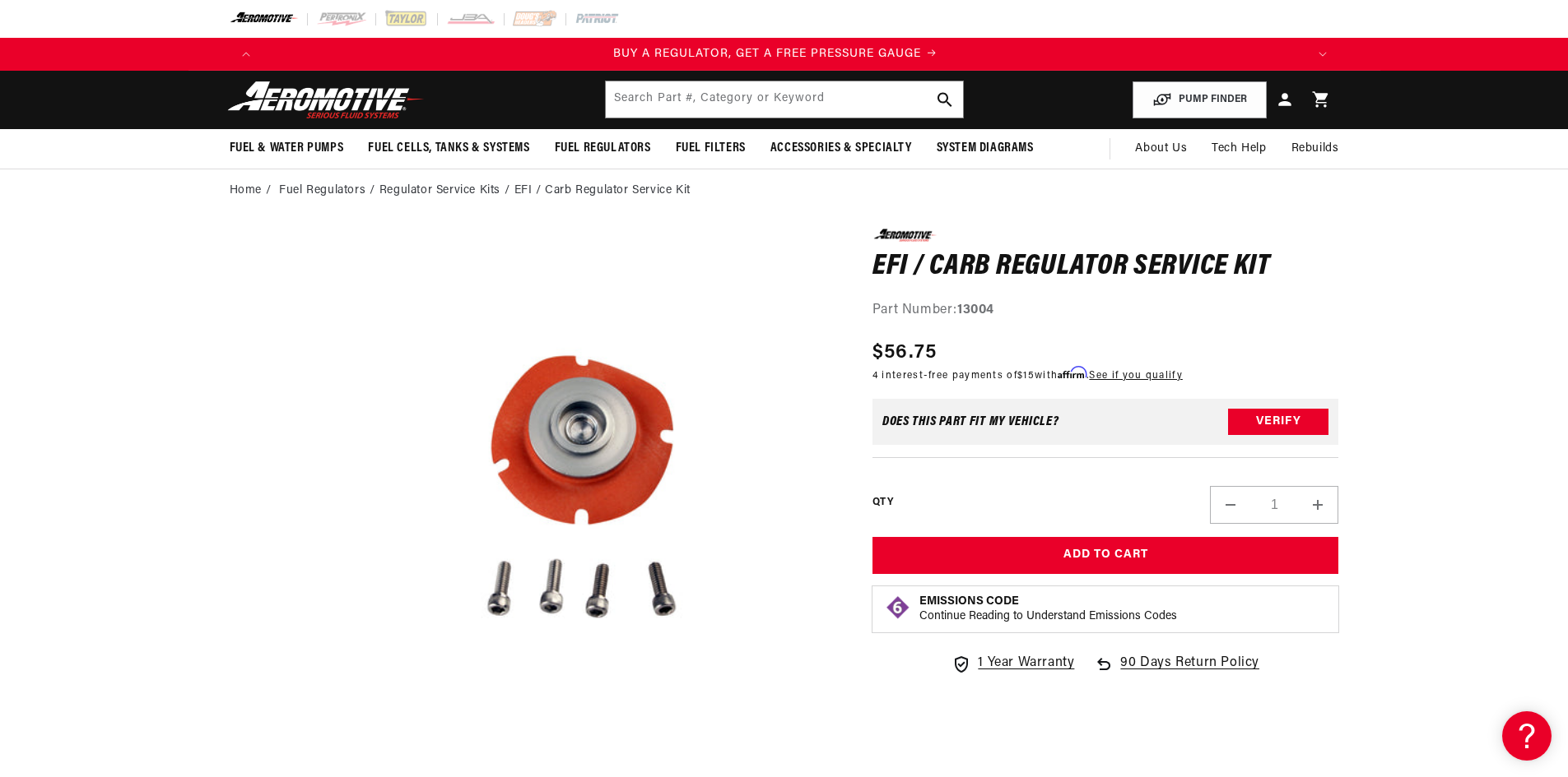
scroll to position [0, 0]
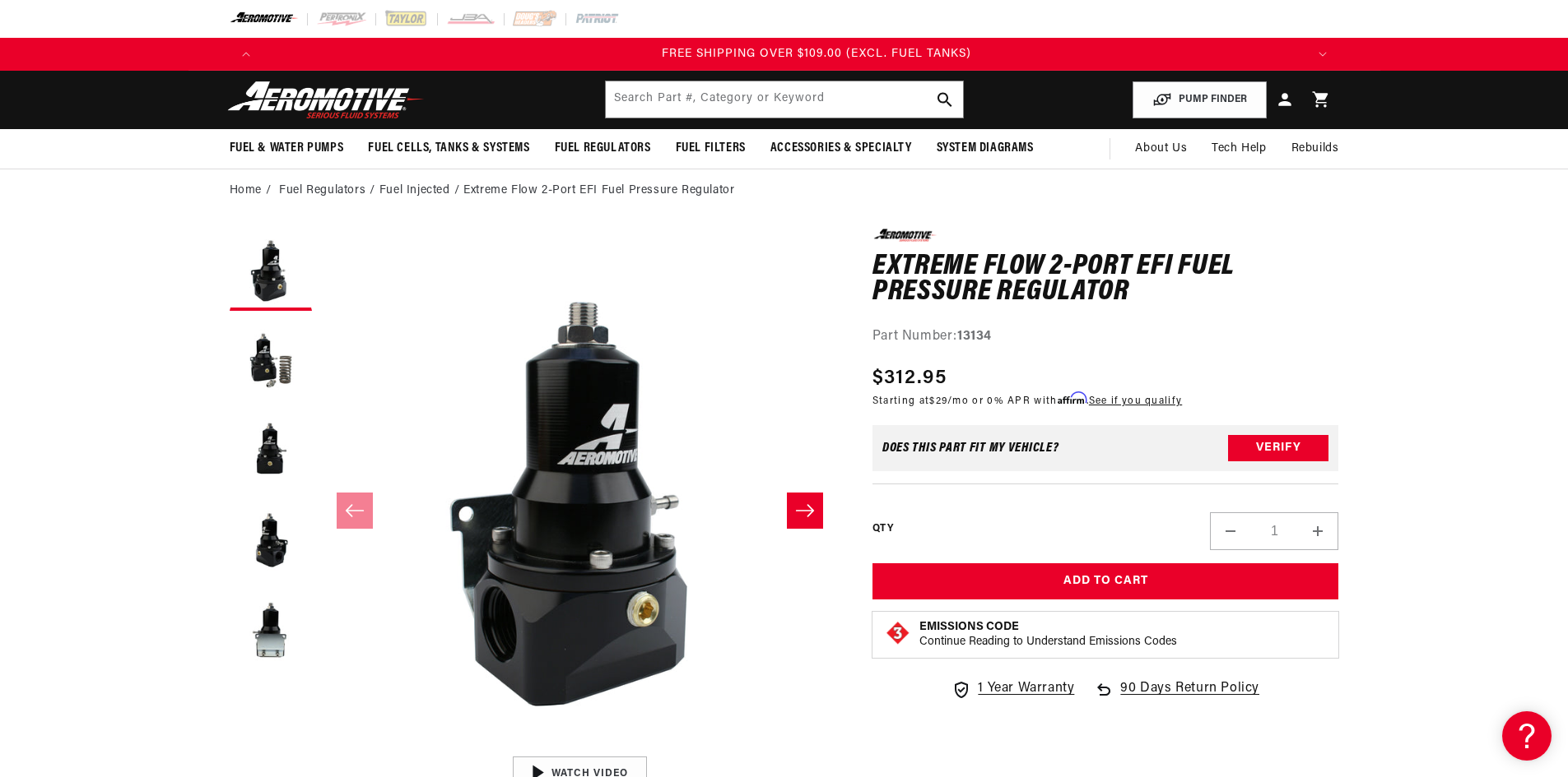
scroll to position [0, 3130]
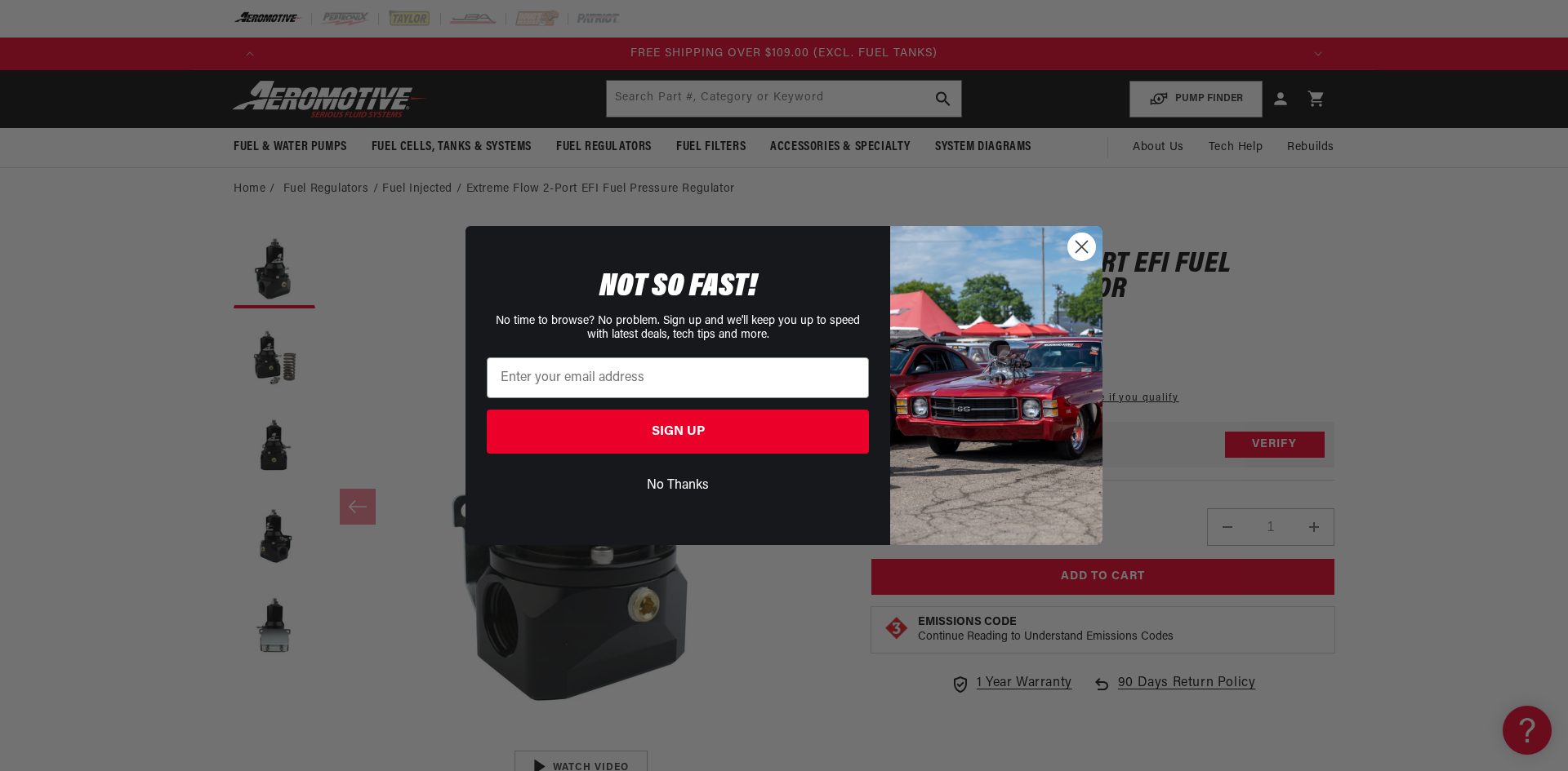
click at [1079, 241] on circle "Close dialog" at bounding box center [1081, 246] width 27 height 27
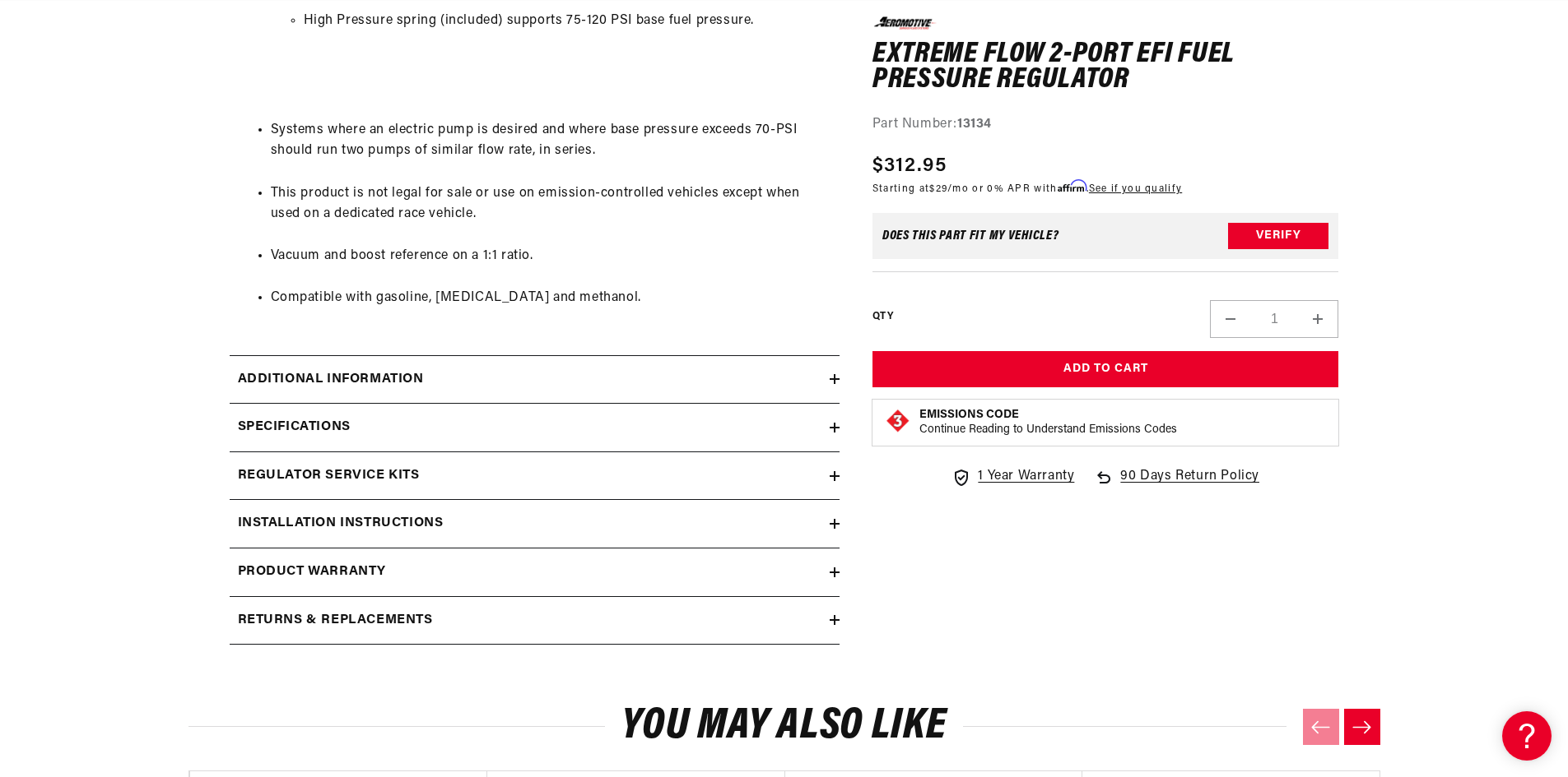
scroll to position [1728, 0]
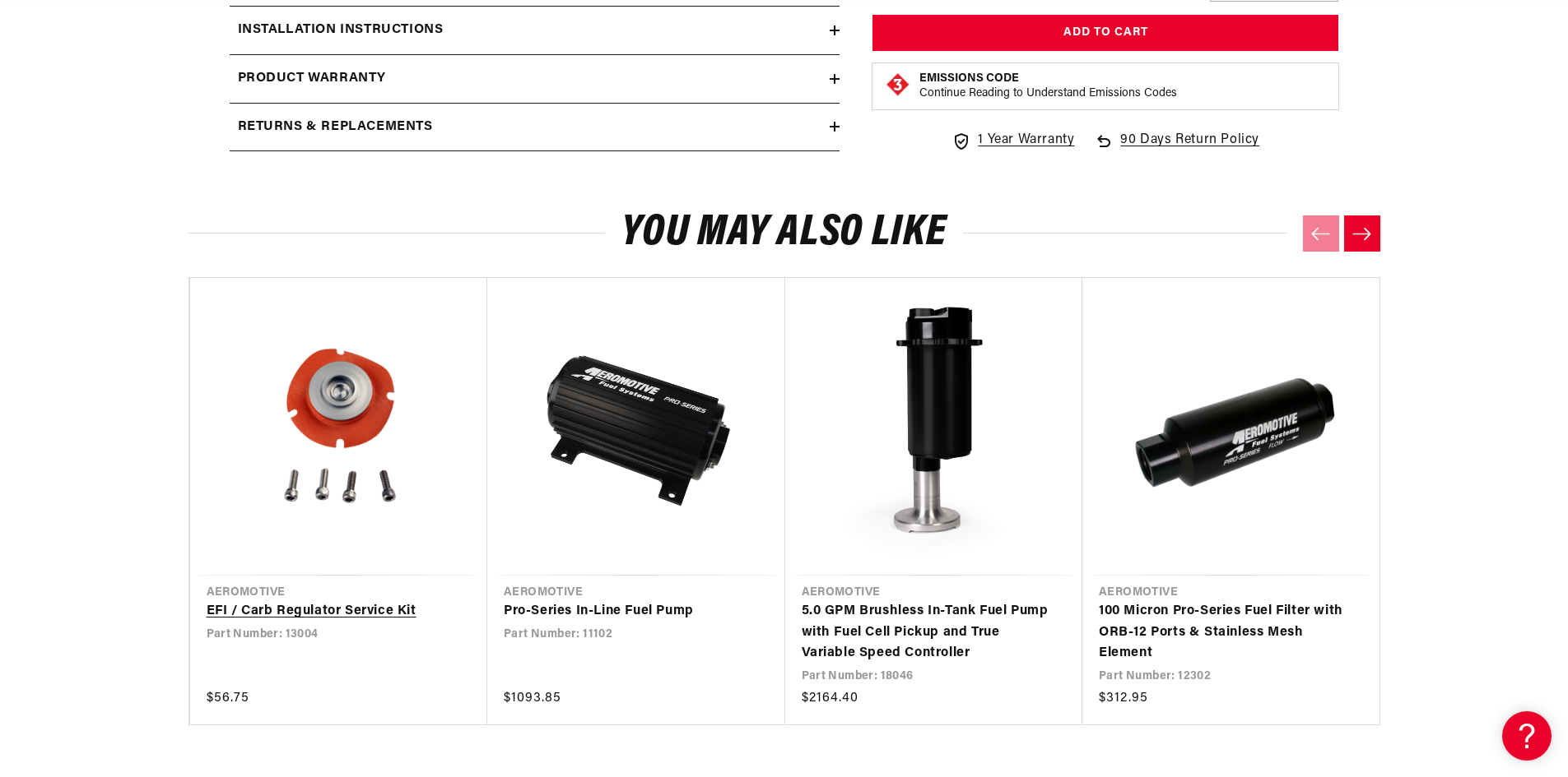
click at [316, 602] on link "EFI / Carb Regulator Service Kit" at bounding box center [330, 612] width 248 height 22
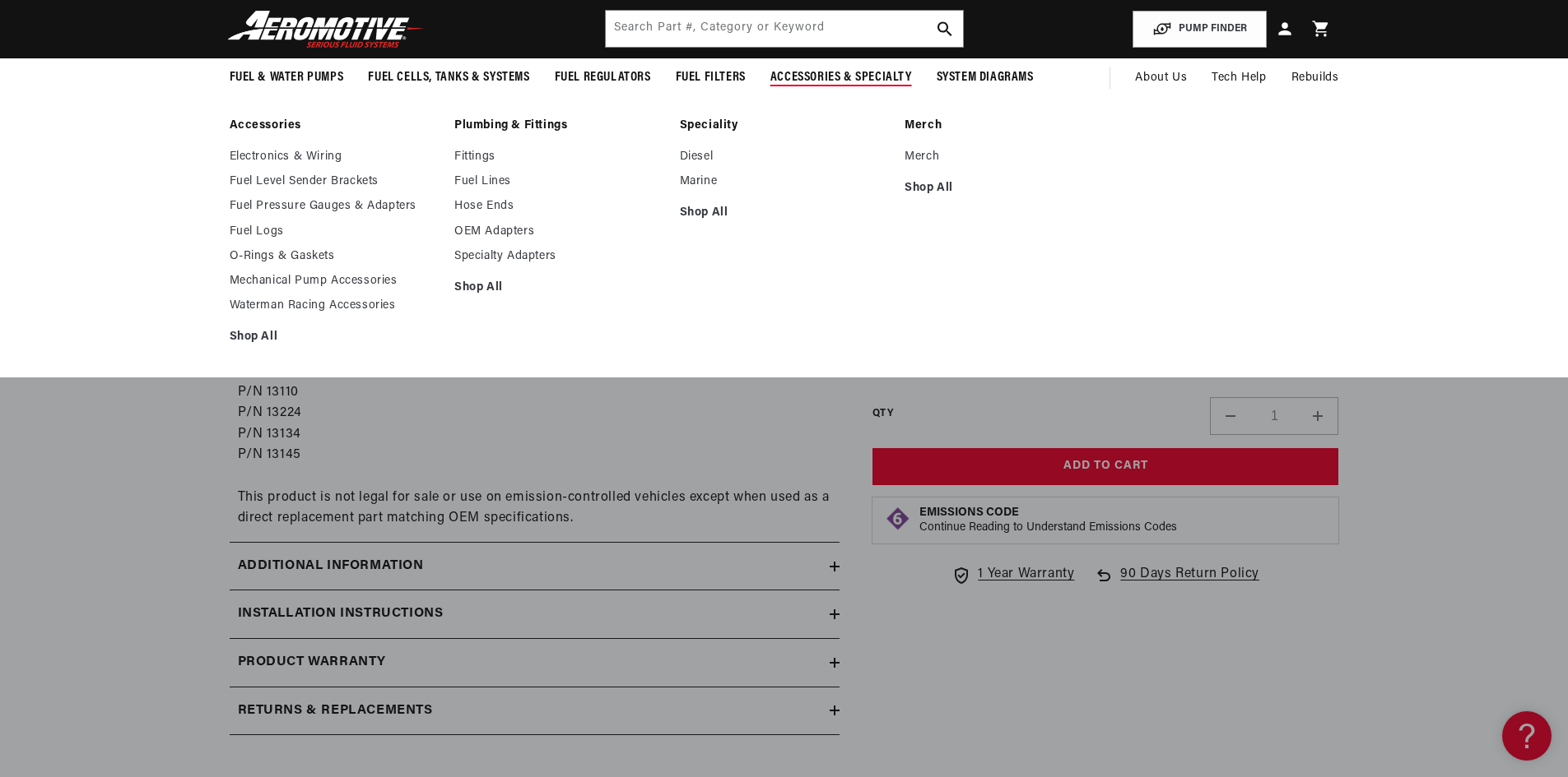
scroll to position [0, 1043]
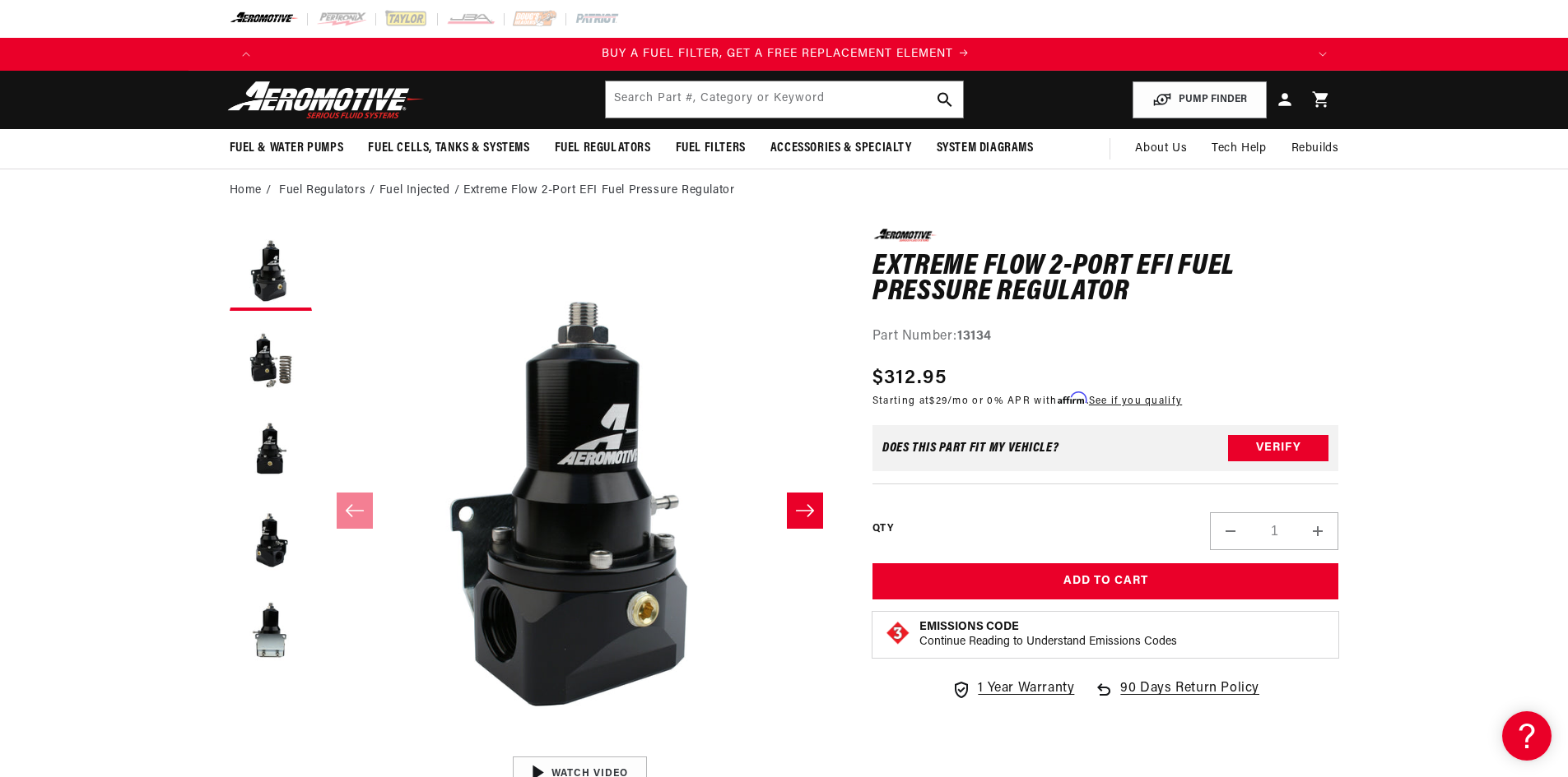
scroll to position [0, 1043]
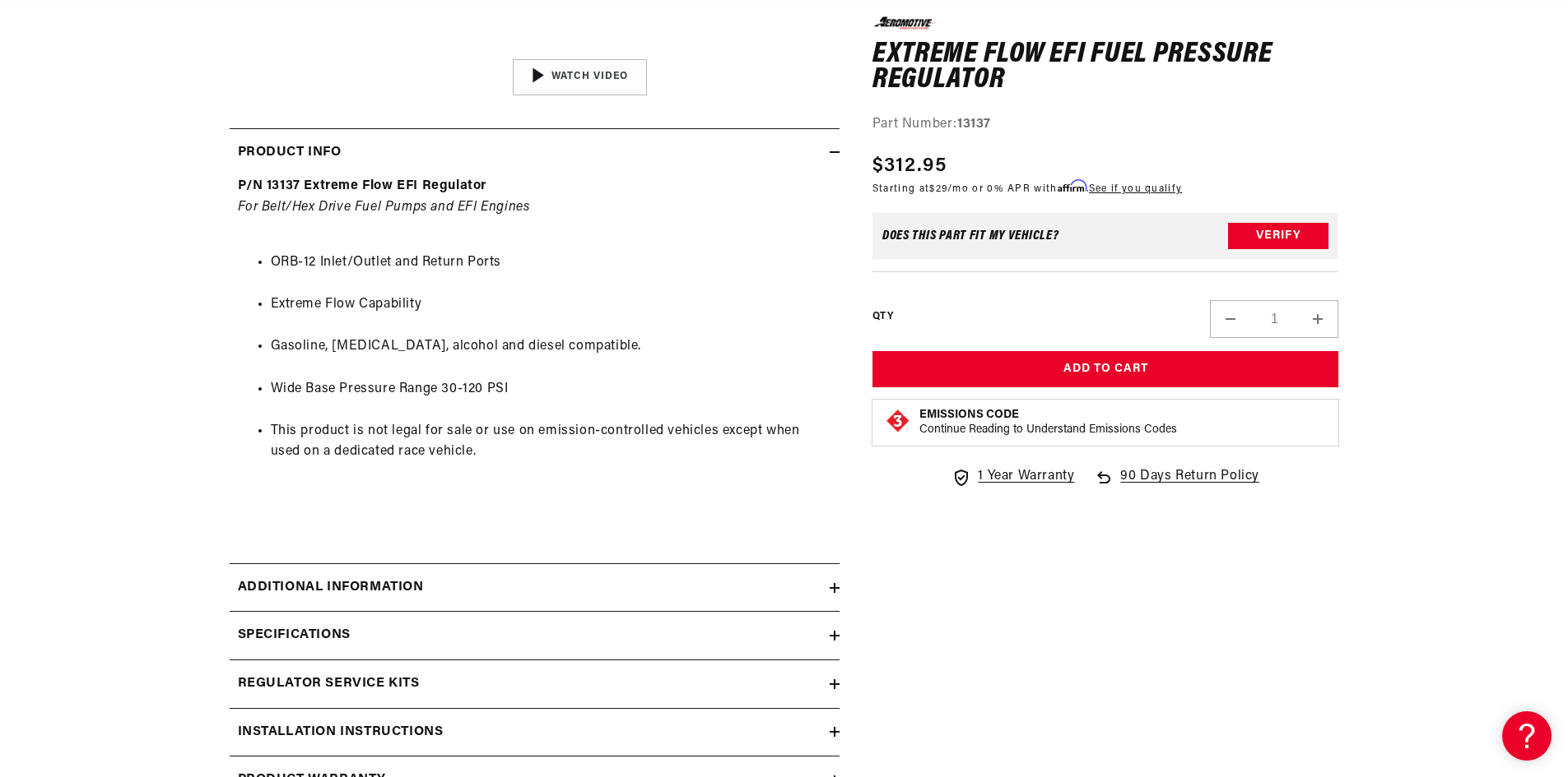
scroll to position [822, 0]
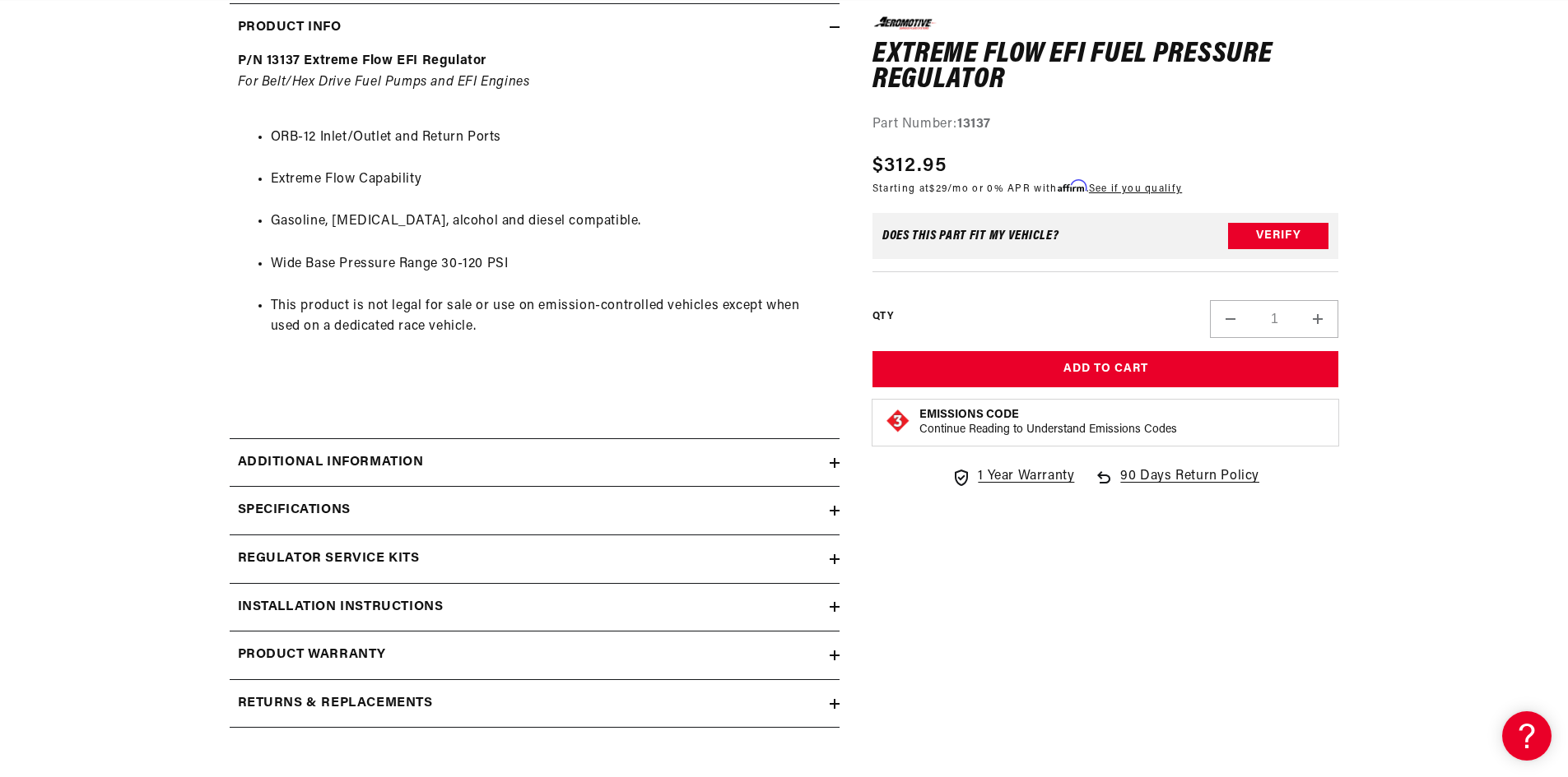
click at [320, 558] on h2 "Regulator Service Kits" at bounding box center [328, 559] width 182 height 22
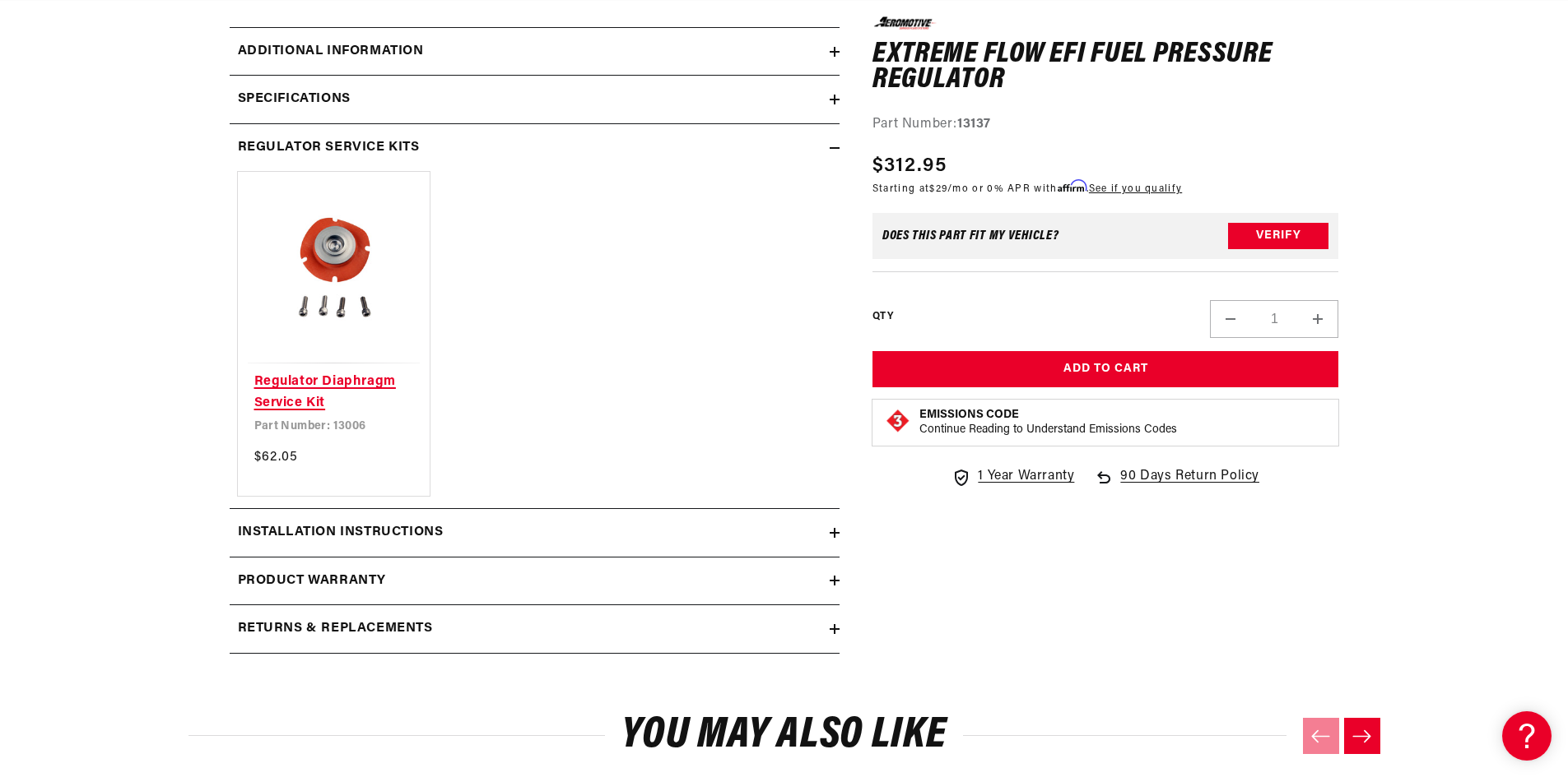
scroll to position [0, 3130]
click at [304, 387] on link "Regulator Diaphragm Service Kit" at bounding box center [334, 392] width 159 height 41
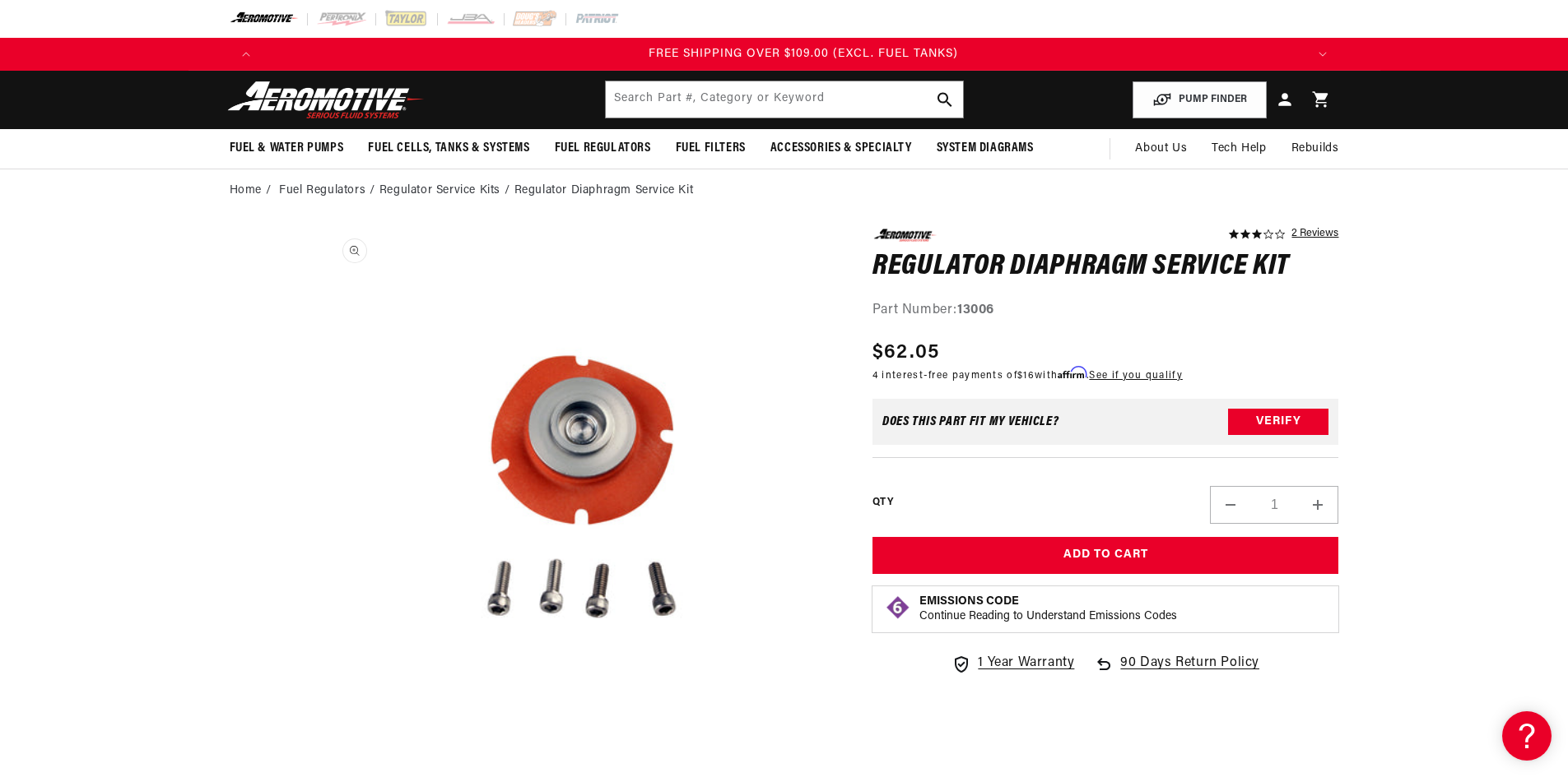
scroll to position [0, 3130]
drag, startPoint x: 723, startPoint y: 357, endPoint x: 731, endPoint y: 355, distance: 8.2
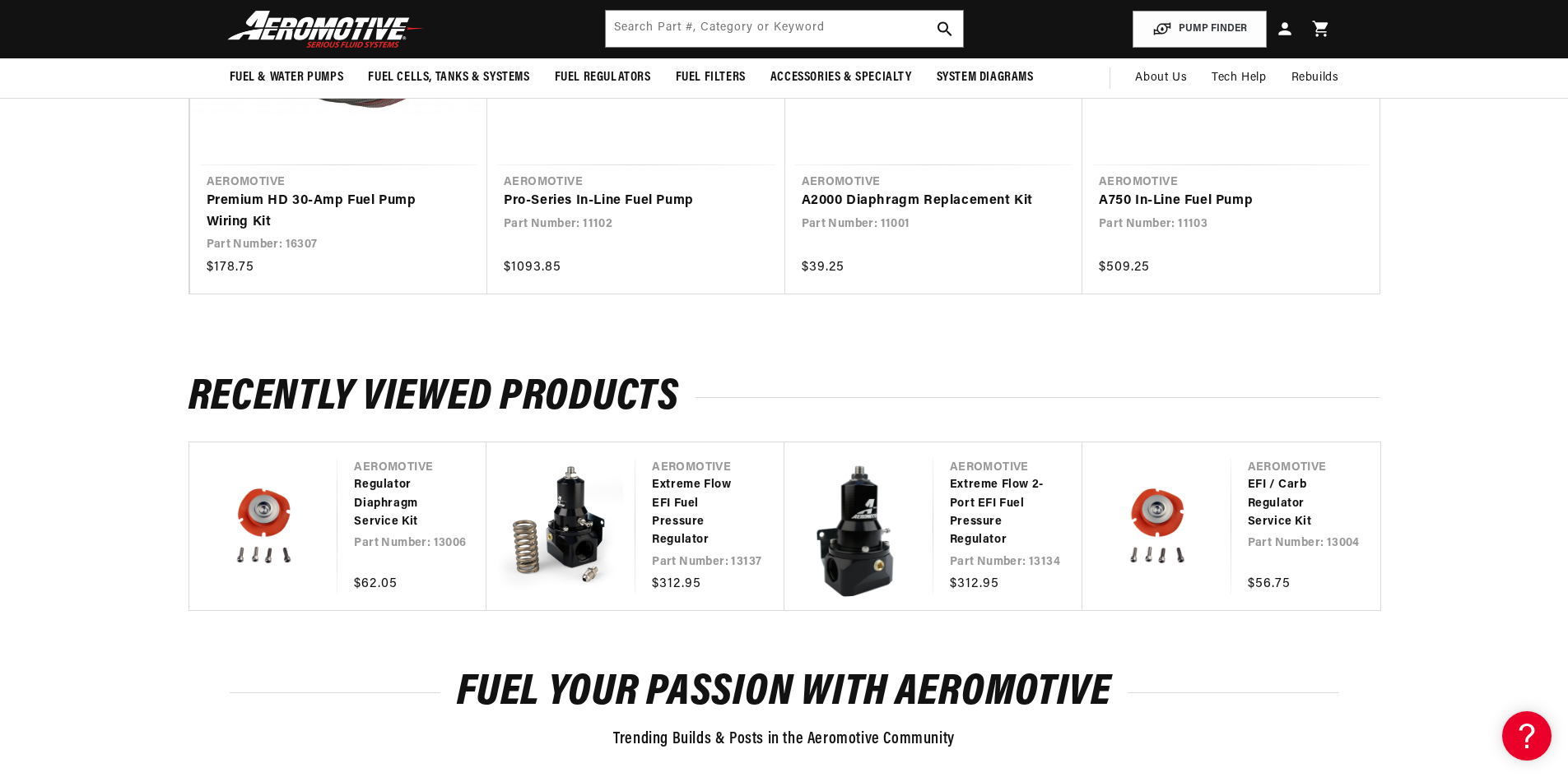
scroll to position [1728, 0]
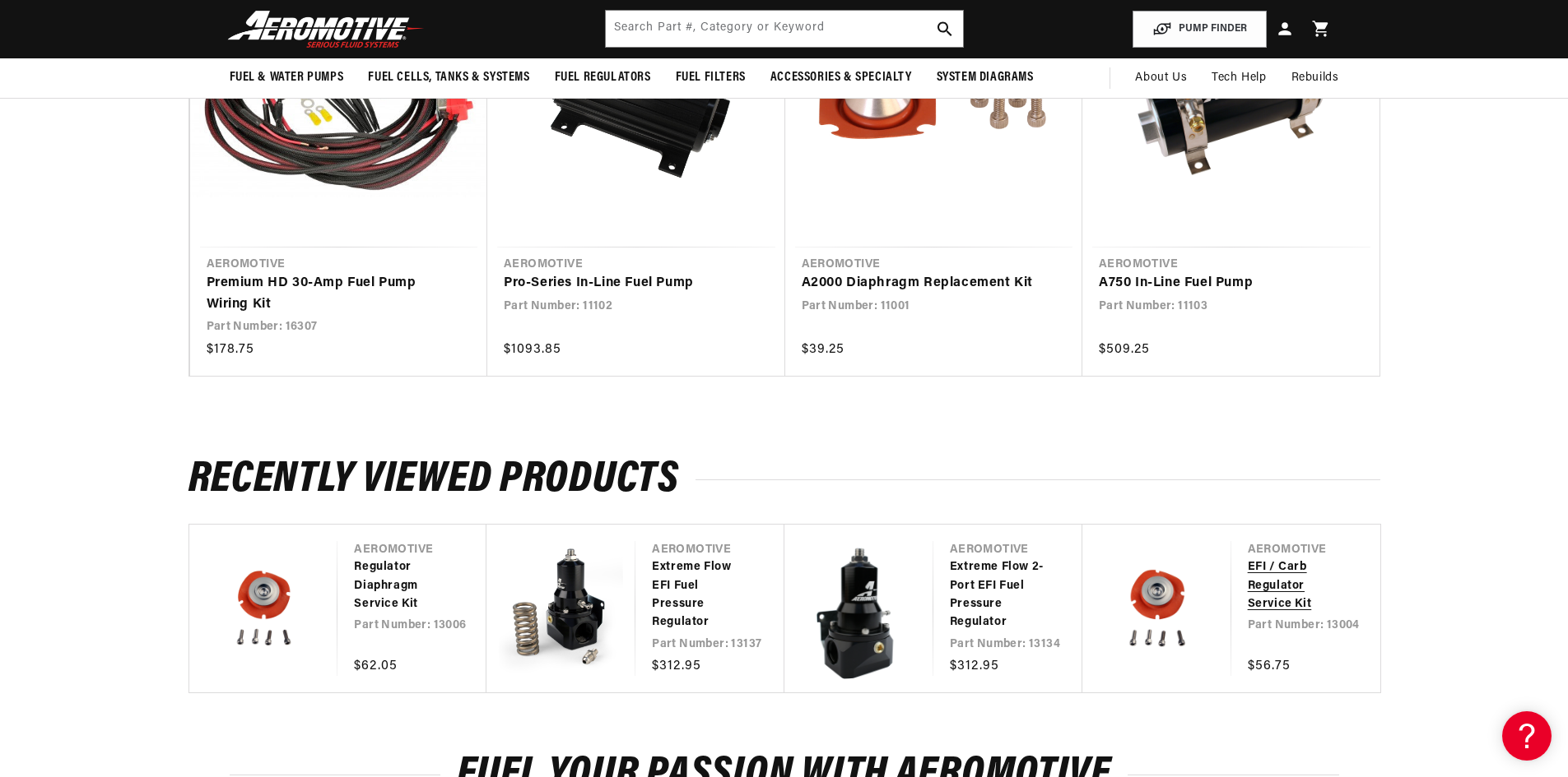
click at [1247, 599] on link "EFI / Carb Regulator Service Kit" at bounding box center [1297, 586] width 100 height 55
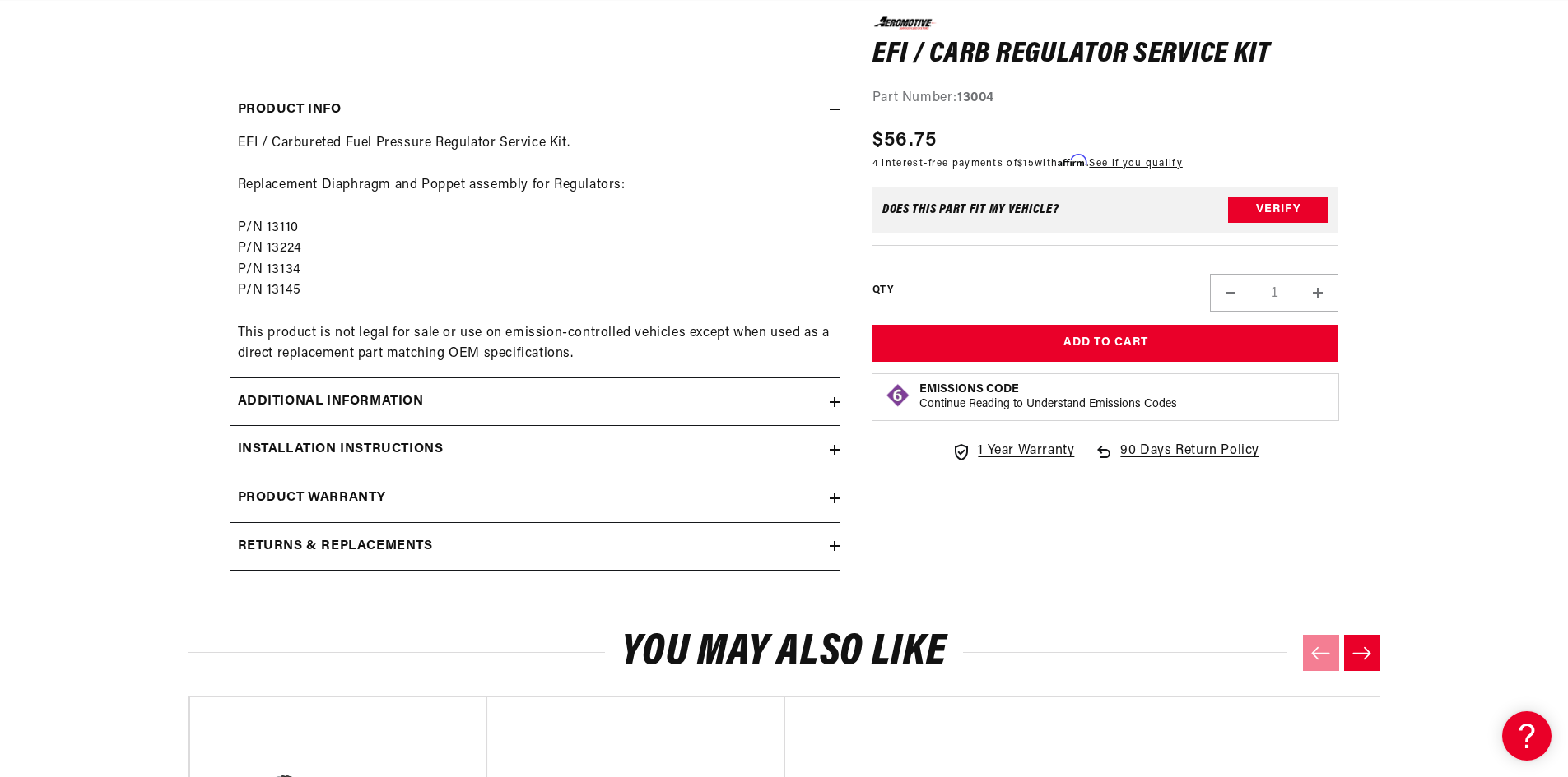
scroll to position [0, 1043]
click at [789, 400] on div "Additional information" at bounding box center [529, 402] width 600 height 22
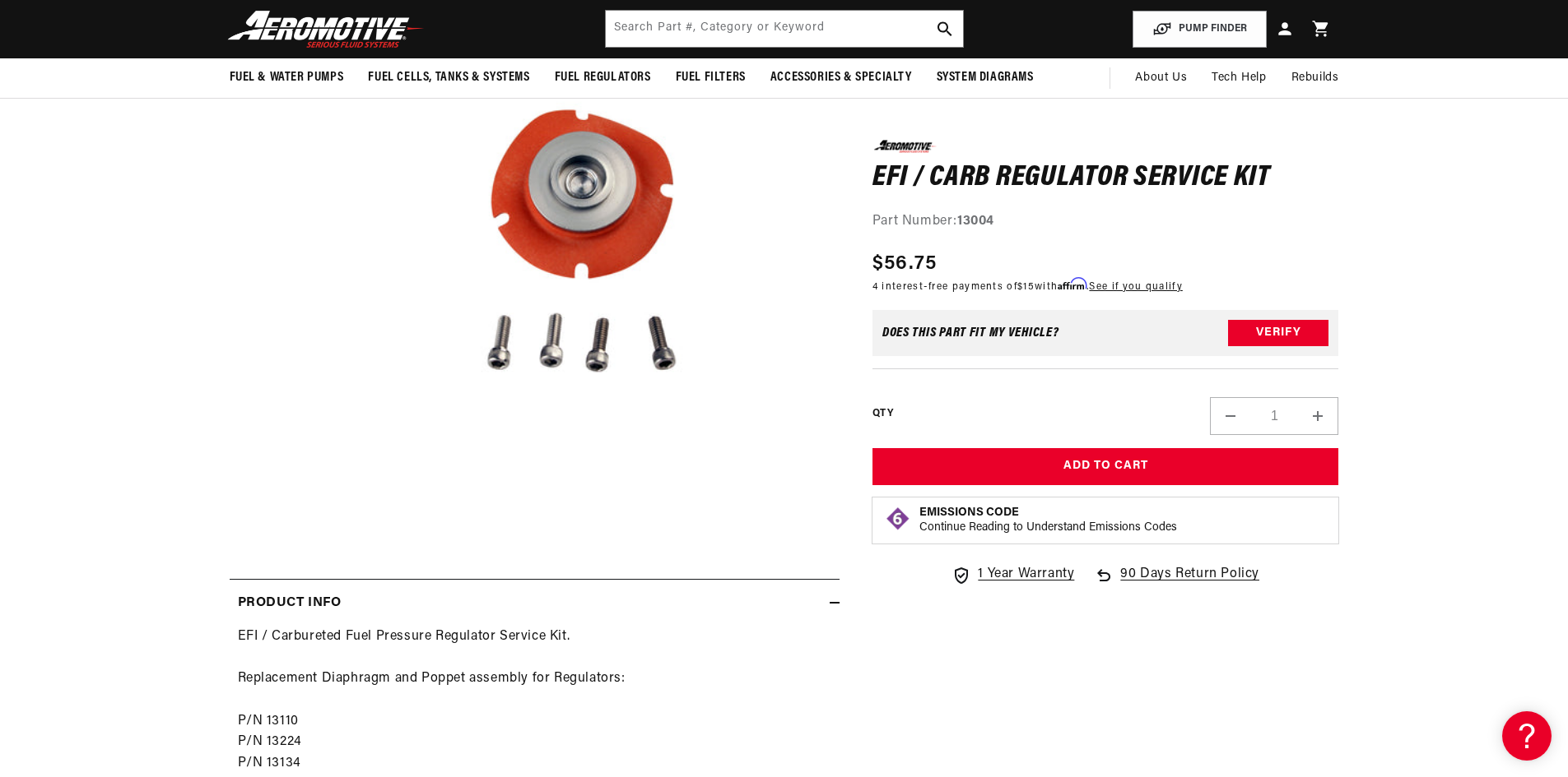
scroll to position [0, 3130]
